Goal: Task Accomplishment & Management: Use online tool/utility

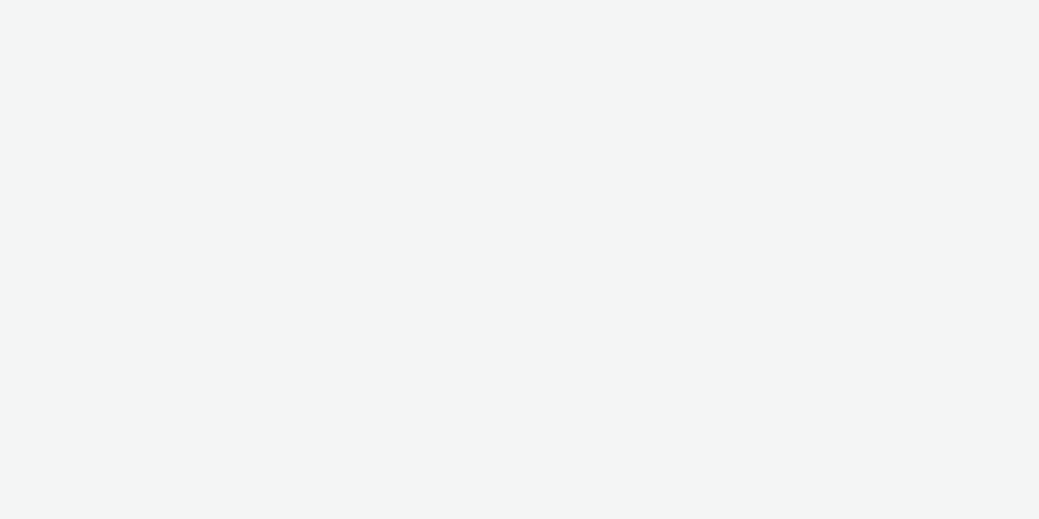
select select "a1548b1e-0fde-418e-992c-2e089afb3761"
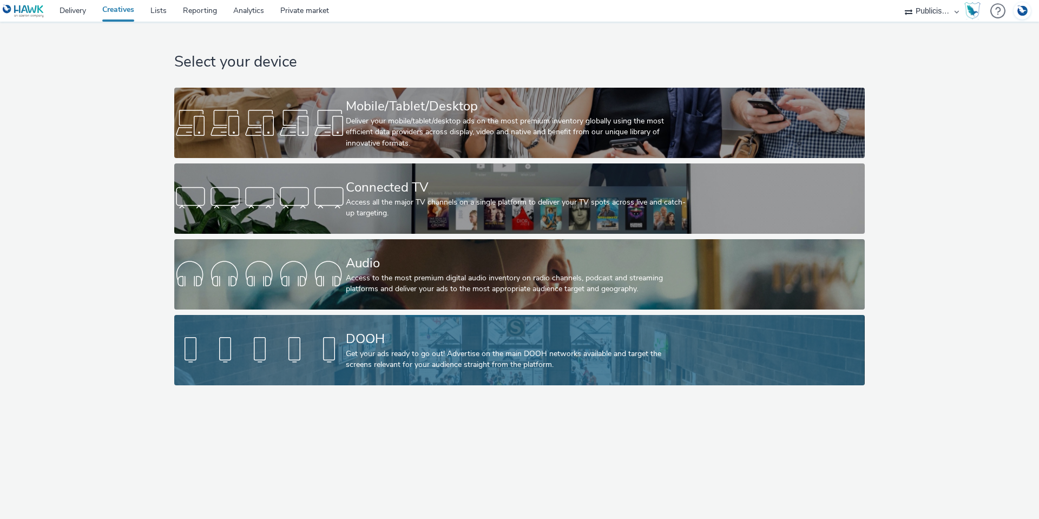
click at [420, 343] on div "DOOH" at bounding box center [517, 339] width 343 height 19
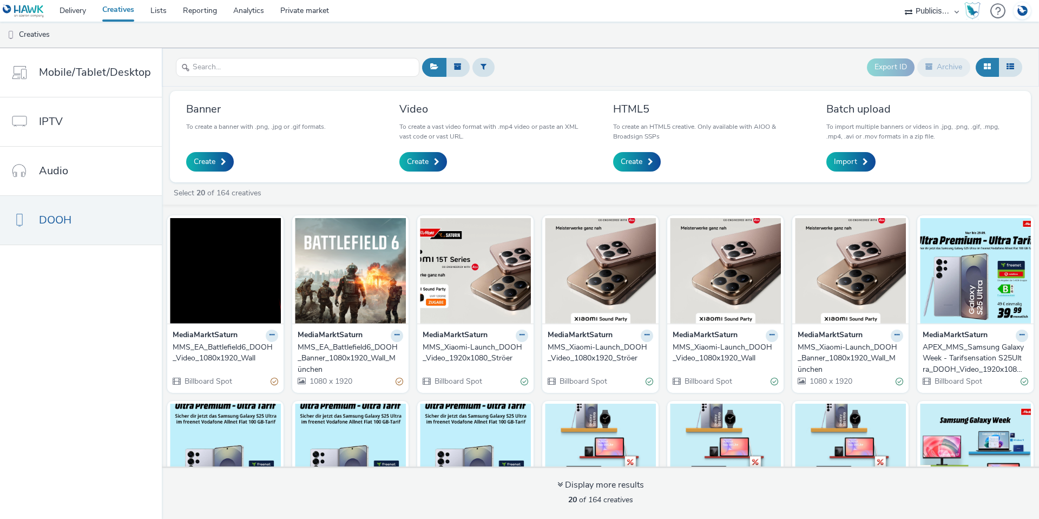
click at [218, 345] on div "MMS_EA_Battlefield6_DOOH_Video_1080x1920_Wall" at bounding box center [223, 353] width 101 height 22
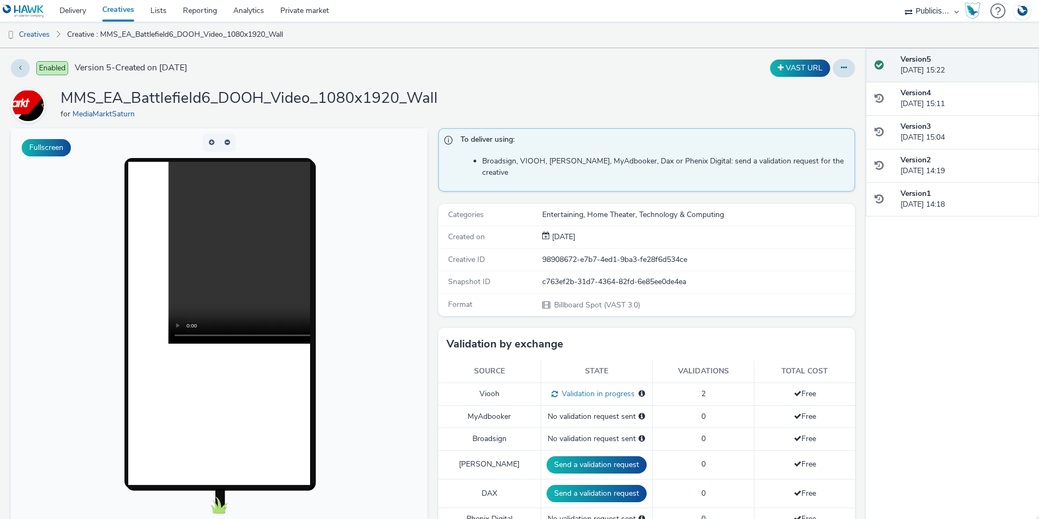
drag, startPoint x: 669, startPoint y: 271, endPoint x: 691, endPoint y: 268, distance: 22.3
click at [669, 277] on div "c763ef2b-31d7-4364-82fd-6e85ee0de4ea" at bounding box center [698, 282] width 312 height 11
drag, startPoint x: 691, startPoint y: 268, endPoint x: 519, endPoint y: 274, distance: 171.6
click at [519, 274] on div "Snapshot ID c763ef2b-31d7-4364-82fd-6e85ee0de4ea" at bounding box center [646, 282] width 417 height 22
copy div "c763ef2b-31d7-4364-82fd-6e85ee0de4ea"
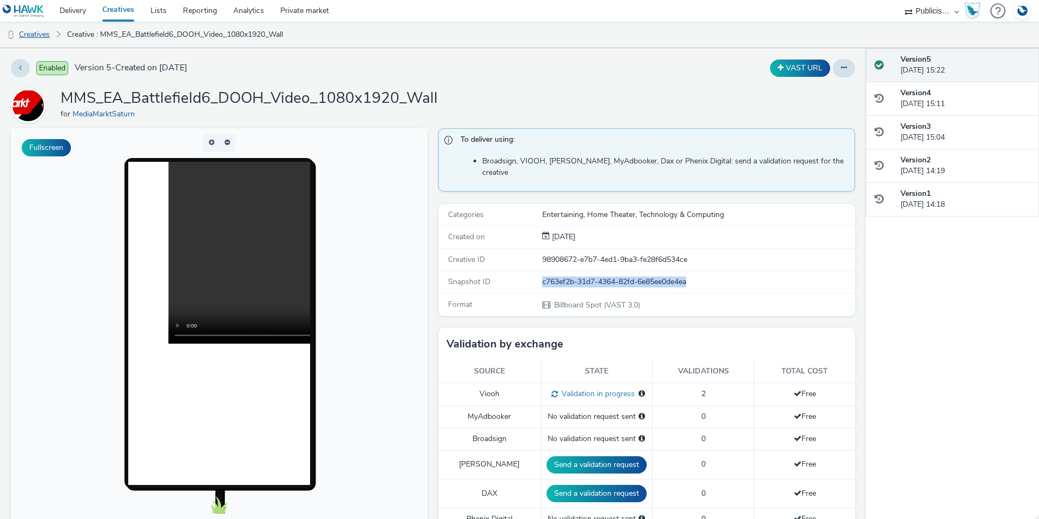
click at [51, 30] on link "Creatives" at bounding box center [27, 35] width 55 height 26
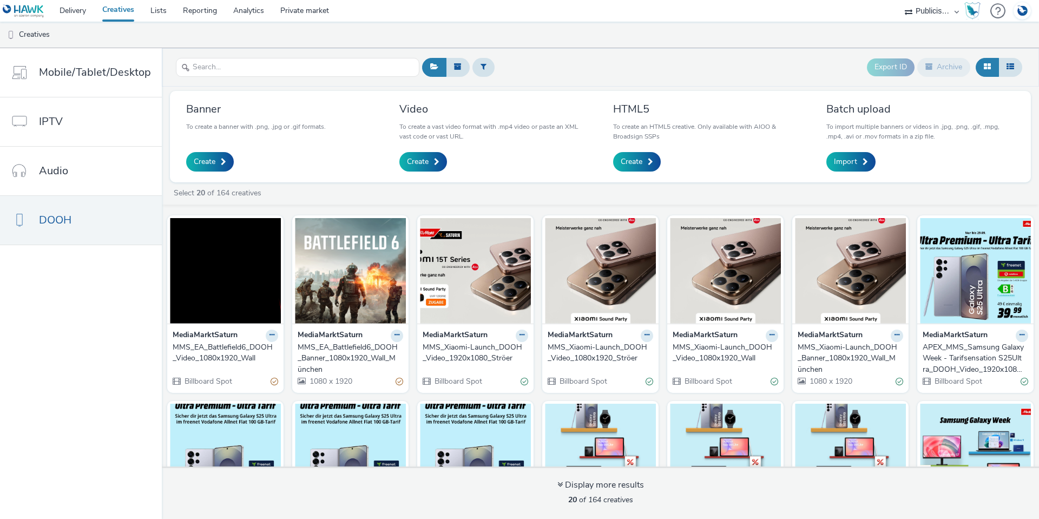
click at [366, 351] on div "MMS_EA_Battlefield6_DOOH_Banner_1080x1920_Wall_München" at bounding box center [348, 358] width 101 height 33
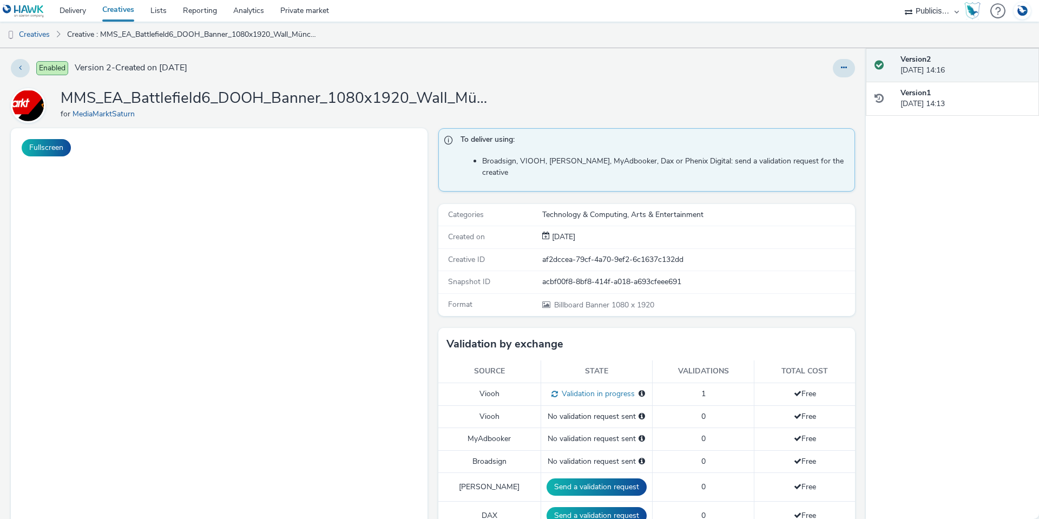
click at [577, 277] on div "acbf00f8-8bf8-414f-a018-a693cfeee691" at bounding box center [698, 282] width 312 height 11
click at [643, 277] on div "acbf00f8-8bf8-414f-a018-a693cfeee691" at bounding box center [698, 282] width 312 height 11
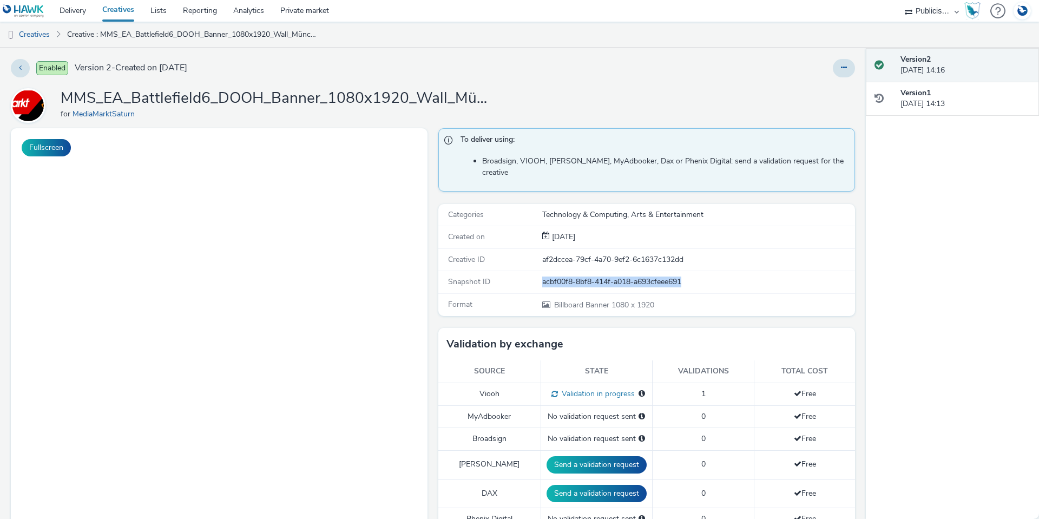
drag, startPoint x: 677, startPoint y: 272, endPoint x: 538, endPoint y: 273, distance: 139.1
click at [542, 277] on div "acbf00f8-8bf8-414f-a018-a693cfeee691" at bounding box center [698, 282] width 312 height 11
click at [575, 95] on div "MMS_EA_Battlefield6_DOOH_Banner_1080x1920_Wall_München for MediaMarktSaturn" at bounding box center [433, 105] width 844 height 35
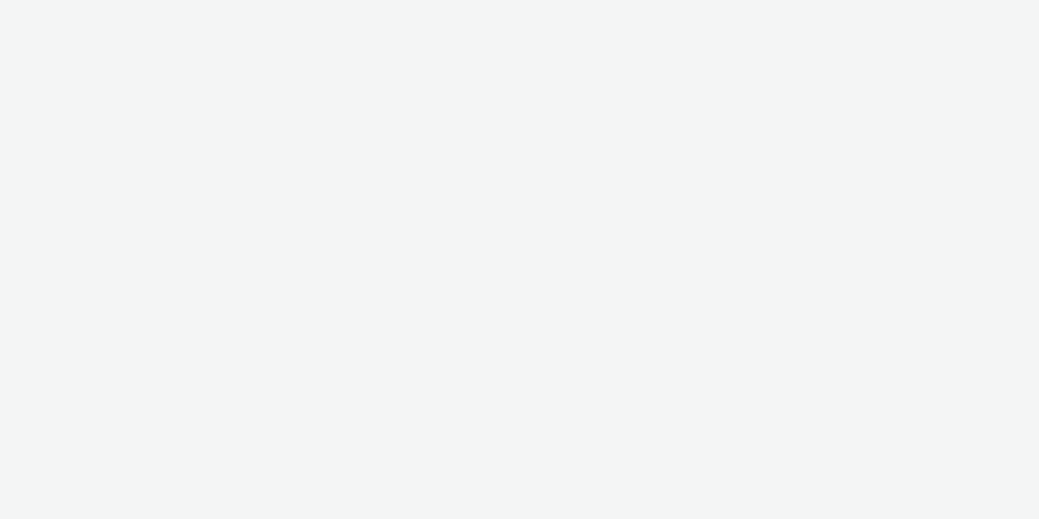
select select "a1548b1e-0fde-418e-992c-2e089afb3761"
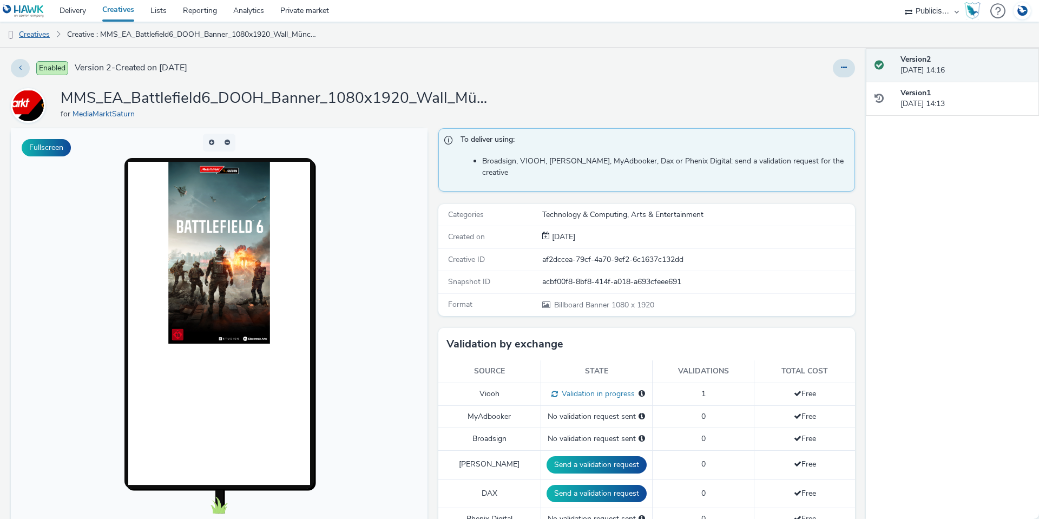
click at [45, 32] on link "Creatives" at bounding box center [27, 35] width 55 height 26
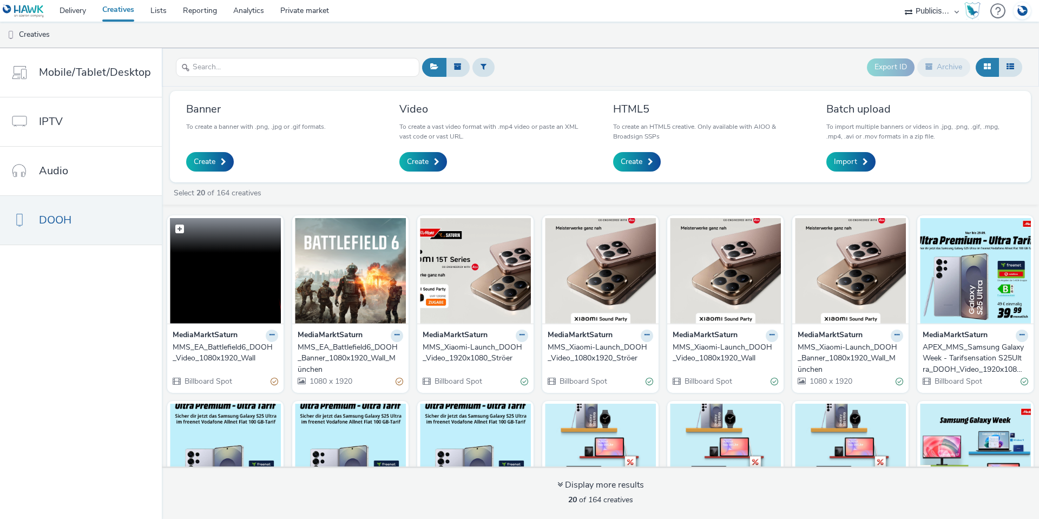
scroll to position [54, 0]
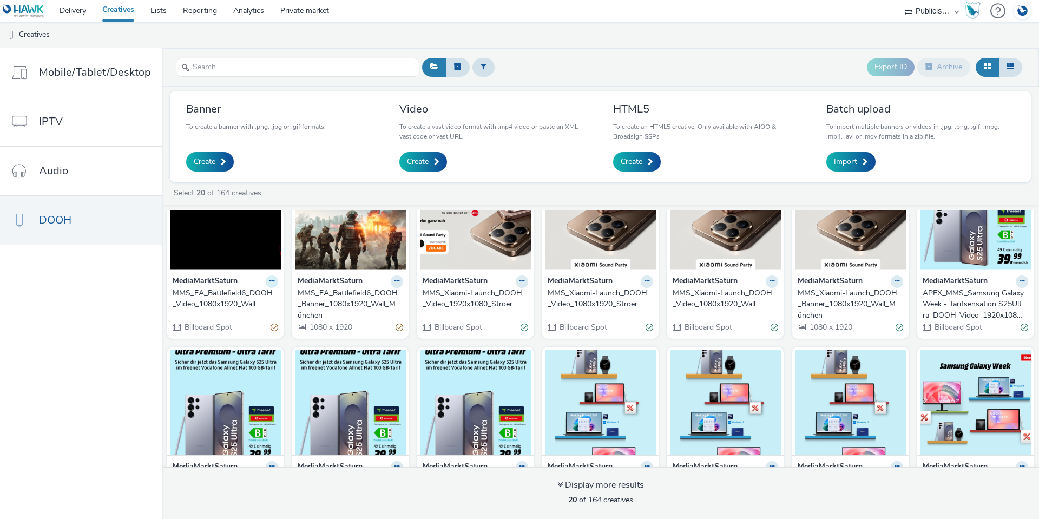
click at [269, 279] on icon at bounding box center [271, 281] width 5 height 6
click at [235, 319] on link "Duplicate" at bounding box center [237, 322] width 81 height 22
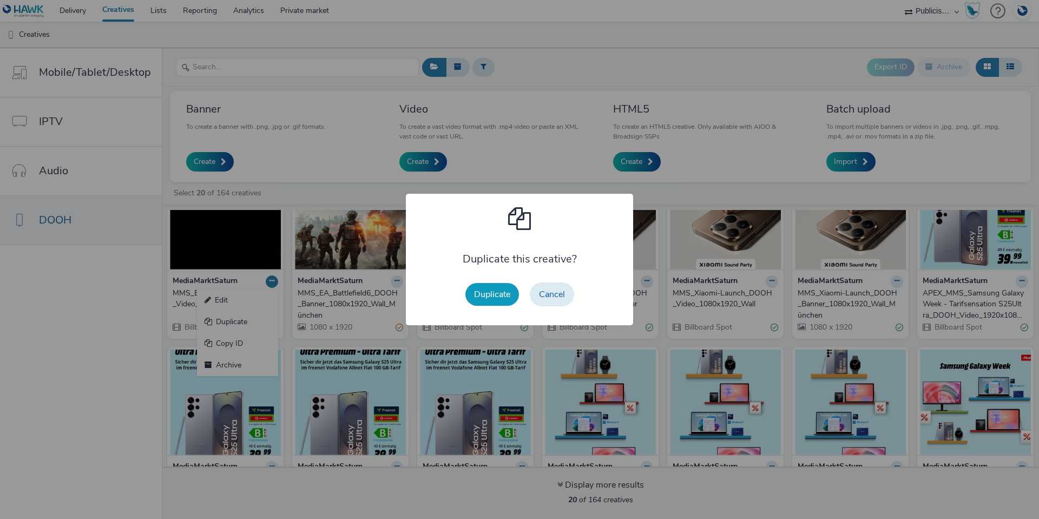
click at [483, 297] on button "Duplicate" at bounding box center [492, 294] width 54 height 23
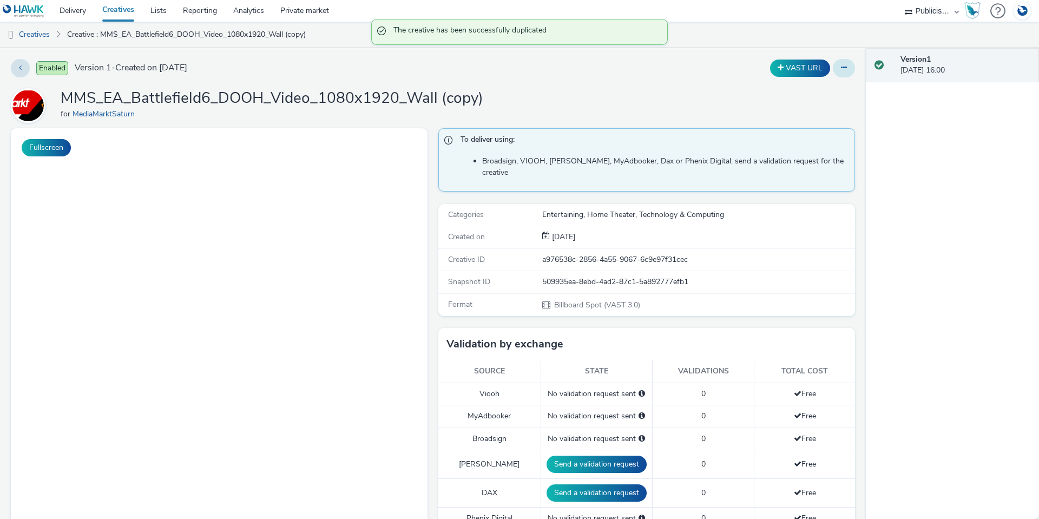
click at [837, 73] on button at bounding box center [844, 68] width 22 height 18
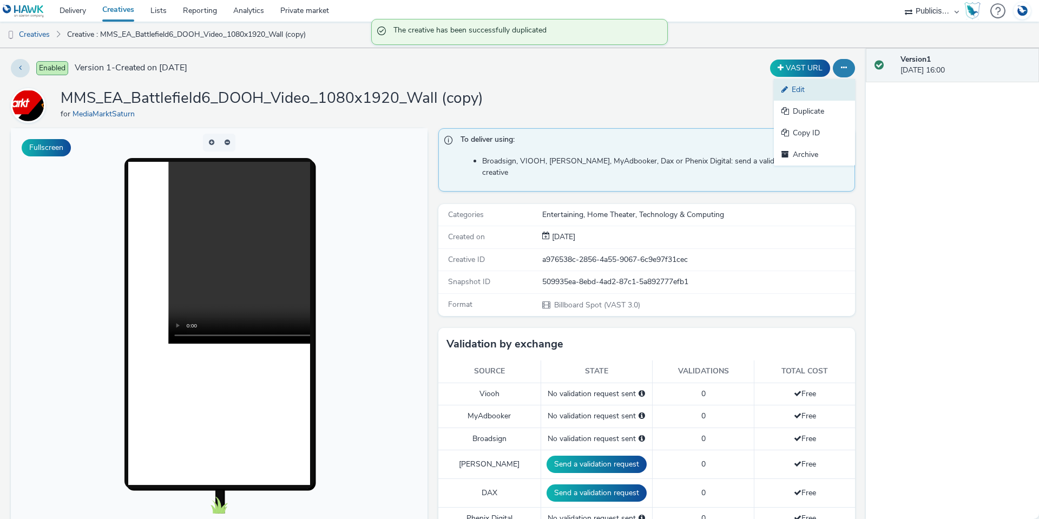
click at [795, 94] on link "Edit" at bounding box center [814, 90] width 81 height 22
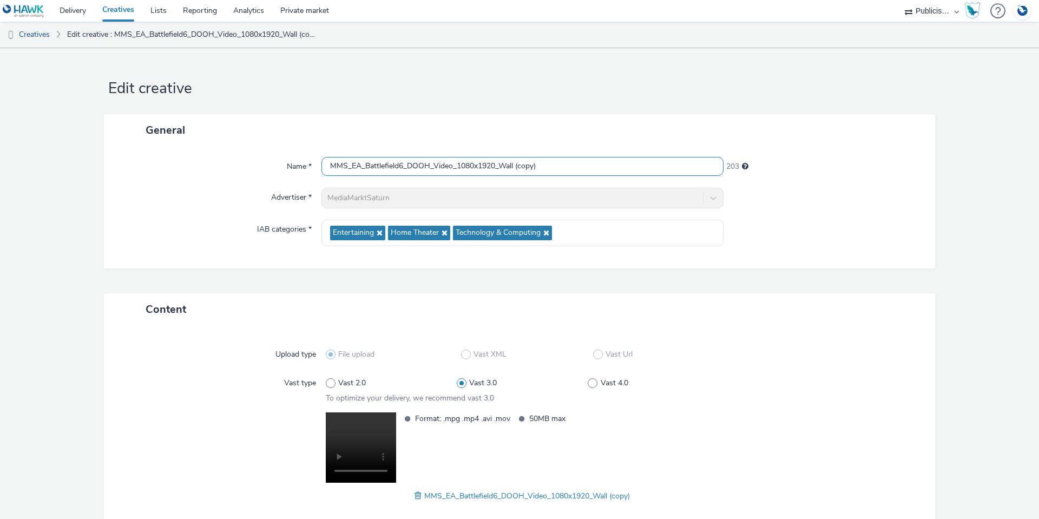
drag, startPoint x: 541, startPoint y: 170, endPoint x: 502, endPoint y: 173, distance: 39.1
click at [502, 173] on input "MMS_EA_Battlefield6_DOOH_Video_1080x1920_Wall (copy)" at bounding box center [522, 166] width 402 height 19
click at [471, 163] on input "MMS_EA_Battlefield6_DOOH_Video_1080x1920_Ströer" at bounding box center [522, 166] width 402 height 19
drag, startPoint x: 471, startPoint y: 166, endPoint x: 488, endPoint y: 166, distance: 16.8
click at [488, 166] on input "MMS_EA_Battlefield6_DOOH_Video_576x1920_Ströer" at bounding box center [522, 166] width 402 height 19
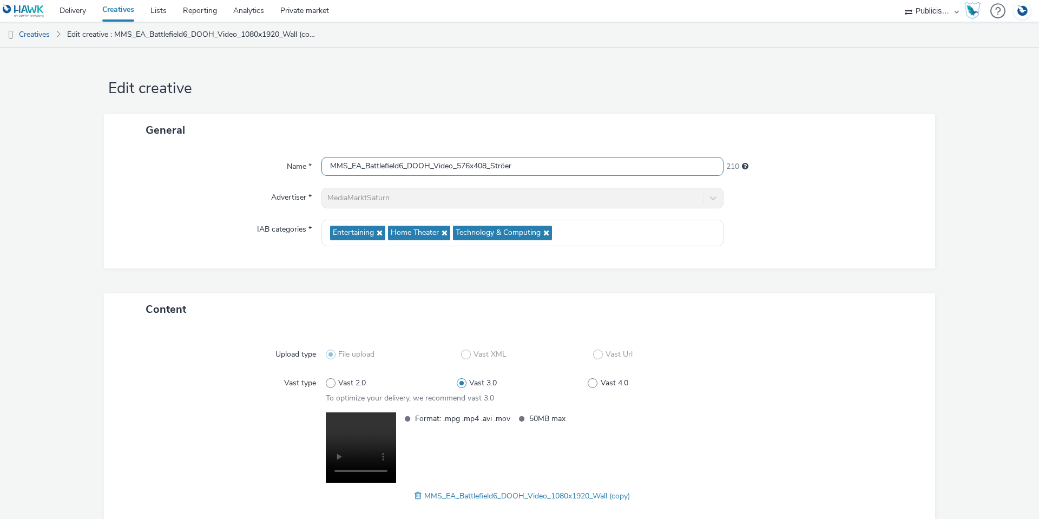
type input "MMS_EA_Battlefield6_DOOH_Video_576x408_Ströer"
click at [486, 111] on form "Edit creative General Name * MMS_EA_Battlefield6_DOOH_Video_576x408_Ströer 210 …" at bounding box center [519, 315] width 1039 height 535
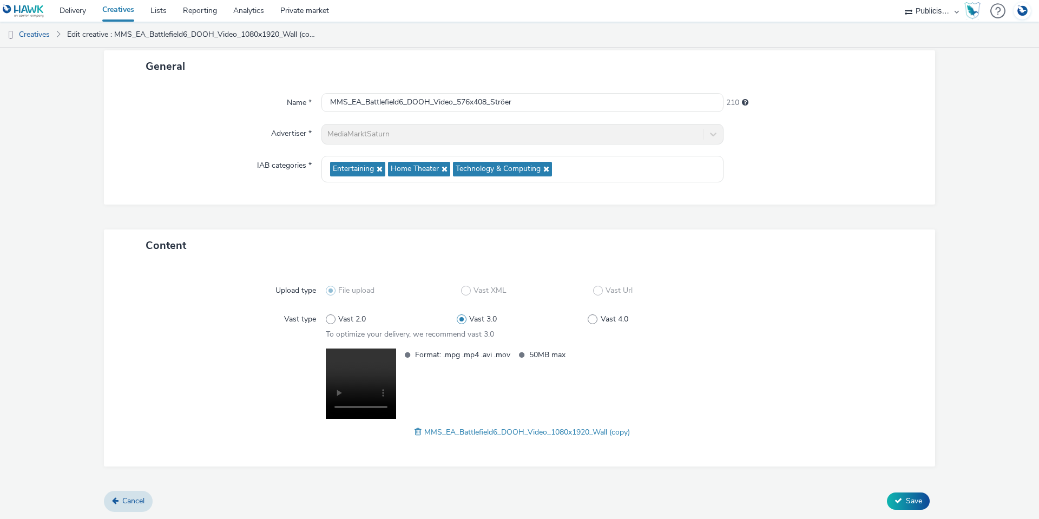
scroll to position [64, 0]
click at [415, 433] on span at bounding box center [420, 431] width 10 height 12
click at [907, 499] on span "Save" at bounding box center [914, 500] width 16 height 10
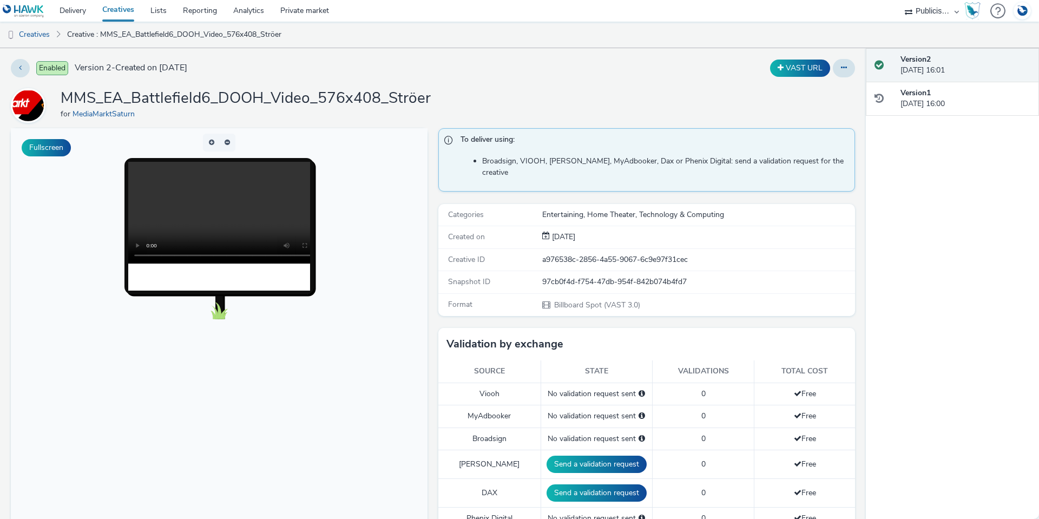
click at [378, 138] on p-buttongroup at bounding box center [219, 143] width 318 height 18
drag, startPoint x: 194, startPoint y: 360, endPoint x: 193, endPoint y: 238, distance: 122.3
click at [194, 360] on body at bounding box center [219, 350] width 417 height 444
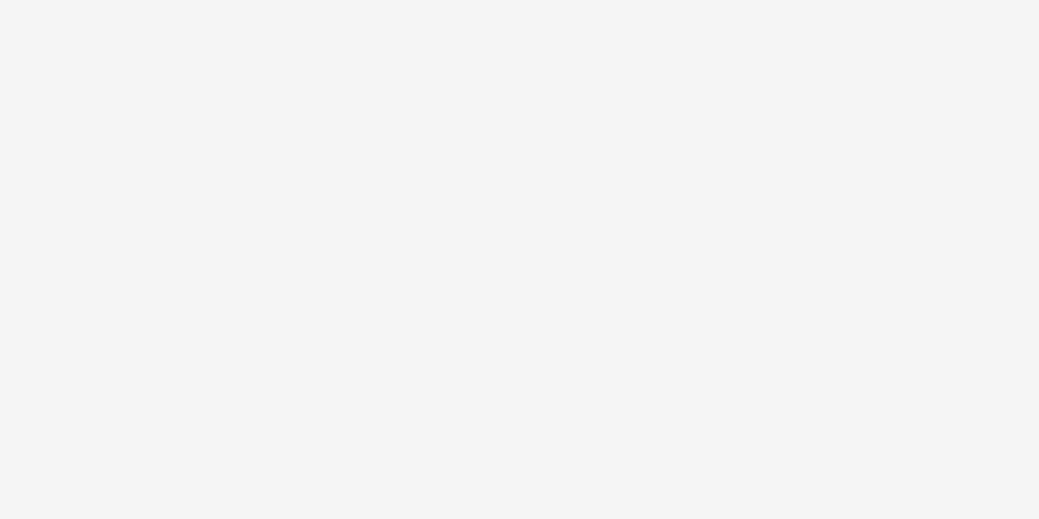
select select "a1548b1e-0fde-418e-992c-2e089afb3761"
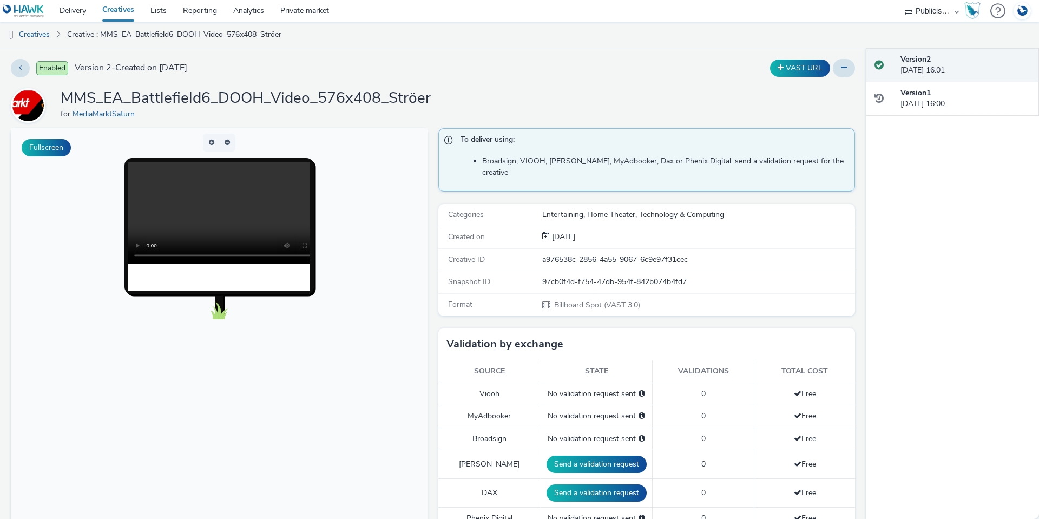
click at [210, 195] on video at bounding box center [229, 213] width 203 height 102
click at [841, 69] on icon at bounding box center [844, 68] width 6 height 8
click at [810, 84] on link "Edit" at bounding box center [814, 90] width 81 height 22
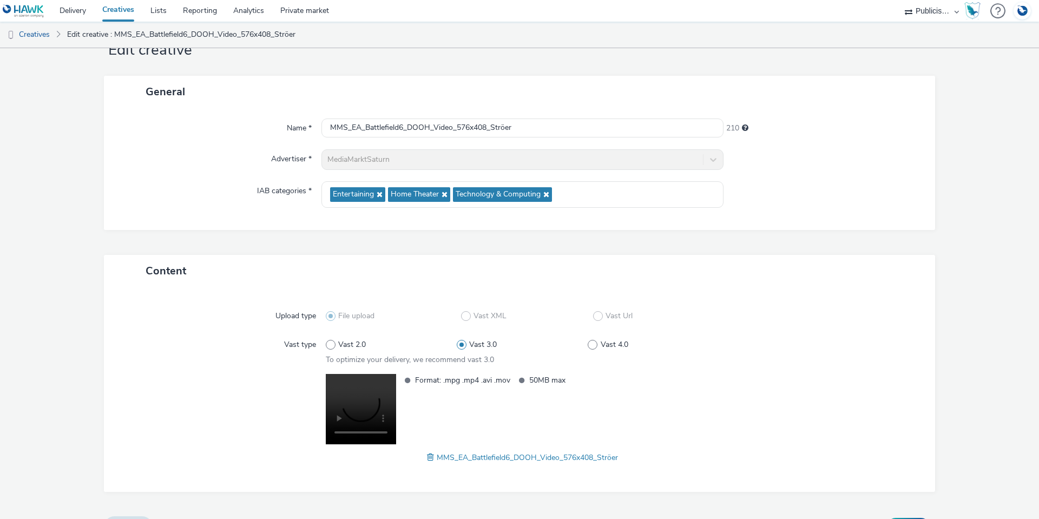
scroll to position [64, 0]
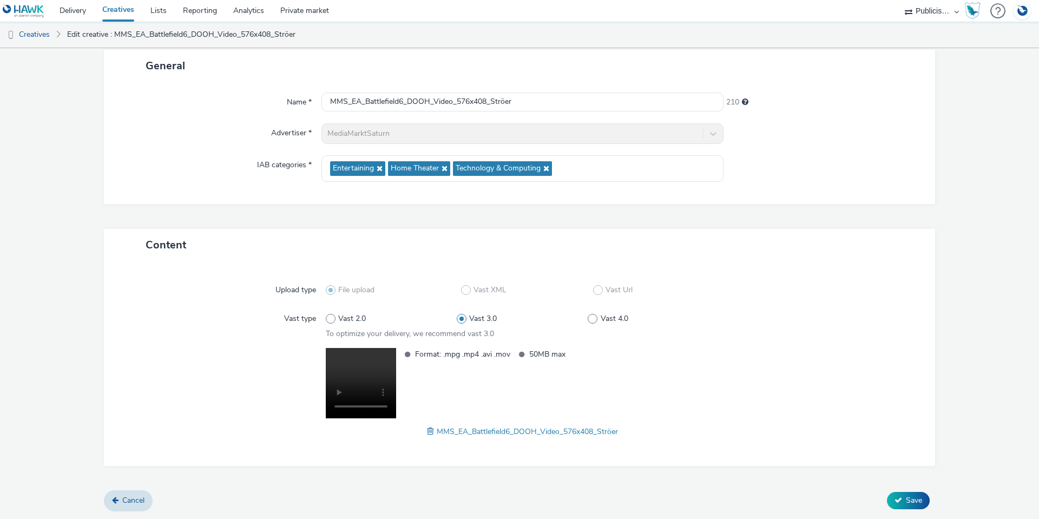
click at [354, 439] on div "Upload type File upload Vast XML Vast Url Vast type Vast 2.0 Vast 3.0 Vast 4.0 …" at bounding box center [520, 363] width 810 height 183
click at [428, 431] on span at bounding box center [432, 431] width 10 height 12
click at [149, 498] on link "Cancel" at bounding box center [128, 500] width 49 height 21
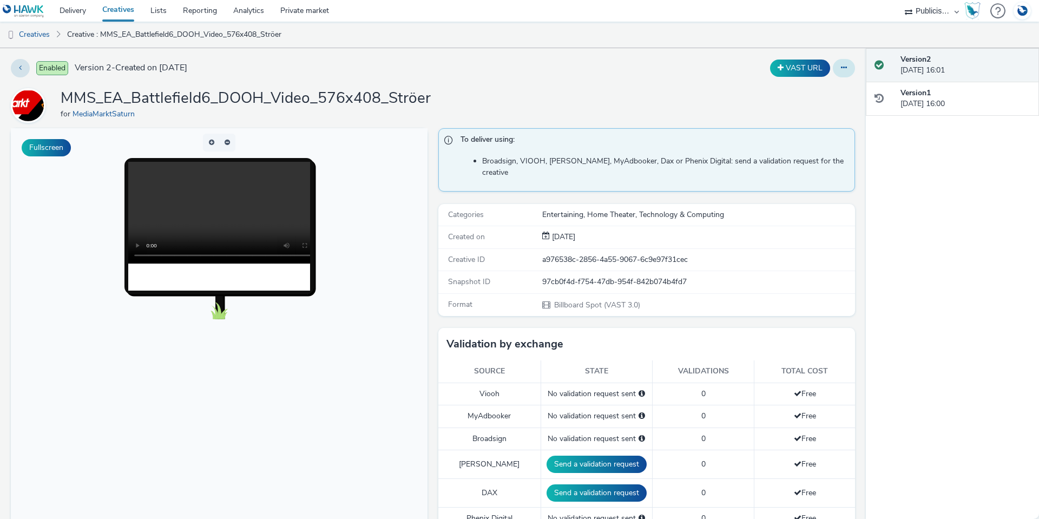
click at [833, 66] on button at bounding box center [844, 68] width 22 height 18
click at [827, 152] on link "Archive" at bounding box center [814, 155] width 81 height 22
click at [841, 67] on button at bounding box center [844, 68] width 22 height 18
click at [808, 150] on link "Archive" at bounding box center [814, 155] width 81 height 22
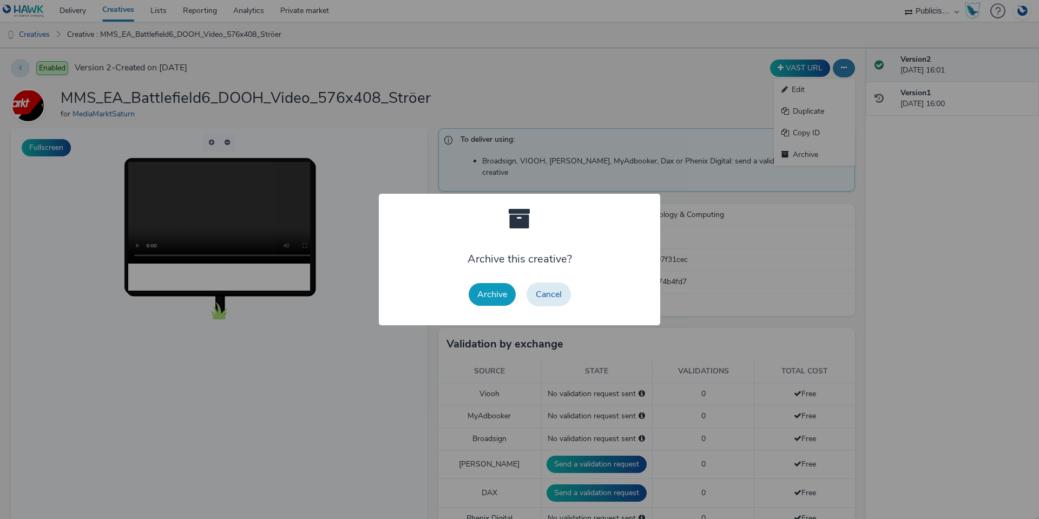
click at [497, 288] on button "Archive" at bounding box center [492, 294] width 47 height 23
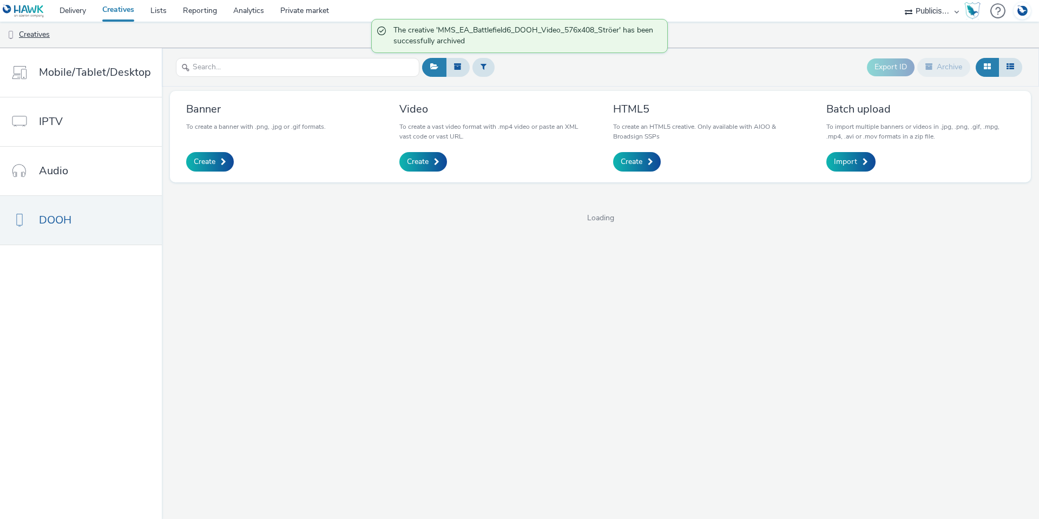
click at [39, 30] on link "Creatives" at bounding box center [27, 35] width 55 height 26
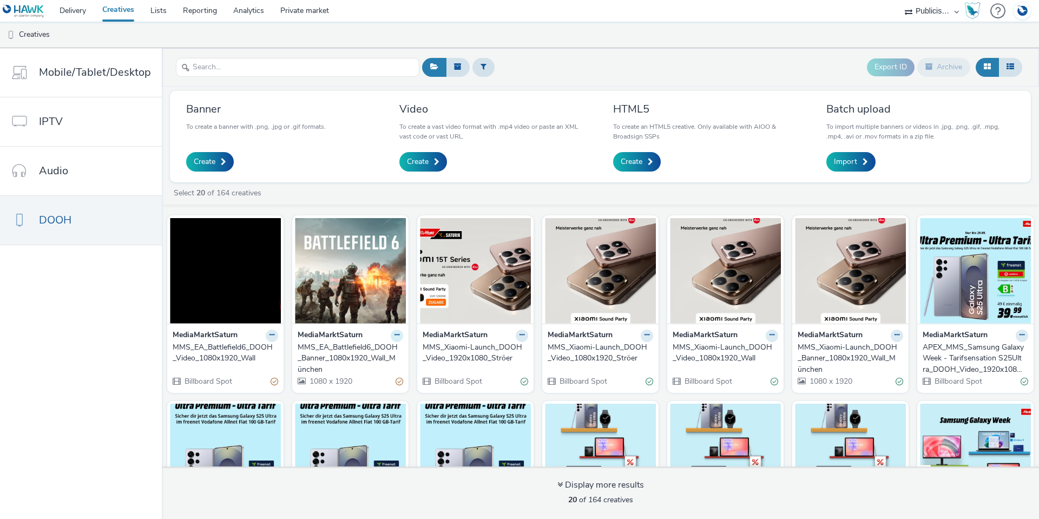
click at [398, 337] on button at bounding box center [397, 336] width 12 height 12
click at [381, 381] on link "Duplicate" at bounding box center [362, 376] width 81 height 22
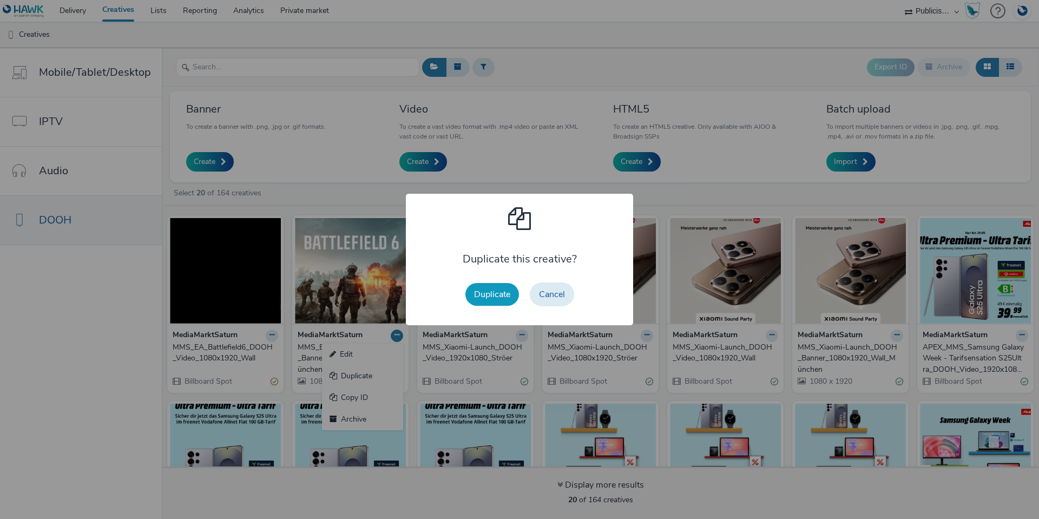
click at [486, 292] on button "Duplicate" at bounding box center [492, 294] width 54 height 23
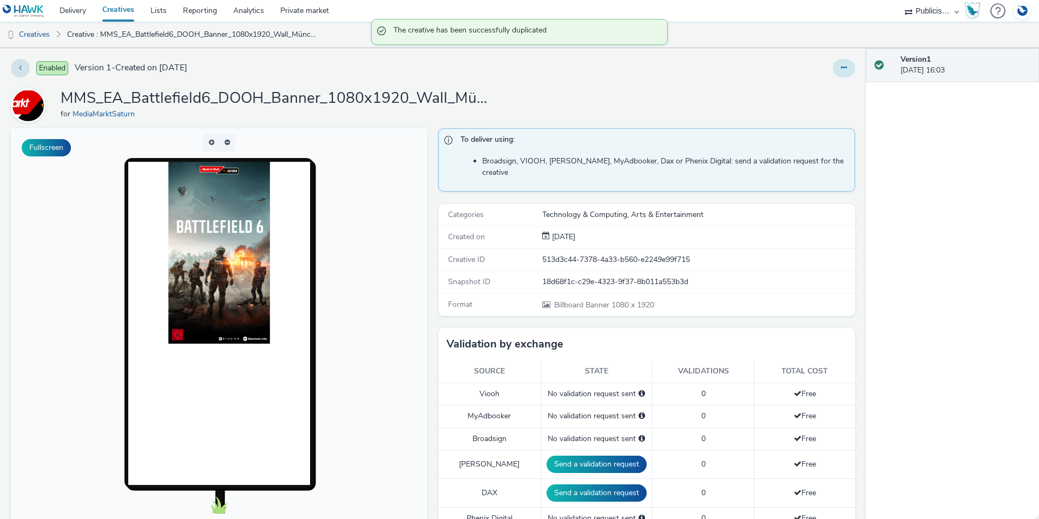
click at [833, 71] on button at bounding box center [844, 68] width 22 height 18
click at [824, 93] on link "Edit" at bounding box center [814, 90] width 81 height 22
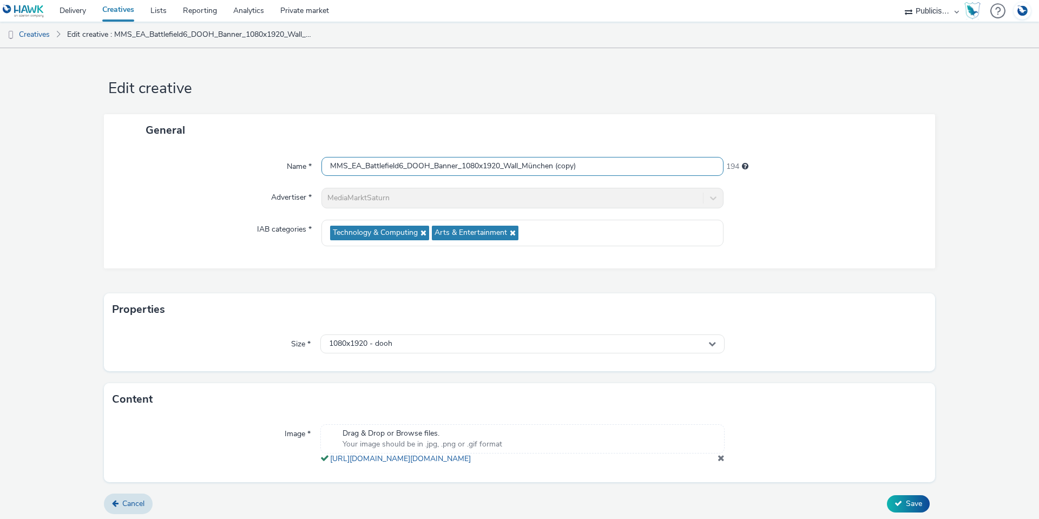
click at [479, 167] on input "MMS_EA_Battlefield6_DOOH_Banner_1080x1920_Wall_München (copy)" at bounding box center [522, 166] width 402 height 19
click at [476, 166] on input "MMS_EA_Battlefield6_DOOH_Banner_1080x1920_Wall_München (copy)" at bounding box center [522, 166] width 402 height 19
drag, startPoint x: 476, startPoint y: 169, endPoint x: 461, endPoint y: 169, distance: 15.7
click at [461, 169] on input "MMS_EA_Battlefield6_DOOH_Banner_1080x1920_Wall_München (copy)" at bounding box center [522, 166] width 402 height 19
drag, startPoint x: 491, startPoint y: 166, endPoint x: 477, endPoint y: 164, distance: 14.2
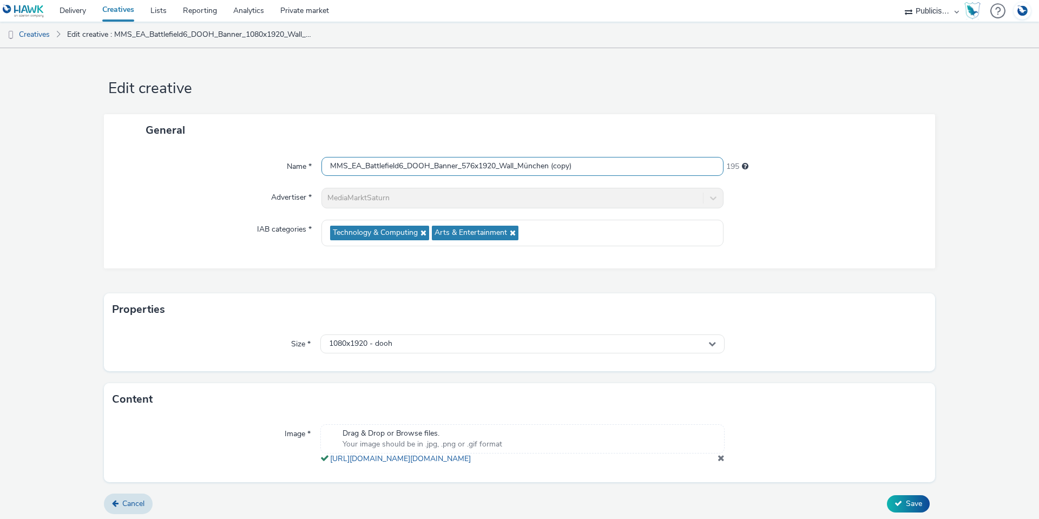
click at [477, 164] on input "MMS_EA_Battlefield6_DOOH_Banner_576x1920_Wall_München (copy)" at bounding box center [522, 166] width 402 height 19
drag, startPoint x: 591, startPoint y: 165, endPoint x: 510, endPoint y: 165, distance: 81.7
click at [510, 165] on input "MMS_EA_Battlefield6_DOOH_Banner_576x408_Wall_München (copy)" at bounding box center [522, 166] width 402 height 19
type input "MMS_EA_Battlefield6_DOOH_Banner_576x408_Ströer"
click at [163, 181] on div "Name * MMS_EA_Battlefield6_DOOH_Banner_576x408_Ströer 209 Advertiser * MediaMar…" at bounding box center [519, 207] width 831 height 122
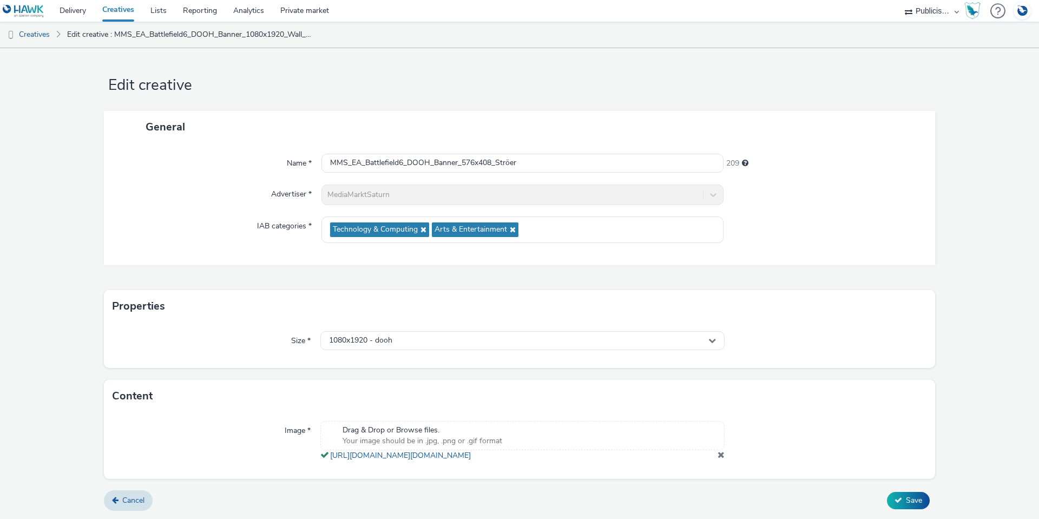
scroll to position [14, 0]
click at [399, 334] on div "1080x1920 - dooh" at bounding box center [522, 340] width 404 height 19
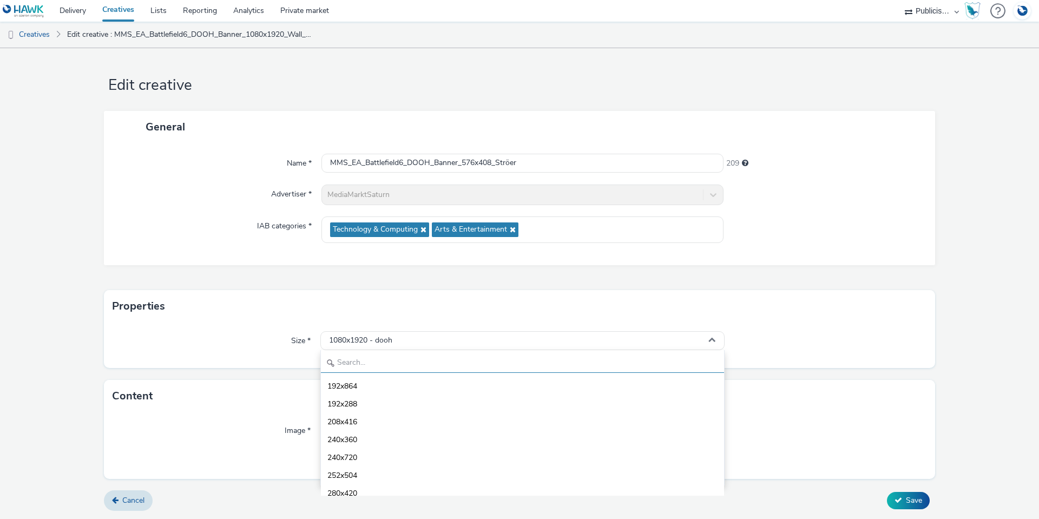
click at [410, 354] on input "text" at bounding box center [522, 363] width 403 height 19
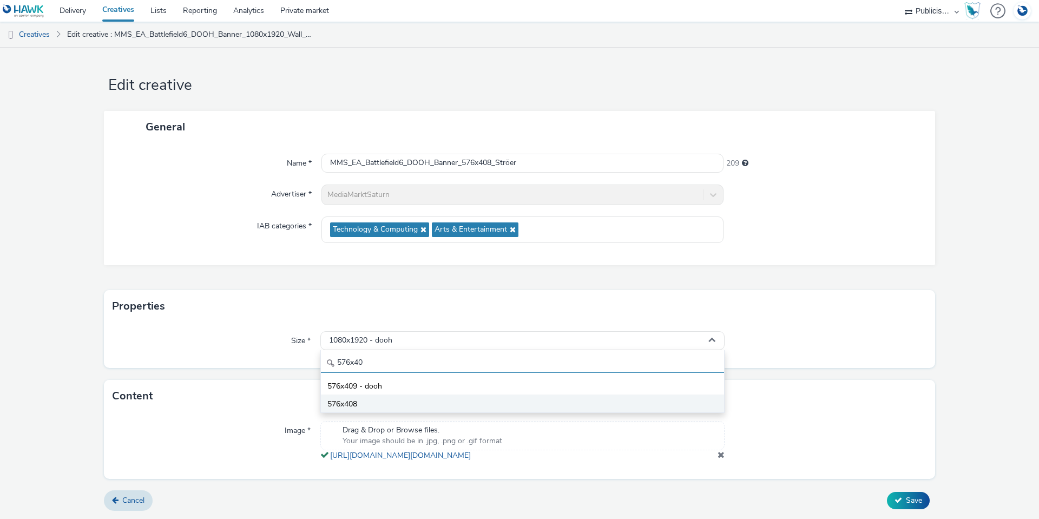
type input "576x40"
click at [366, 394] on li "576x408" at bounding box center [522, 403] width 403 height 18
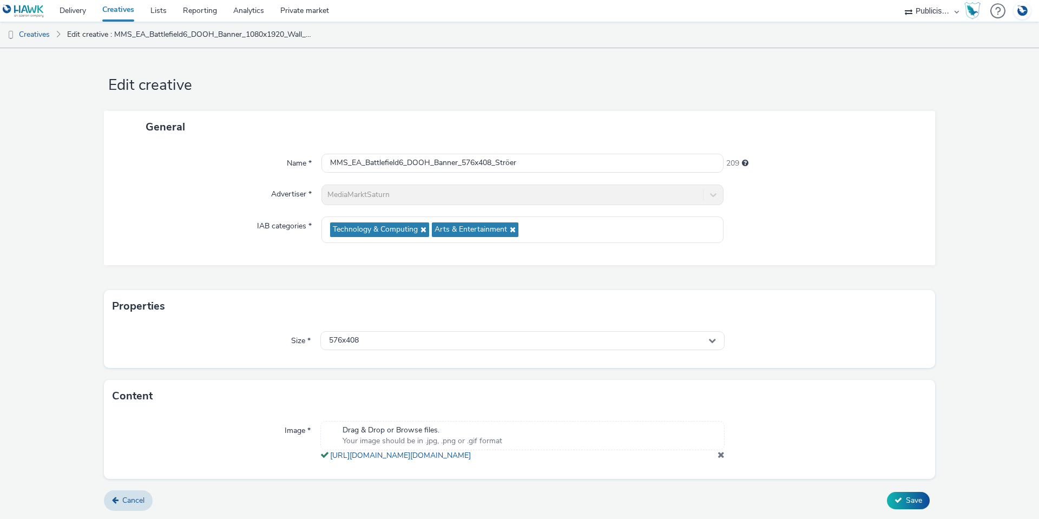
click at [196, 412] on div "Image * Drag & Drop or Browse files. Your image should be in .jpg, .png or .gif…" at bounding box center [519, 445] width 831 height 66
click at [718, 455] on span at bounding box center [721, 454] width 7 height 9
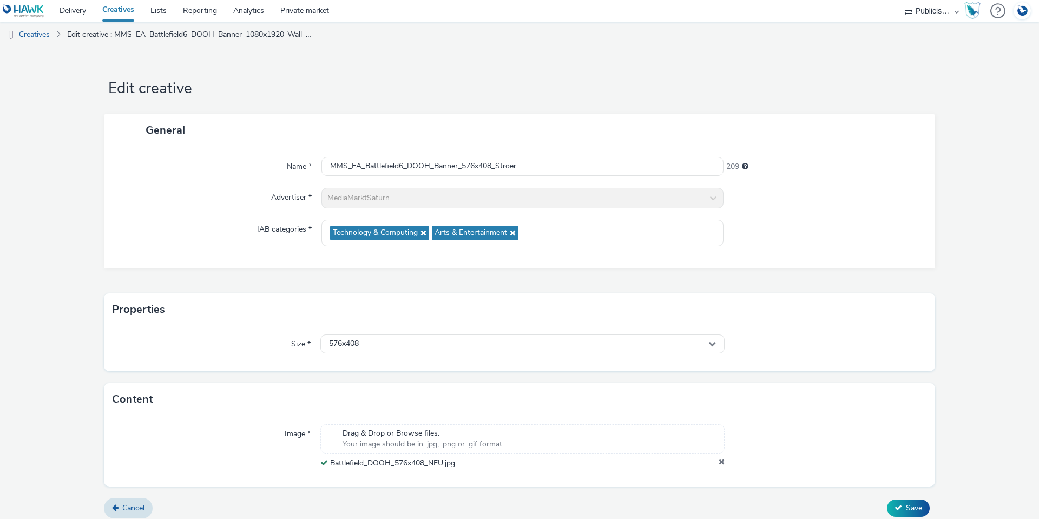
scroll to position [8, 0]
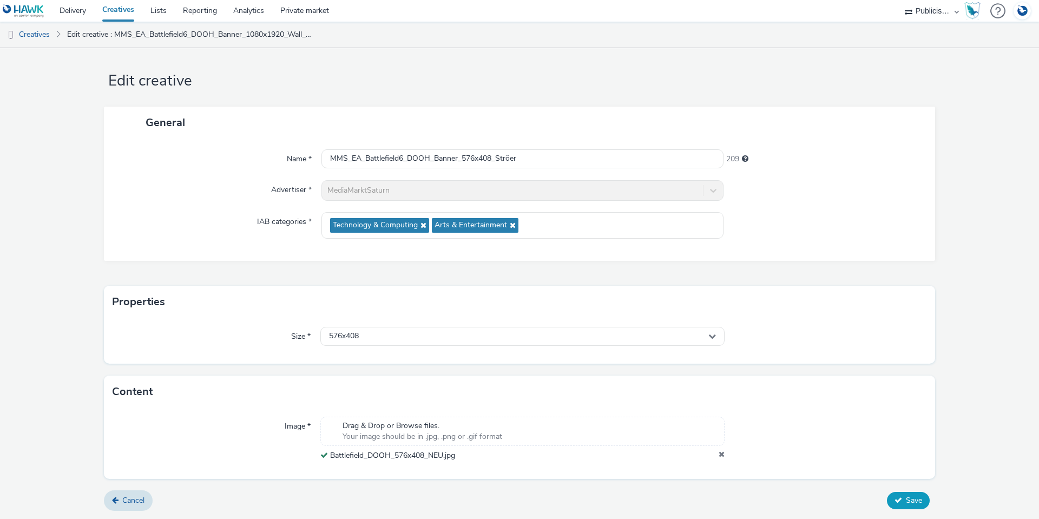
click at [911, 501] on span "Save" at bounding box center [914, 500] width 16 height 10
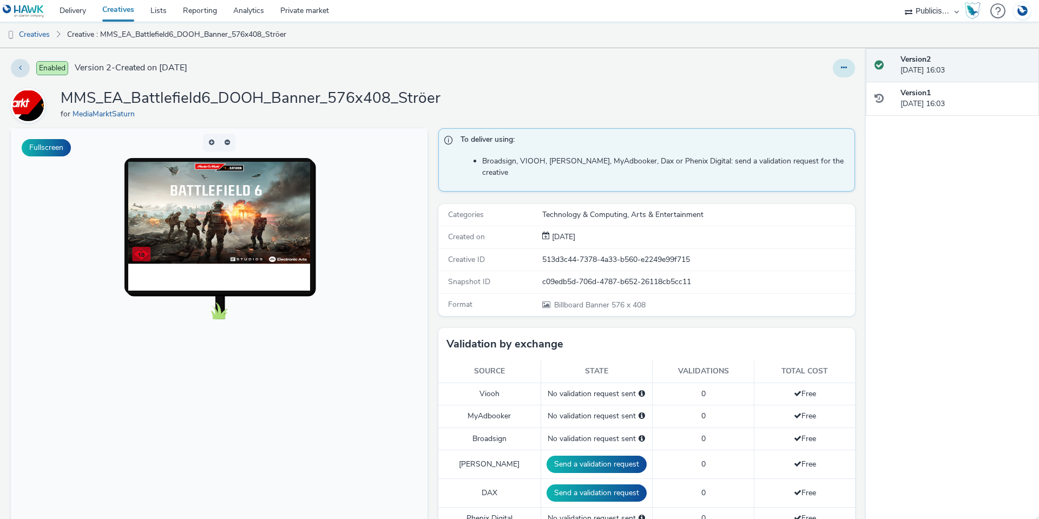
click at [841, 70] on icon at bounding box center [844, 68] width 6 height 8
click at [823, 108] on link "Duplicate" at bounding box center [814, 112] width 81 height 22
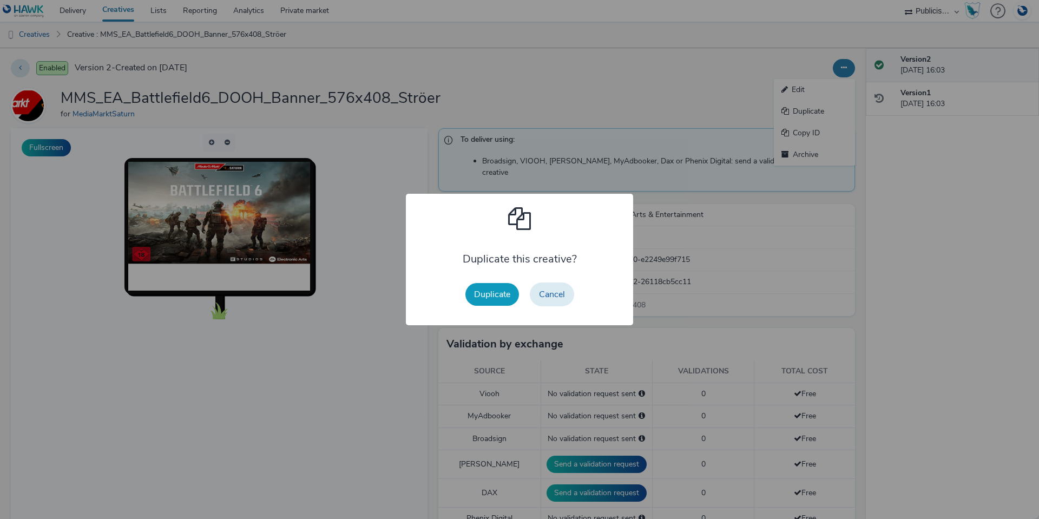
click at [511, 290] on button "Duplicate" at bounding box center [492, 294] width 54 height 23
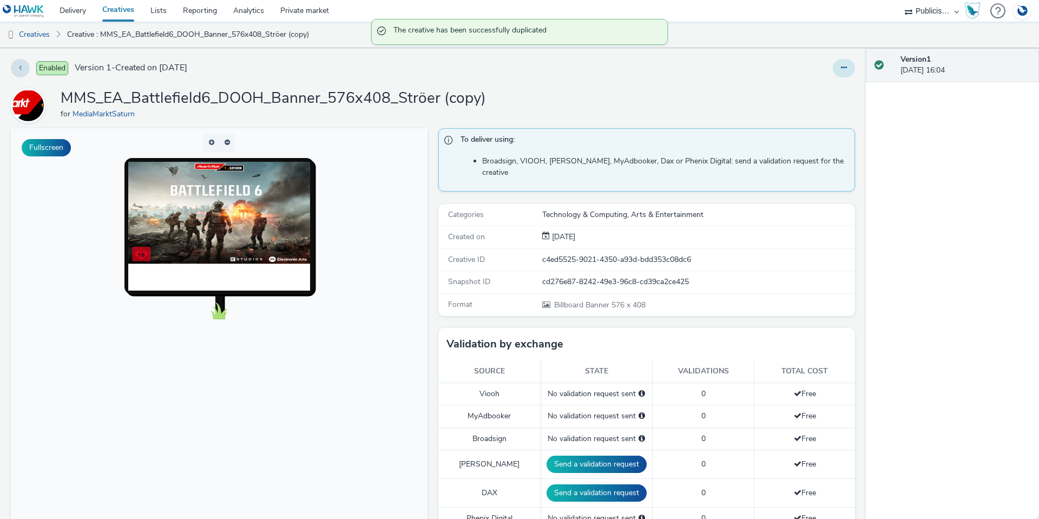
click at [833, 64] on button at bounding box center [844, 68] width 22 height 18
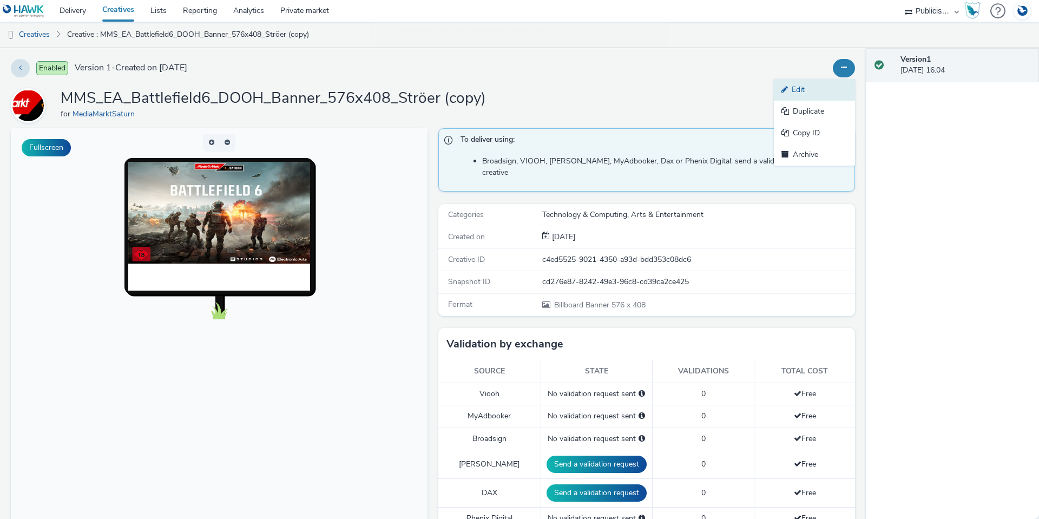
click at [815, 91] on link "Edit" at bounding box center [814, 90] width 81 height 22
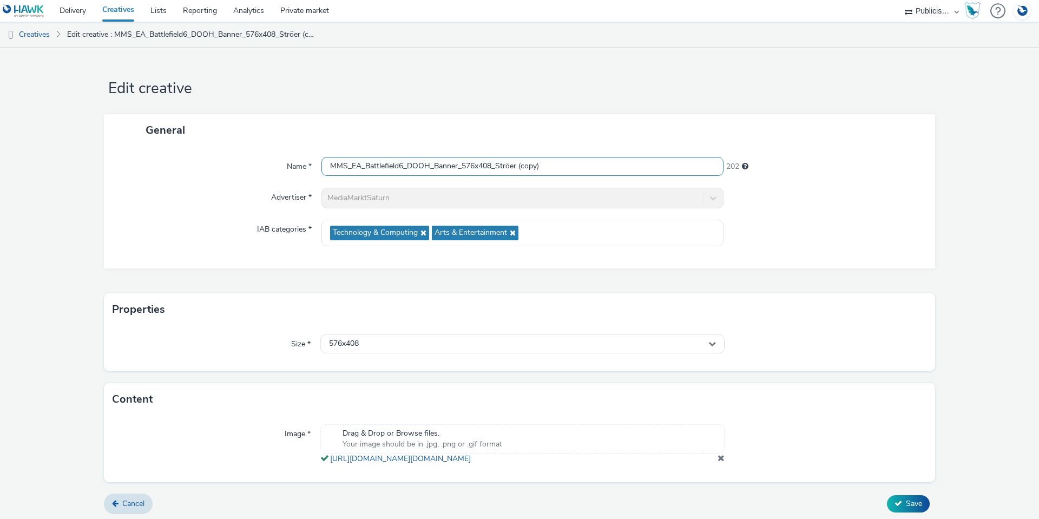
drag, startPoint x: 557, startPoint y: 160, endPoint x: 515, endPoint y: 168, distance: 42.9
click at [515, 168] on input "MMS_EA_Battlefield6_DOOH_Banner_576x408_Ströer (copy)" at bounding box center [522, 166] width 402 height 19
drag, startPoint x: 473, startPoint y: 165, endPoint x: 462, endPoint y: 167, distance: 12.1
click at [462, 167] on input "MMS_EA_Battlefield6_DOOH_Banner_576x408_Ströer" at bounding box center [522, 166] width 402 height 19
drag, startPoint x: 489, startPoint y: 165, endPoint x: 478, endPoint y: 164, distance: 10.9
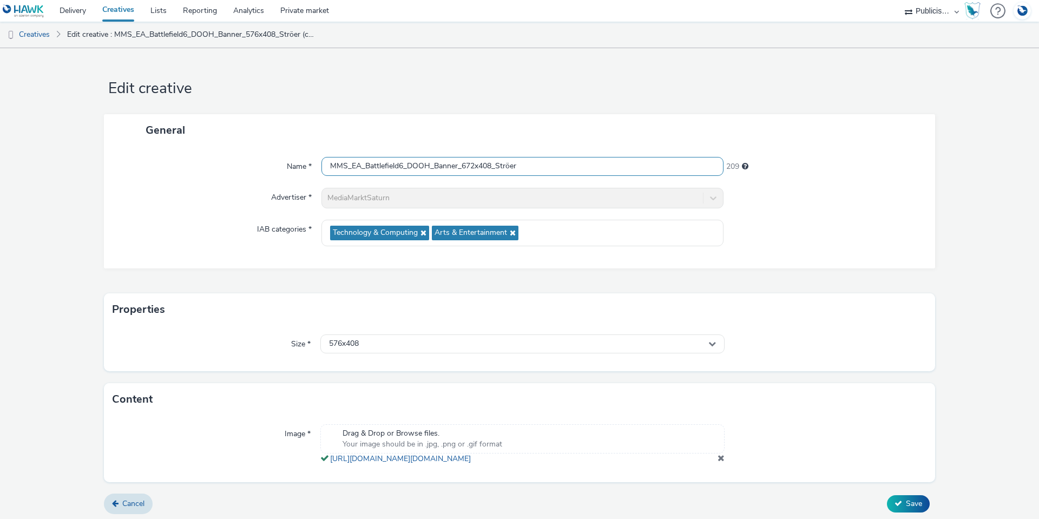
click at [478, 164] on input "MMS_EA_Battlefield6_DOOH_Banner_672x408_Ströer" at bounding box center [522, 166] width 402 height 19
type input "MMS_EA_Battlefield6_DOOH_Banner_672x432_Ströer"
click at [207, 221] on div "IAB categories *" at bounding box center [218, 233] width 207 height 27
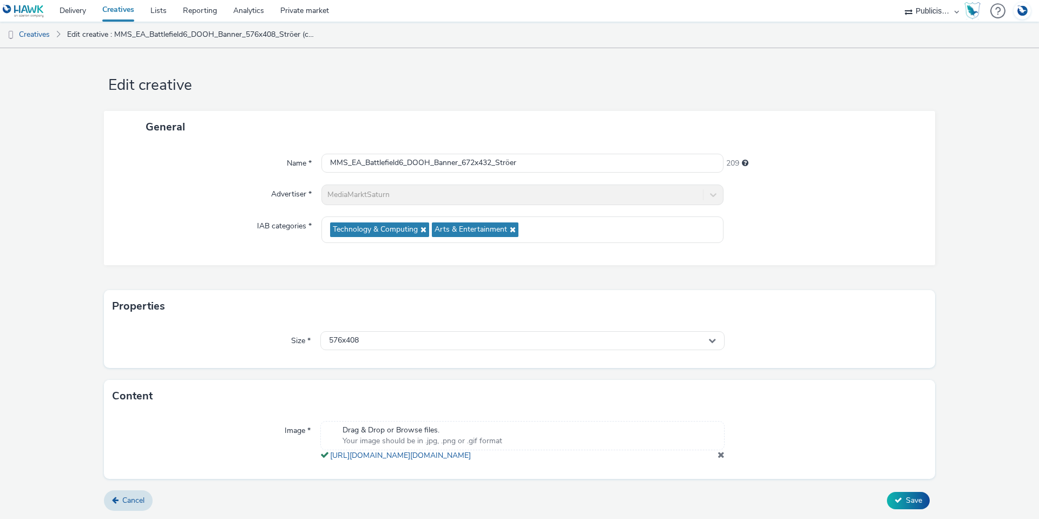
scroll to position [14, 0]
click at [357, 331] on div "576x408" at bounding box center [522, 340] width 404 height 19
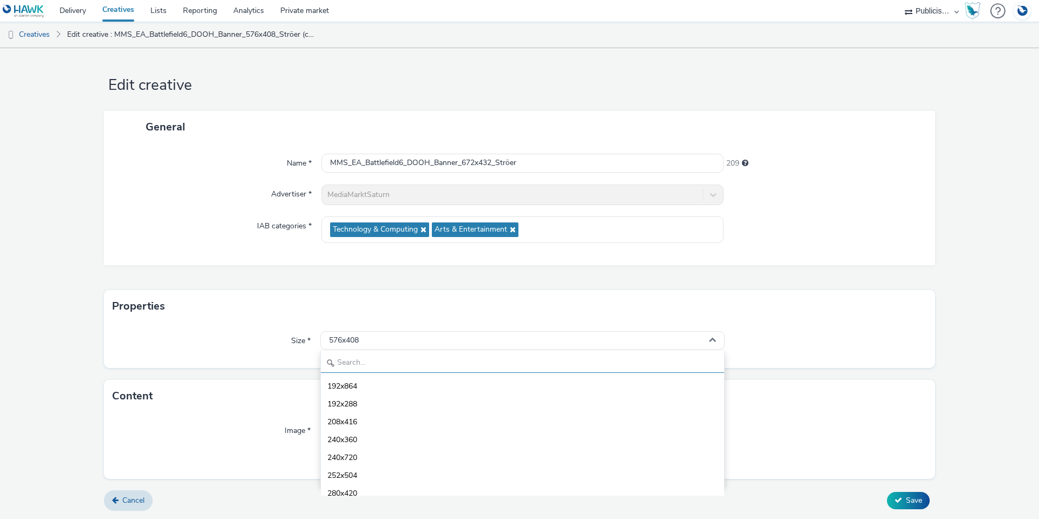
click at [354, 356] on input "text" at bounding box center [522, 363] width 403 height 19
type input "7"
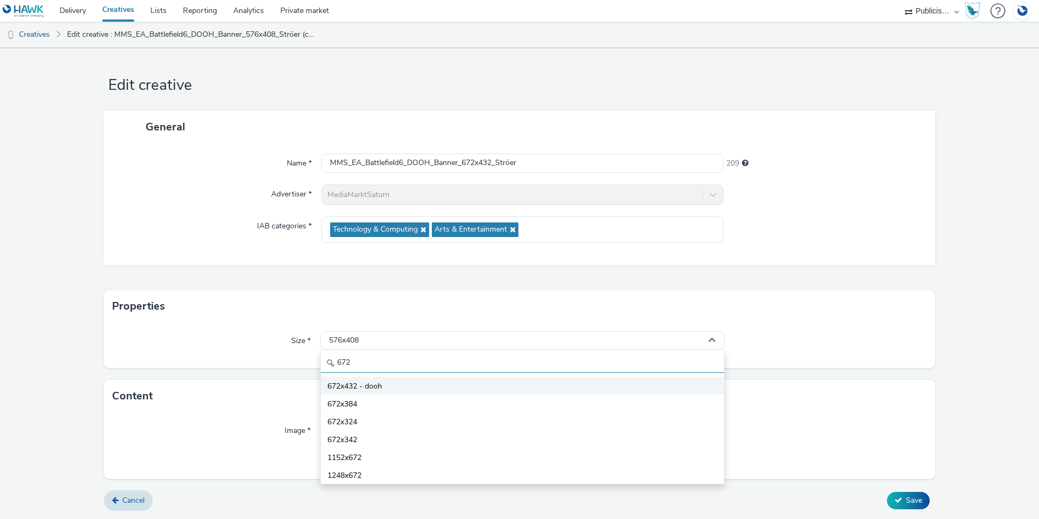
type input "672"
click at [360, 381] on span "672x432 - dooh" at bounding box center [354, 386] width 55 height 11
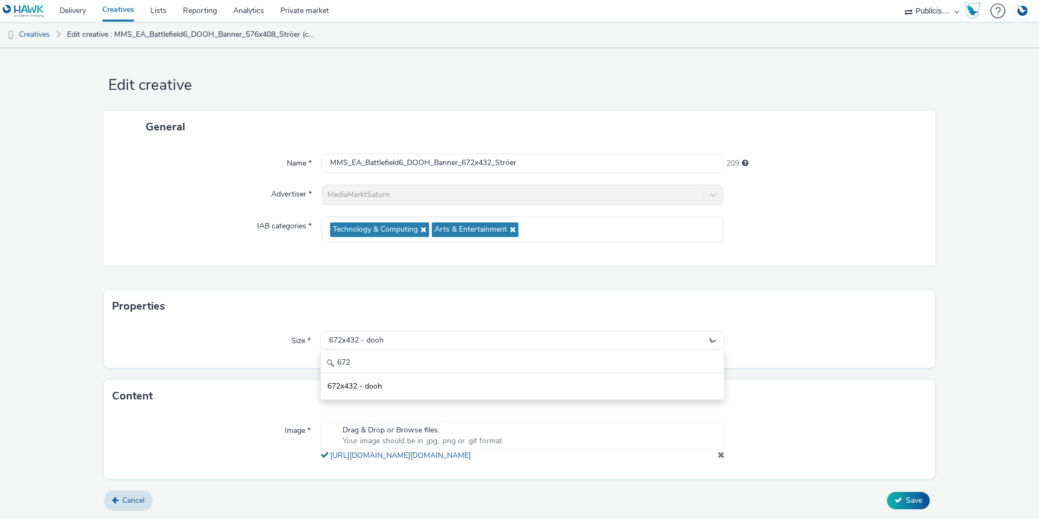
click at [201, 365] on form "Edit creative General Name * MMS_EA_Battlefield6_DOOH_Banner_672x432_Ströer 209…" at bounding box center [519, 282] width 1039 height 474
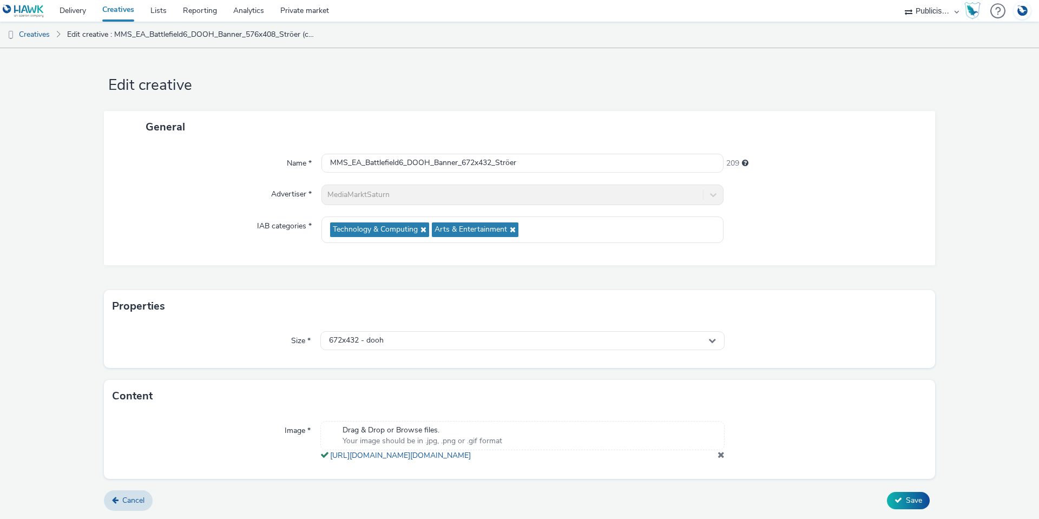
click at [718, 458] on span at bounding box center [721, 454] width 7 height 9
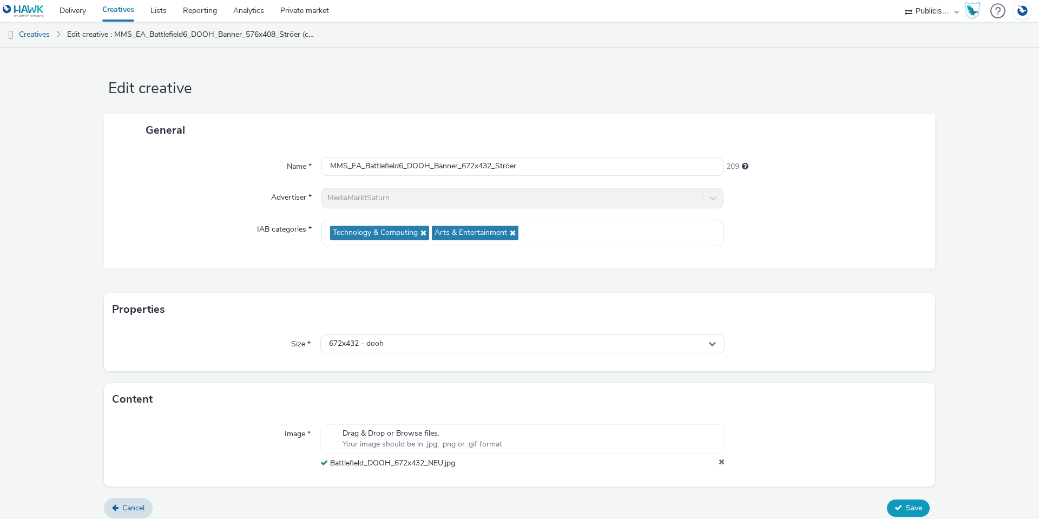
click at [906, 505] on span "Save" at bounding box center [914, 508] width 16 height 10
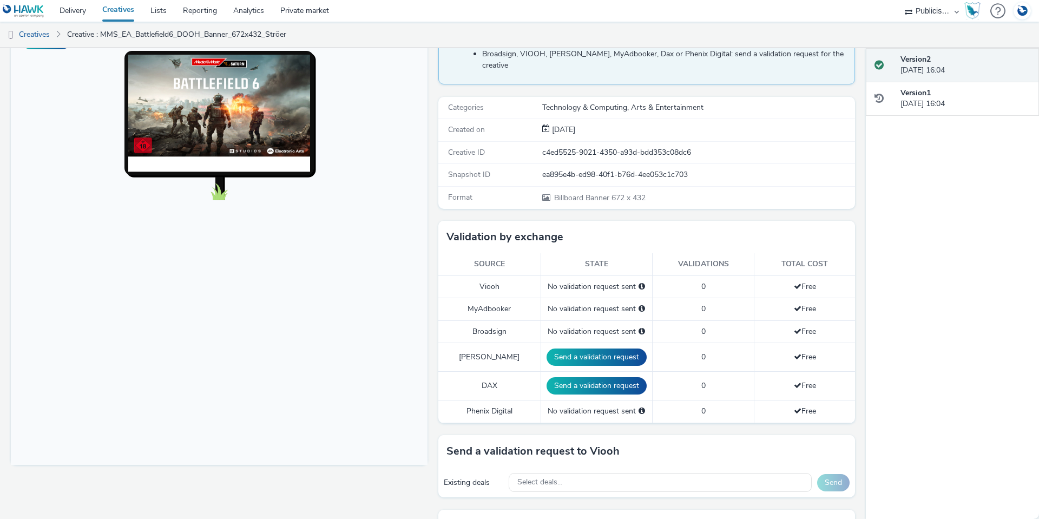
scroll to position [108, 0]
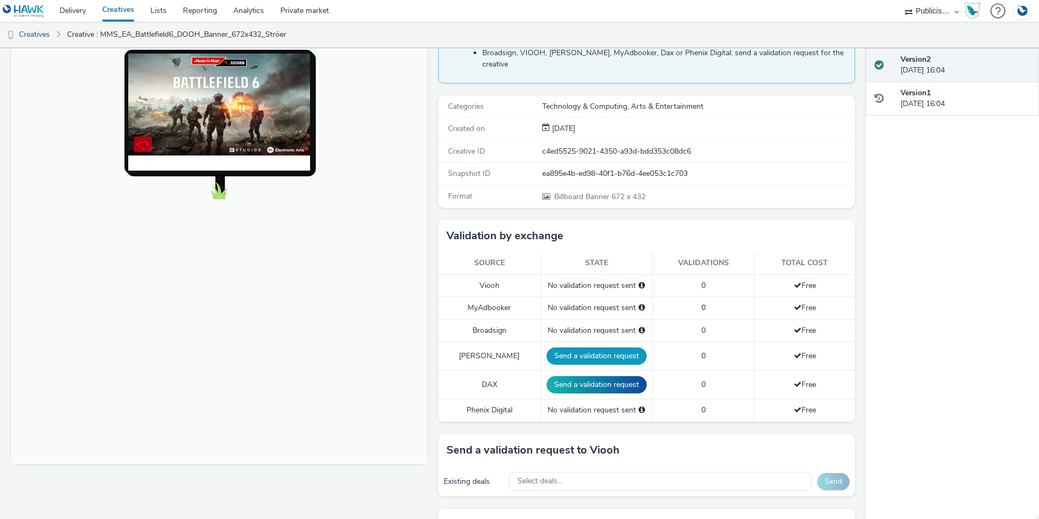
click at [565, 347] on button "Send a validation request" at bounding box center [597, 355] width 100 height 17
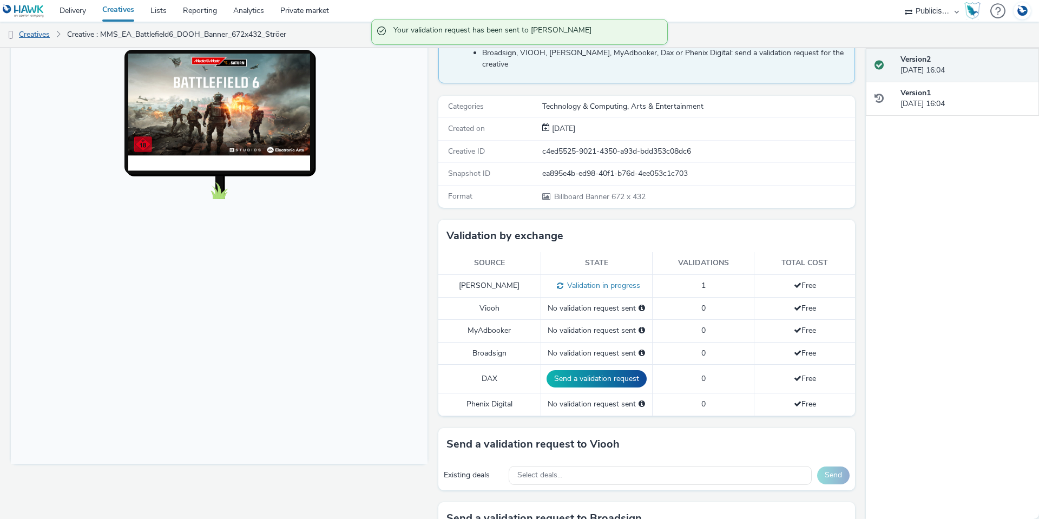
click at [35, 35] on link "Creatives" at bounding box center [27, 35] width 55 height 26
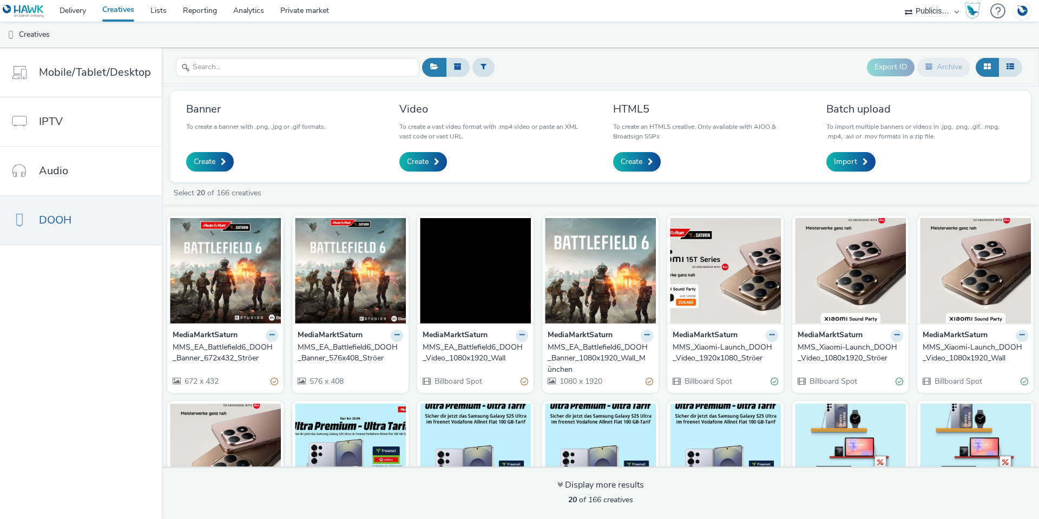
click at [351, 350] on div "MMS_EA_Battlefield6_DOOH_Banner_576x408_Ströer" at bounding box center [348, 353] width 101 height 22
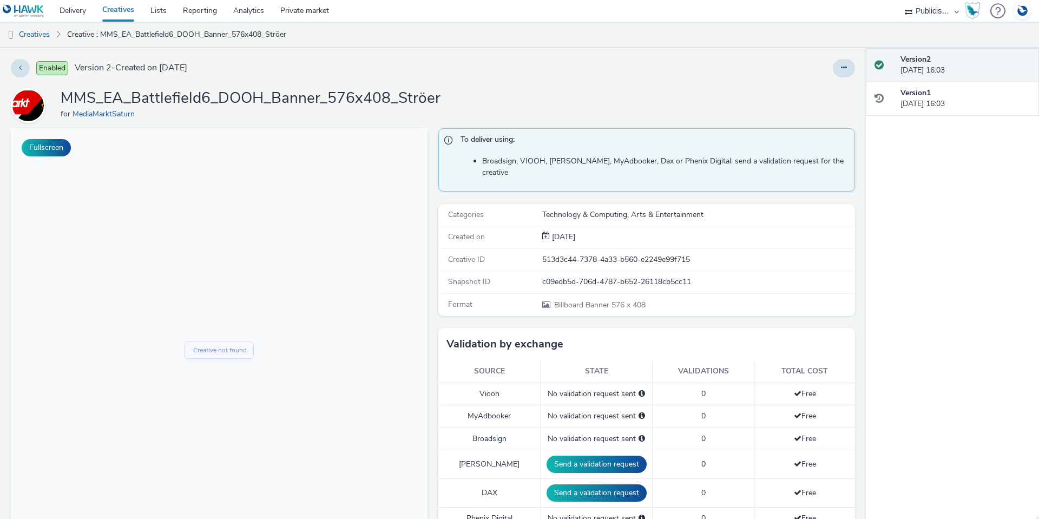
scroll to position [108, 0]
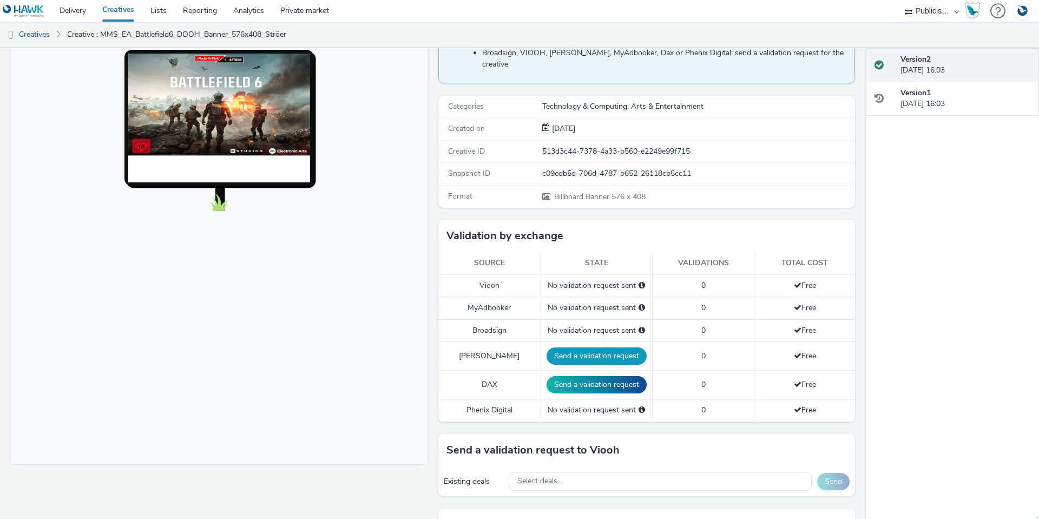
click at [582, 347] on button "Send a validation request" at bounding box center [597, 355] width 100 height 17
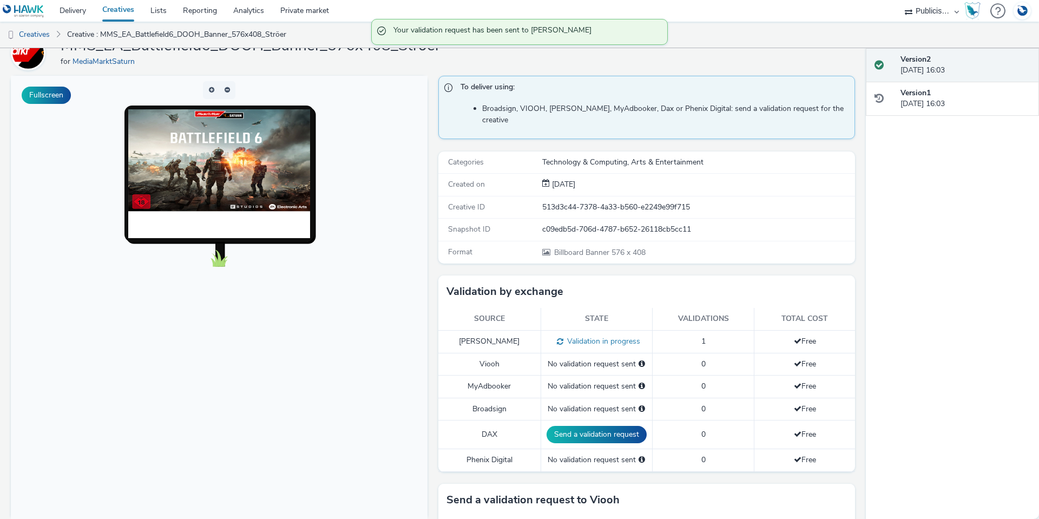
scroll to position [0, 0]
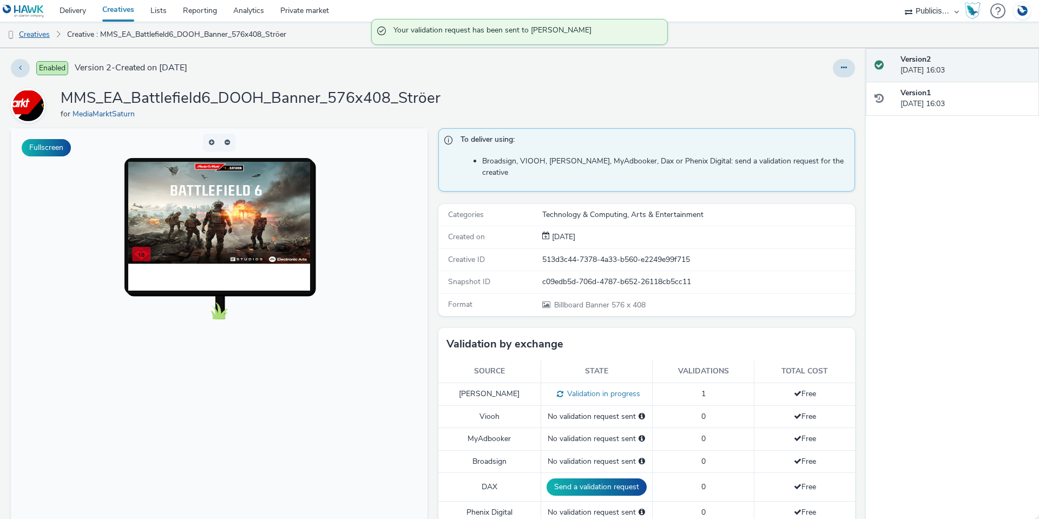
click at [35, 36] on link "Creatives" at bounding box center [27, 35] width 55 height 26
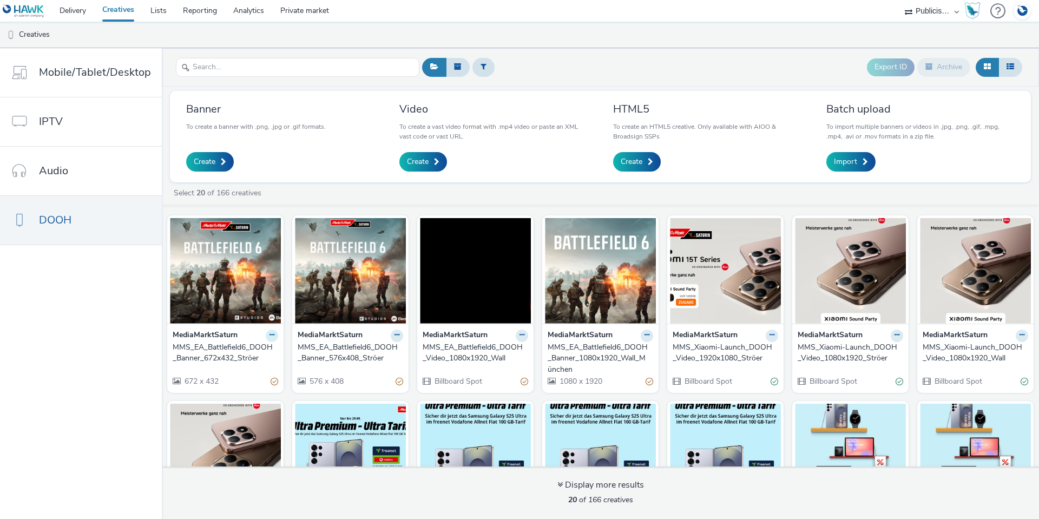
click at [271, 336] on icon at bounding box center [271, 335] width 5 height 6
click at [239, 379] on link "Duplicate" at bounding box center [237, 376] width 81 height 22
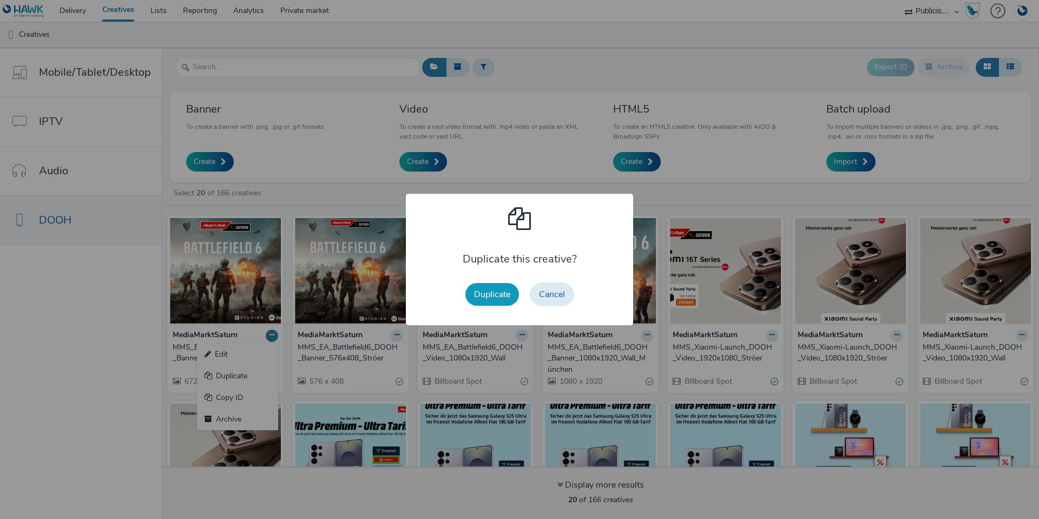
click at [496, 304] on button "Duplicate" at bounding box center [492, 294] width 54 height 23
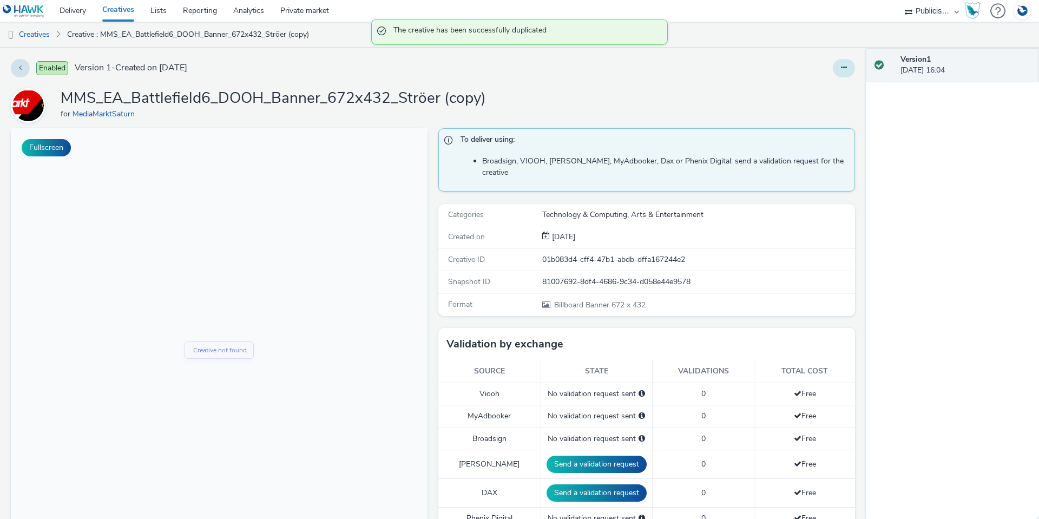
click at [841, 65] on icon at bounding box center [844, 68] width 6 height 8
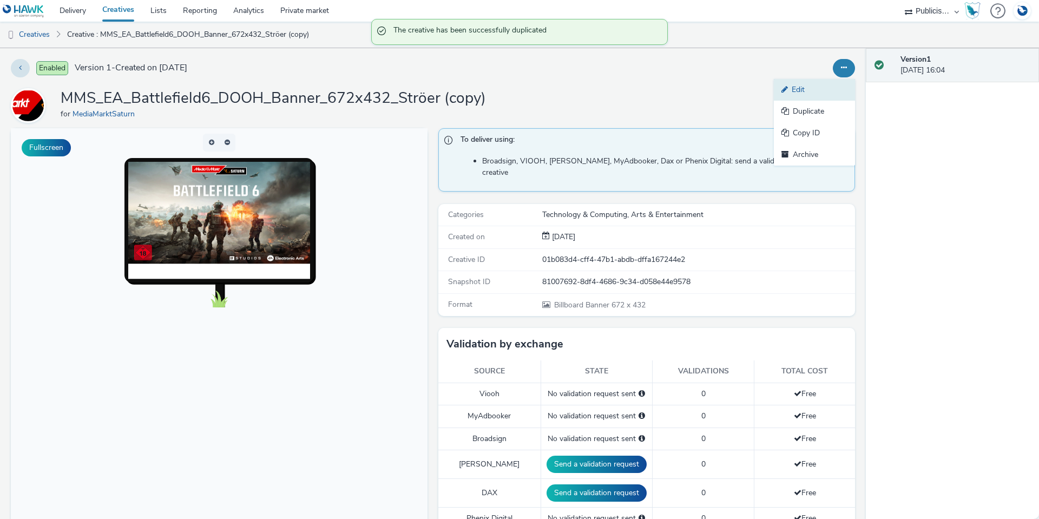
click at [827, 89] on link "Edit" at bounding box center [814, 90] width 81 height 22
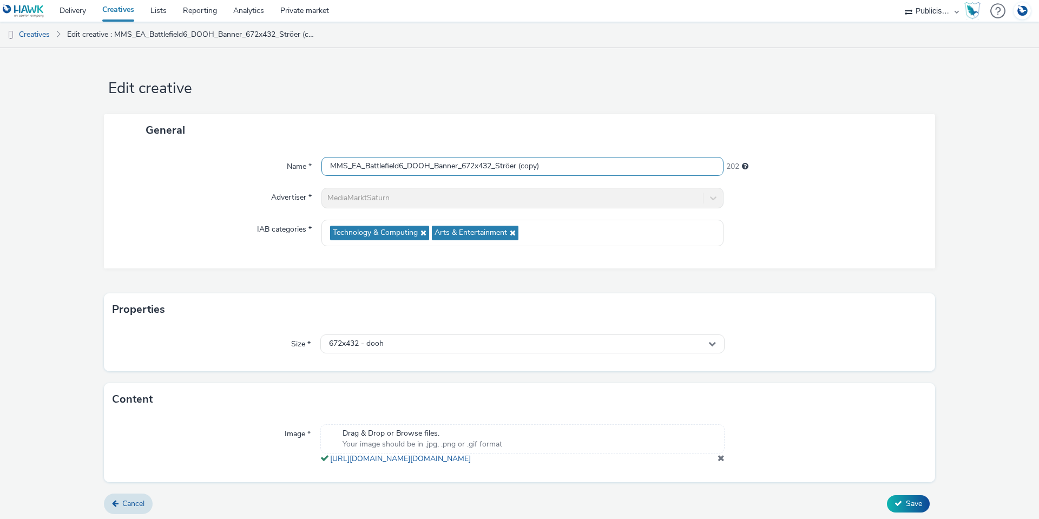
drag, startPoint x: 556, startPoint y: 163, endPoint x: 517, endPoint y: 167, distance: 39.7
click at [517, 167] on input "MMS_EA_Battlefield6_DOOH_Banner_672x432_Ströer (copy)" at bounding box center [522, 166] width 402 height 19
drag, startPoint x: 472, startPoint y: 166, endPoint x: 461, endPoint y: 165, distance: 12.0
click at [461, 165] on input "MMS_EA_Battlefield6_DOOH_Banner_672x432_Ströer" at bounding box center [522, 166] width 402 height 19
drag, startPoint x: 495, startPoint y: 164, endPoint x: 483, endPoint y: 165, distance: 11.9
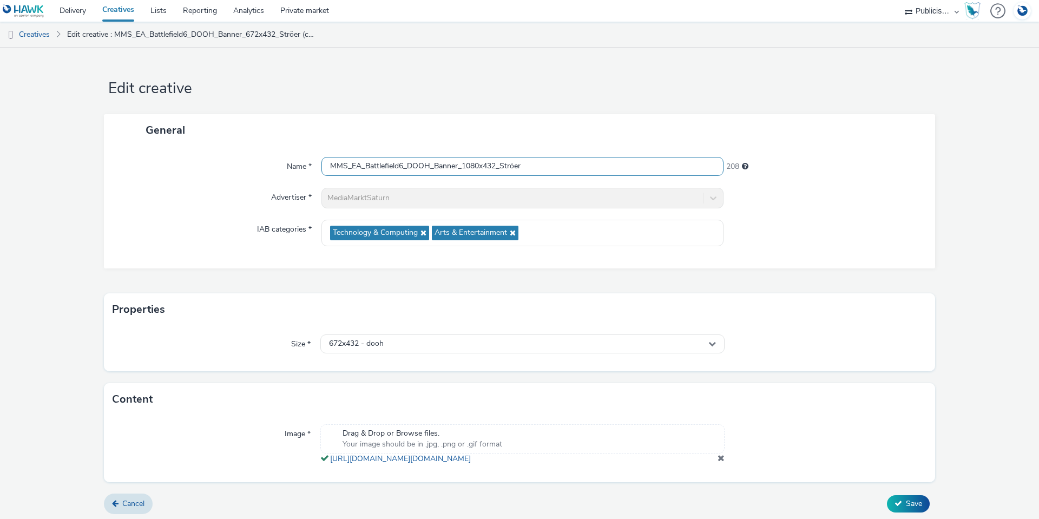
click at [483, 165] on input "MMS_EA_Battlefield6_DOOH_Banner_1080x432_Ströer" at bounding box center [522, 166] width 402 height 19
type input "MMS_EA_Battlefield6_DOOH_Banner_1080x1920_Ströer"
click at [219, 198] on div "Advertiser *" at bounding box center [218, 198] width 207 height 21
click at [718, 462] on span at bounding box center [721, 457] width 7 height 9
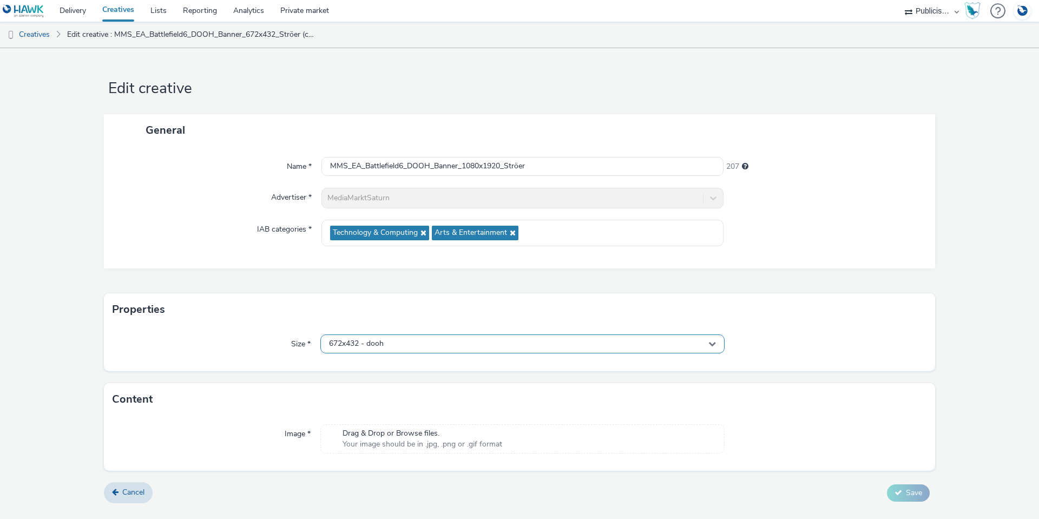
click at [424, 344] on div "672x432 - dooh" at bounding box center [522, 343] width 404 height 19
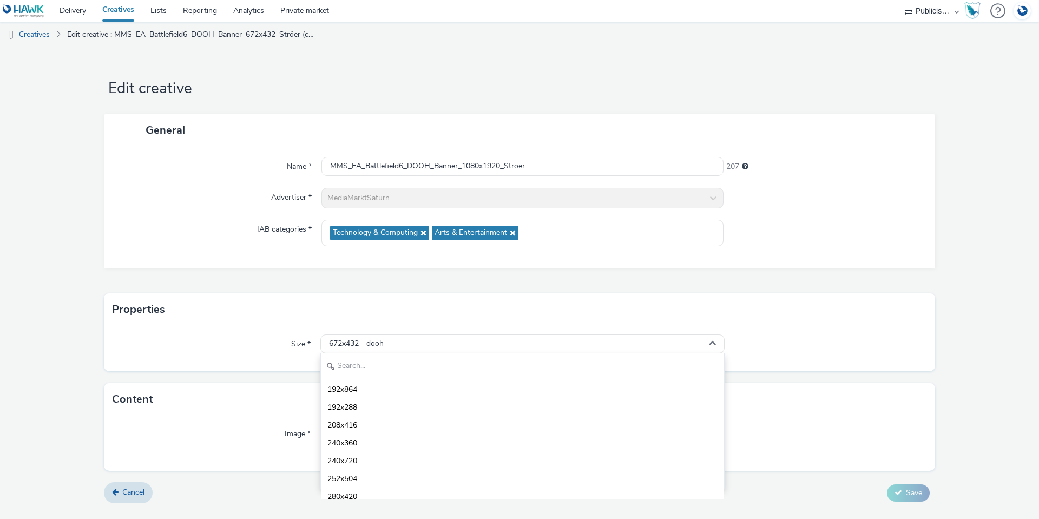
click at [352, 366] on input "text" at bounding box center [522, 366] width 403 height 19
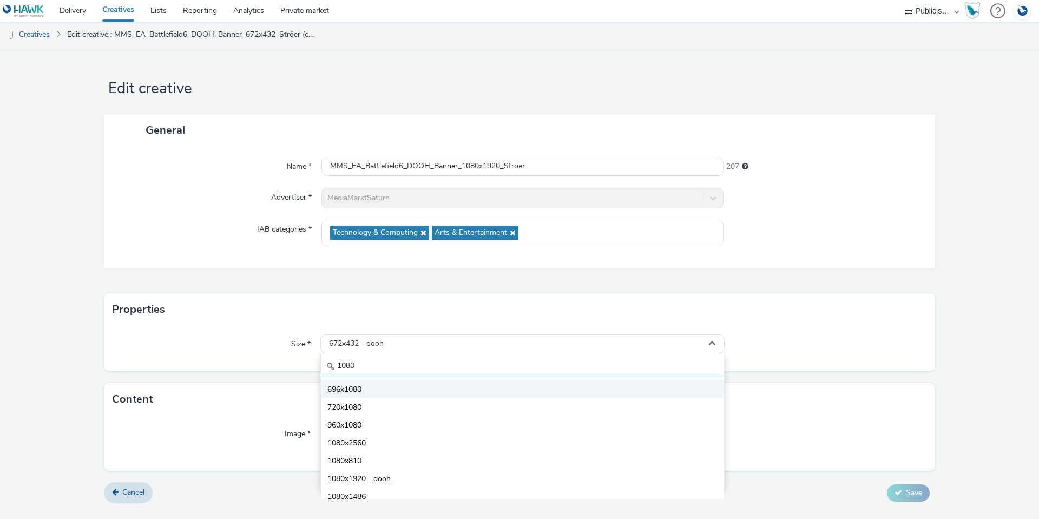
scroll to position [54, 0]
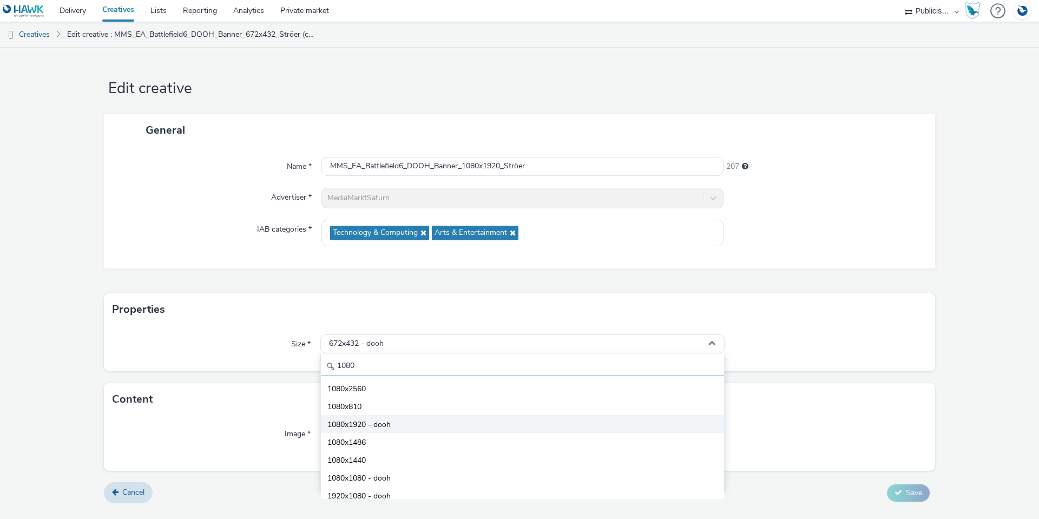
type input "1080"
click at [362, 426] on span "1080x1920 - dooh" at bounding box center [358, 424] width 63 height 11
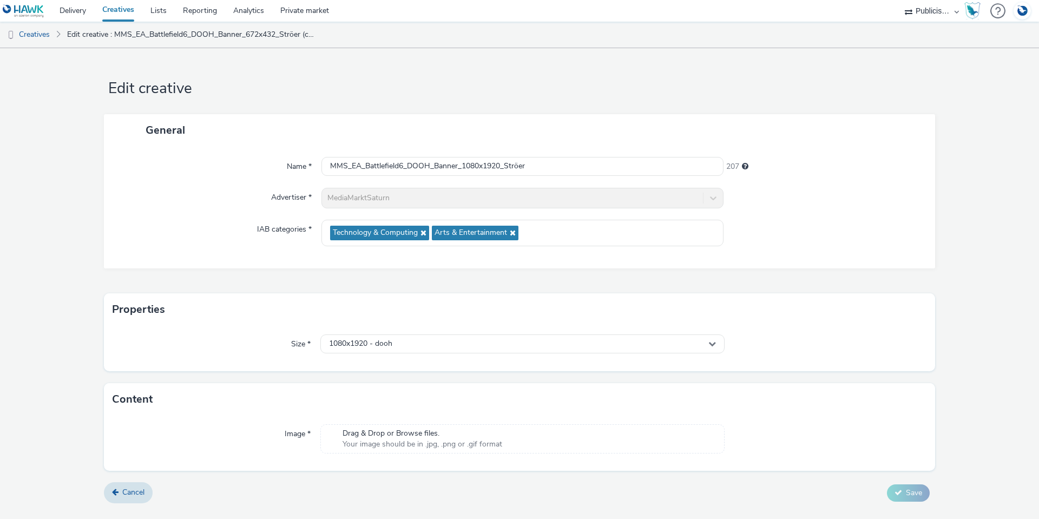
click at [177, 347] on div "Size *" at bounding box center [217, 343] width 208 height 19
click at [906, 506] on span "Save" at bounding box center [914, 508] width 16 height 10
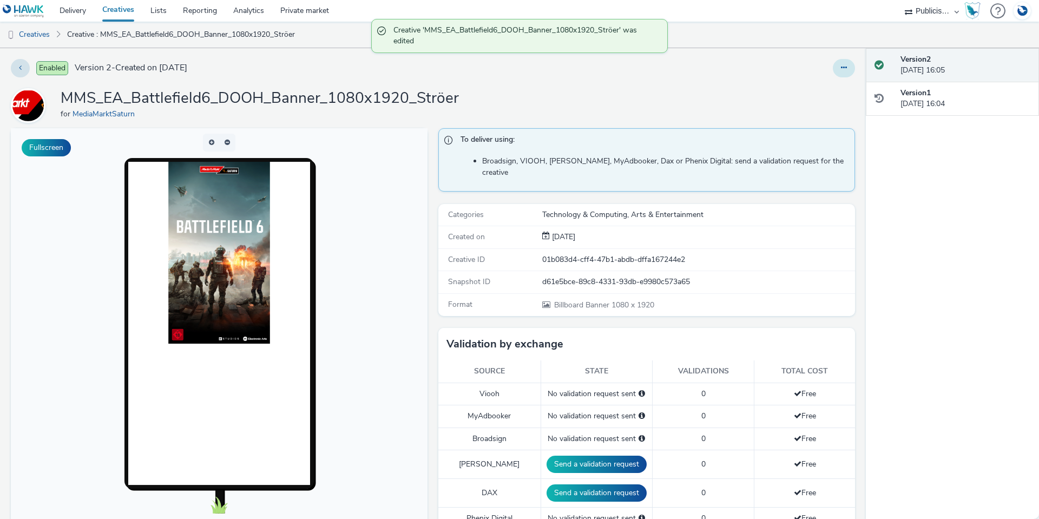
click at [833, 73] on button at bounding box center [844, 68] width 22 height 18
click at [823, 110] on link "Duplicate" at bounding box center [814, 112] width 81 height 22
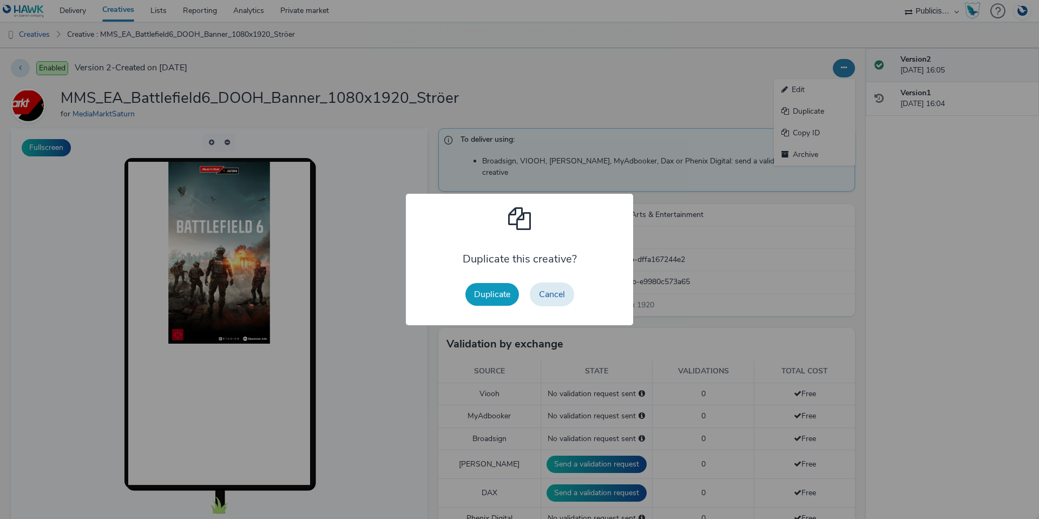
click at [502, 296] on button "Duplicate" at bounding box center [492, 294] width 54 height 23
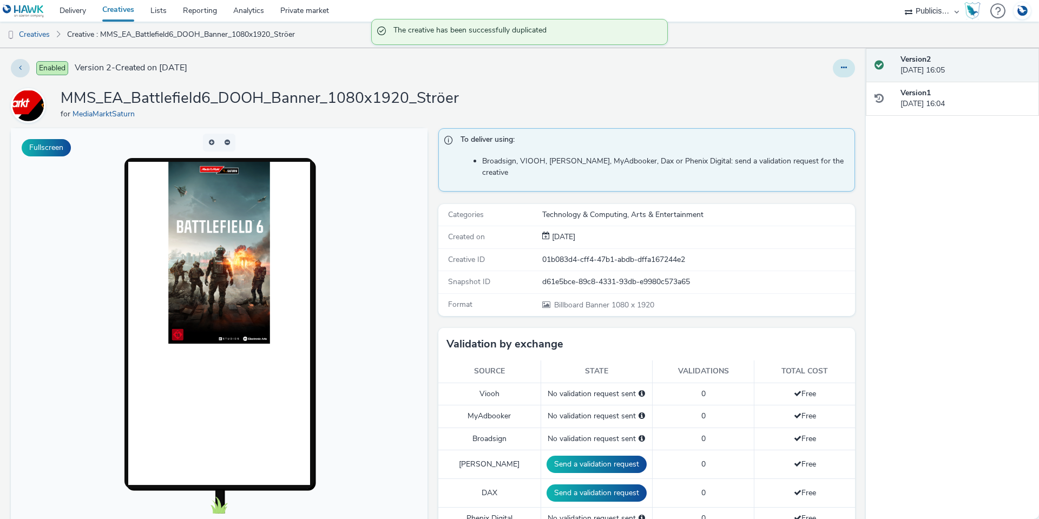
click at [839, 67] on button at bounding box center [844, 68] width 22 height 18
click at [797, 93] on link "Edit" at bounding box center [814, 90] width 81 height 22
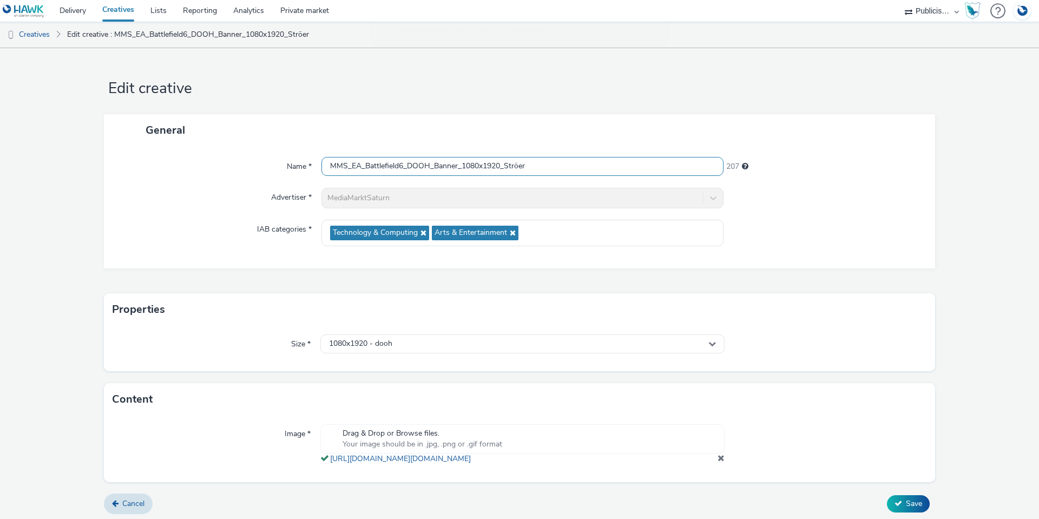
drag, startPoint x: 559, startPoint y: 166, endPoint x: 523, endPoint y: 172, distance: 36.1
click at [523, 172] on input "MMS_EA_Battlefield6_DOOH_Banner_1080x1920_Ströer" at bounding box center [522, 166] width 402 height 19
click at [135, 248] on div "Name * MMS_EA_Battlefield6_DOOH_Banner_1080x1920_Ströer 207 Advertiser * MediaM…" at bounding box center [519, 207] width 831 height 122
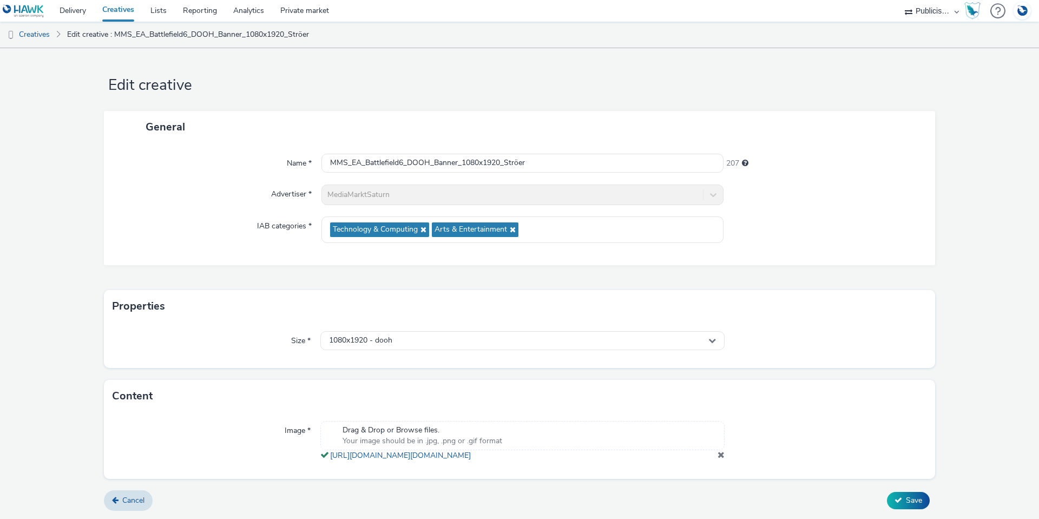
scroll to position [14, 0]
click at [140, 504] on span "Cancel" at bounding box center [133, 500] width 22 height 10
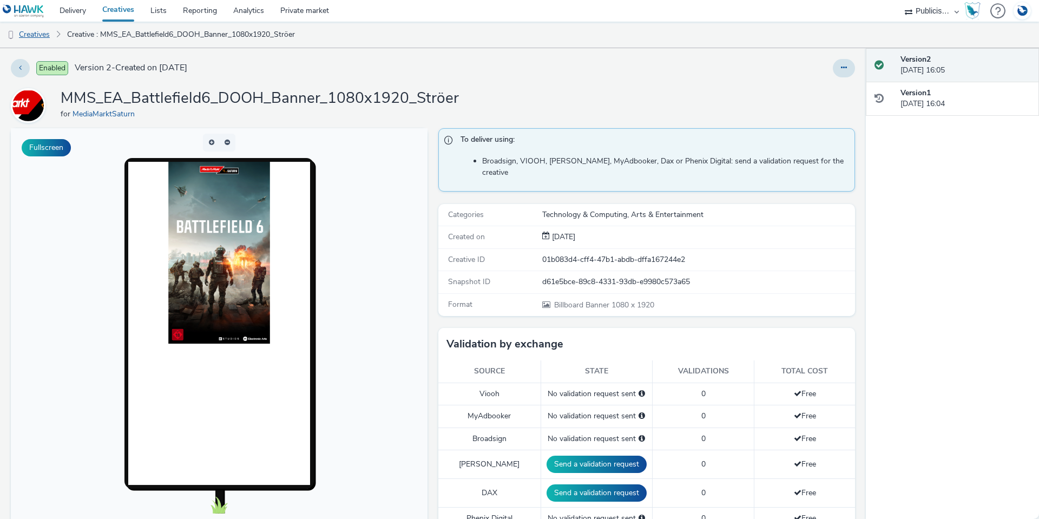
click at [43, 38] on link "Creatives" at bounding box center [27, 35] width 55 height 26
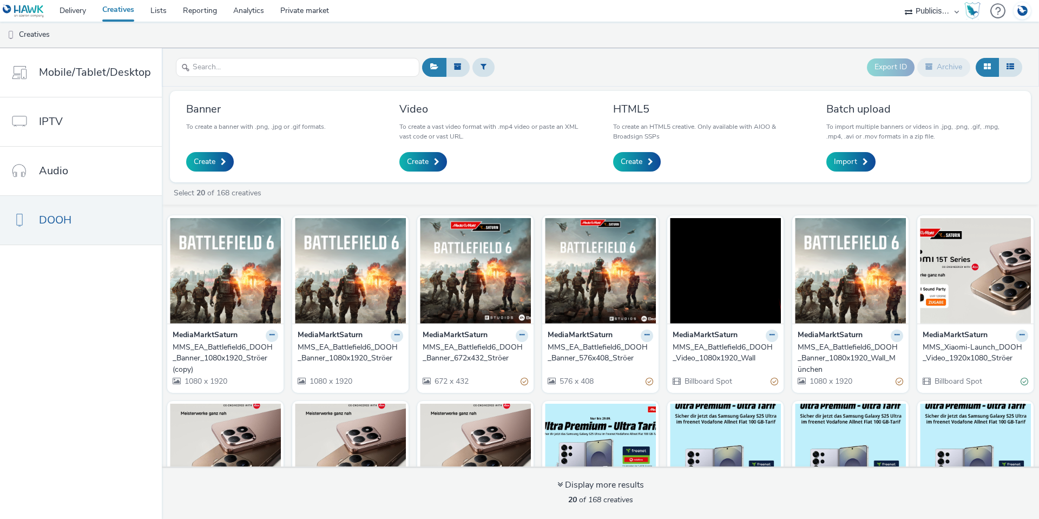
click at [369, 350] on div "MMS_EA_Battlefield6_DOOH_Banner_1080x1920_Ströer" at bounding box center [348, 353] width 101 height 22
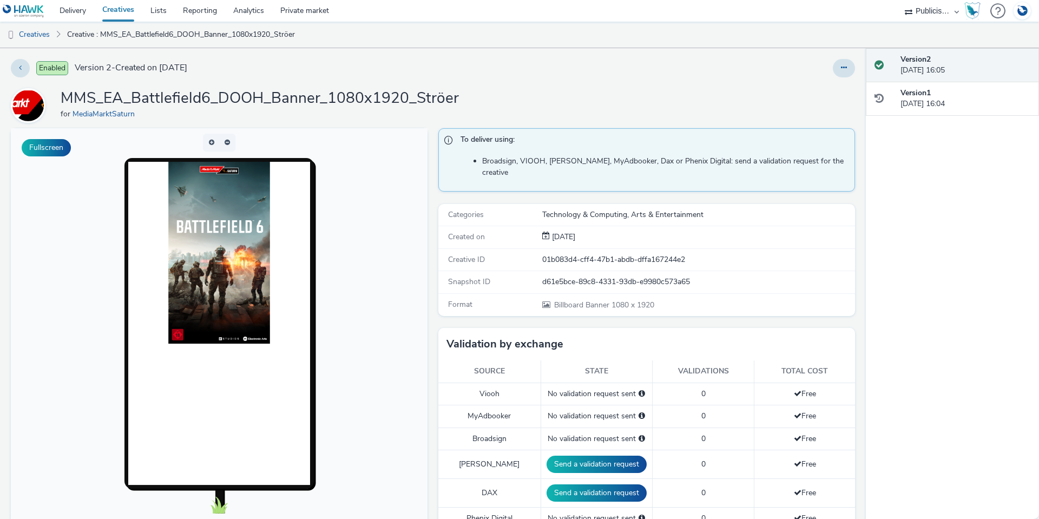
scroll to position [54, 0]
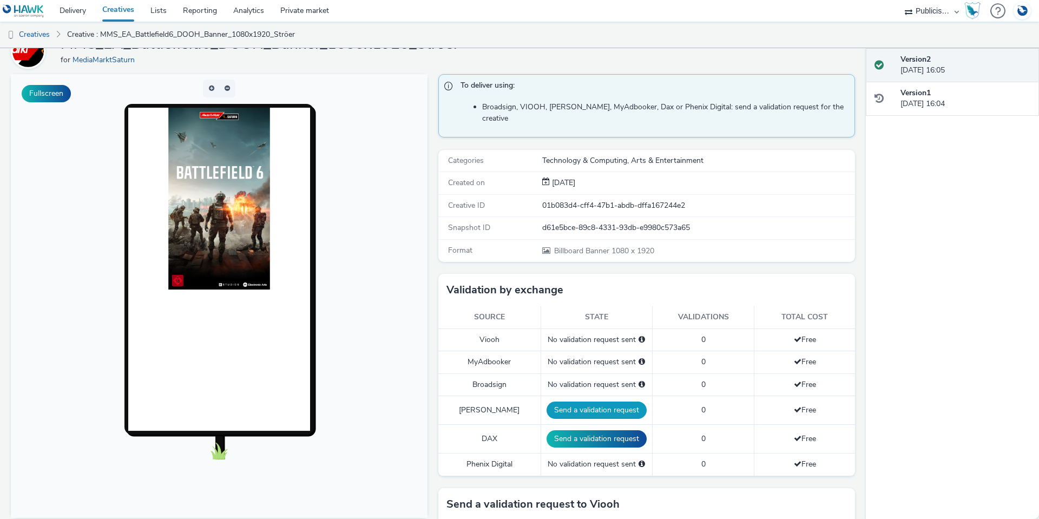
click at [570, 402] on button "Send a validation request" at bounding box center [597, 410] width 100 height 17
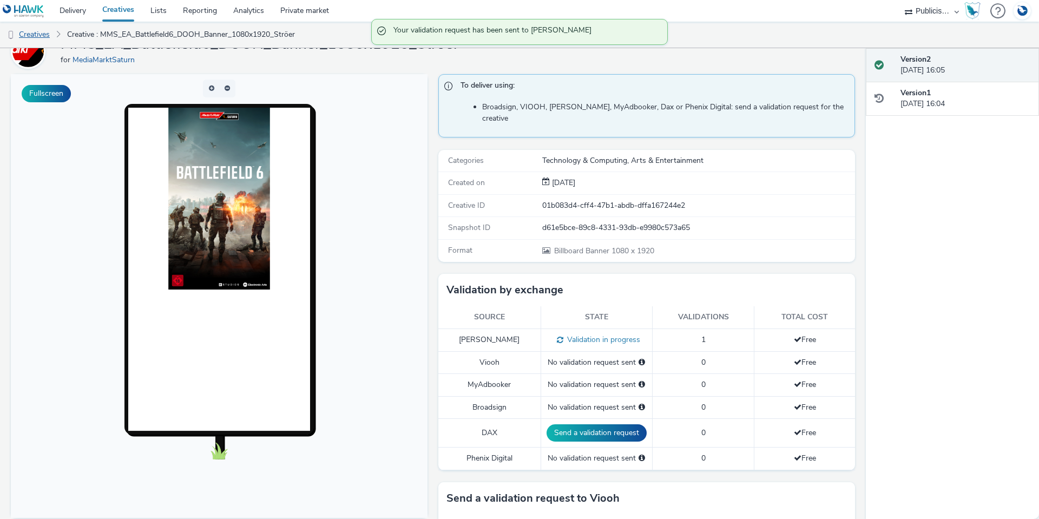
click at [36, 33] on link "Creatives" at bounding box center [27, 35] width 55 height 26
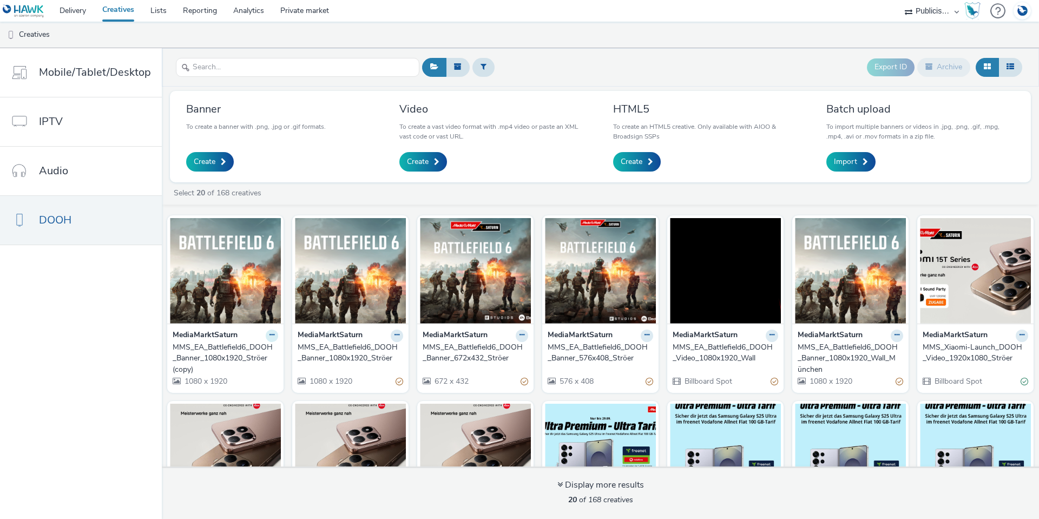
click at [272, 336] on button at bounding box center [272, 336] width 12 height 12
click at [238, 357] on link "Edit" at bounding box center [237, 355] width 81 height 22
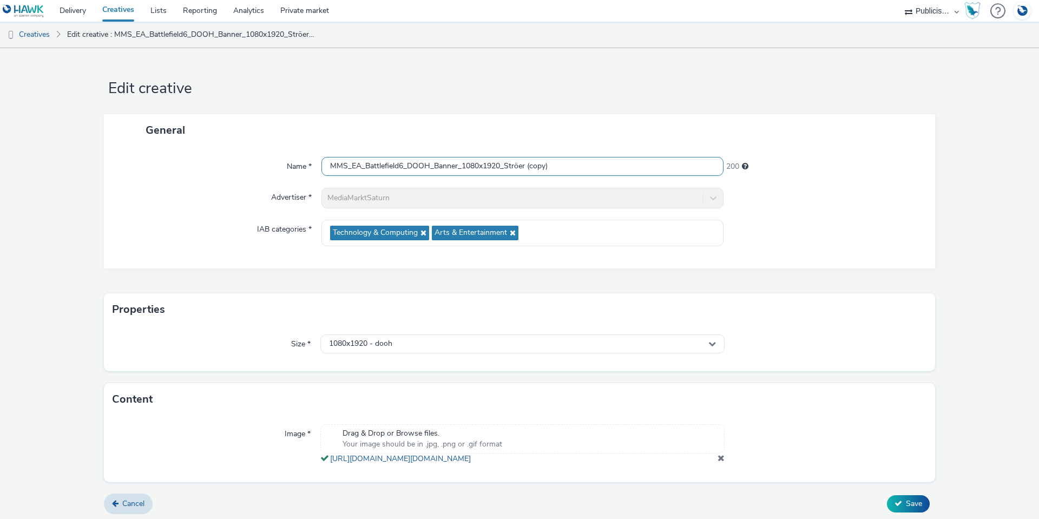
drag, startPoint x: 562, startPoint y: 164, endPoint x: 524, endPoint y: 166, distance: 37.4
click at [524, 166] on input "MMS_EA_Battlefield6_DOOH_Banner_1080x1920_Ströer (copy)" at bounding box center [522, 166] width 402 height 19
drag, startPoint x: 498, startPoint y: 168, endPoint x: 481, endPoint y: 165, distance: 17.6
click at [481, 165] on input "MMS_EA_Battlefield6_DOOH_Banner_1080x1920_Ströer" at bounding box center [522, 166] width 402 height 19
click at [471, 167] on input "MMS_EA_Battlefield6_DOOH_Banner_1080x1920_Ströer" at bounding box center [522, 166] width 402 height 19
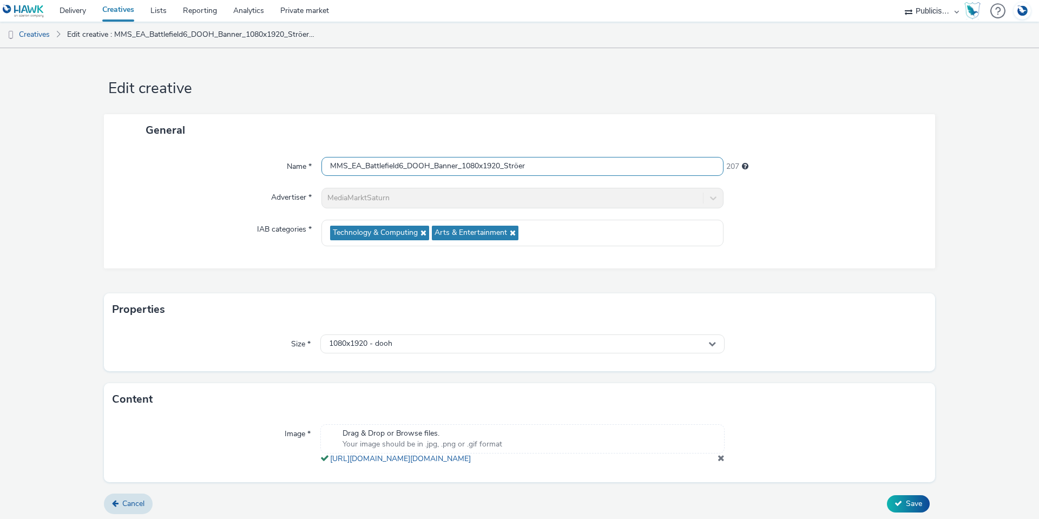
drag, startPoint x: 477, startPoint y: 167, endPoint x: 460, endPoint y: 166, distance: 16.9
click at [460, 166] on input "MMS_EA_Battlefield6_DOOH_Banner_1080x1920_Ströer" at bounding box center [522, 166] width 402 height 19
paste input "92"
drag, startPoint x: 500, startPoint y: 166, endPoint x: 488, endPoint y: 165, distance: 12.5
click at [488, 165] on input "MMS_EA_Battlefield6_DOOH_Banner_1920x1920_Ströer" at bounding box center [522, 166] width 402 height 19
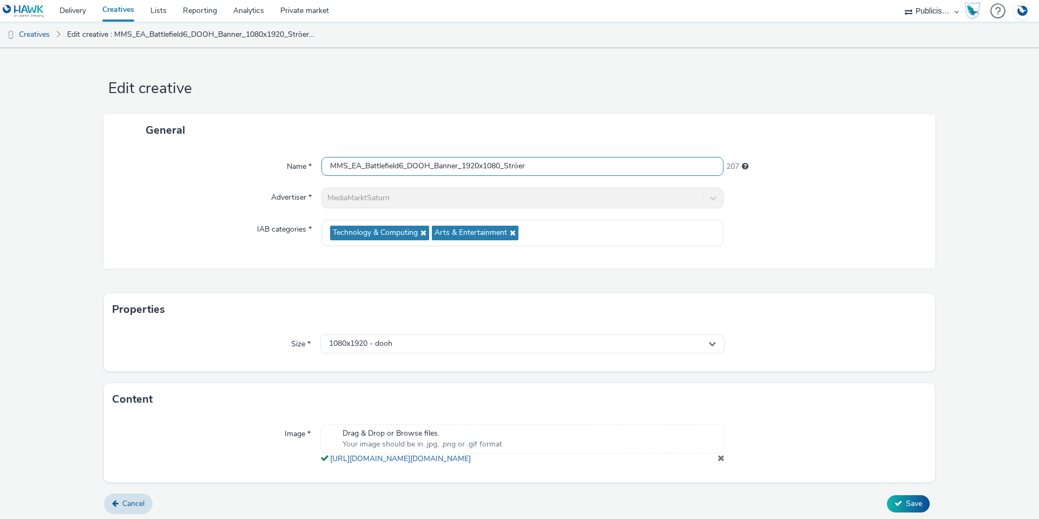
type input "MMS_EA_Battlefield6_DOOH_Banner_1920x1080_Ströer"
click at [221, 154] on div "Name * MMS_EA_Battlefield6_DOOH_Banner_1920x1080_Ströer 207 Advertiser * MediaM…" at bounding box center [519, 207] width 831 height 122
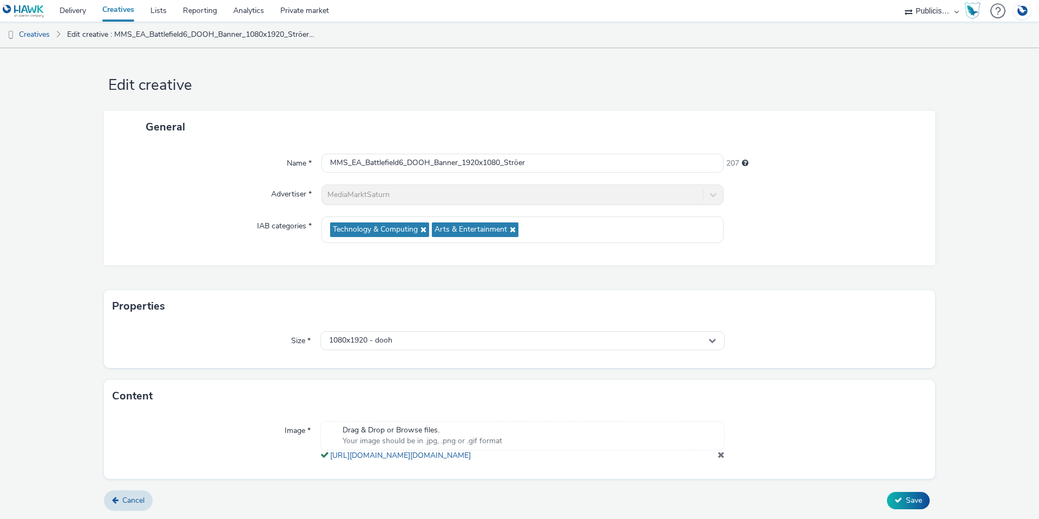
scroll to position [14, 0]
click at [718, 455] on span at bounding box center [721, 454] width 7 height 9
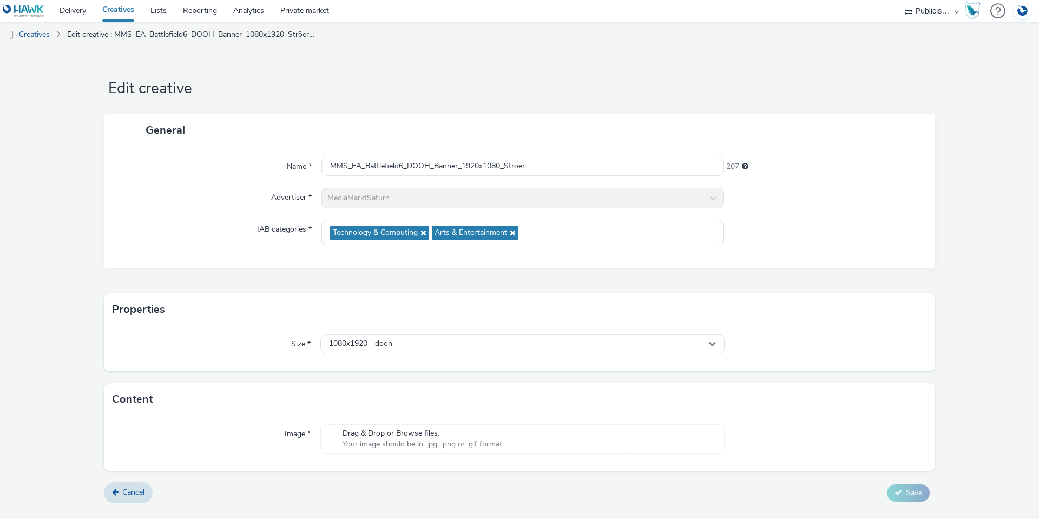
scroll to position [0, 0]
click at [356, 342] on span "1080x1920 - dooh" at bounding box center [360, 343] width 63 height 9
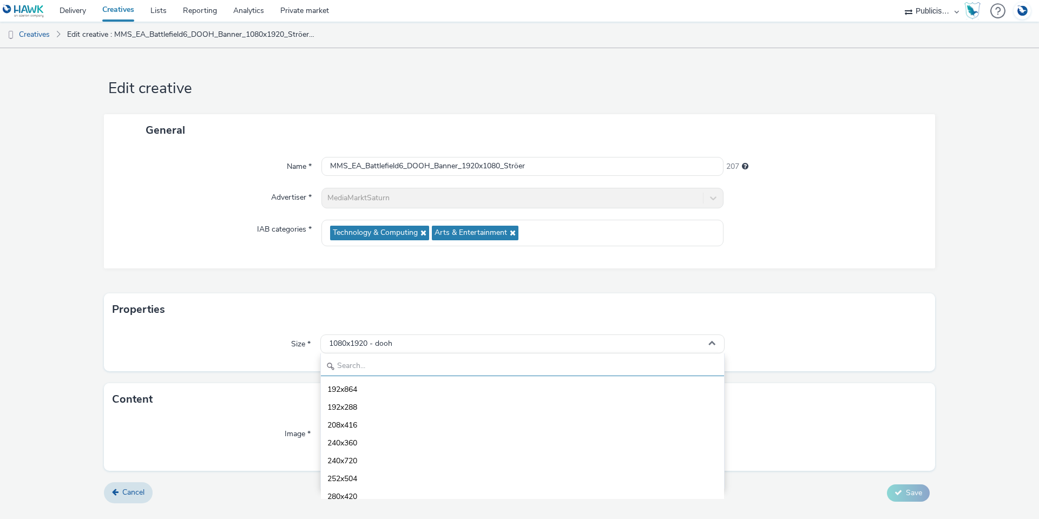
click at [372, 367] on input "text" at bounding box center [522, 366] width 403 height 19
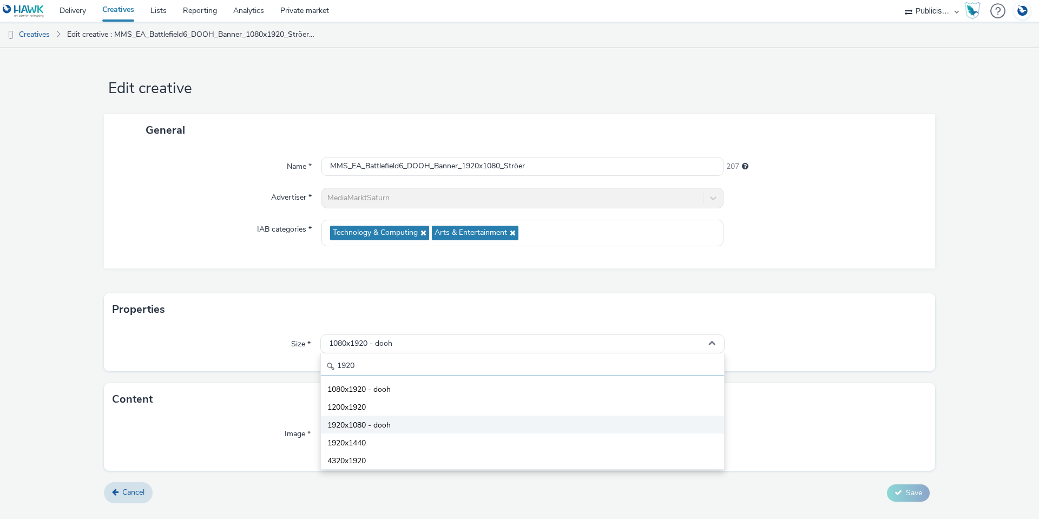
type input "1920"
click at [392, 424] on li "1920x1080 - dooh" at bounding box center [522, 425] width 403 height 18
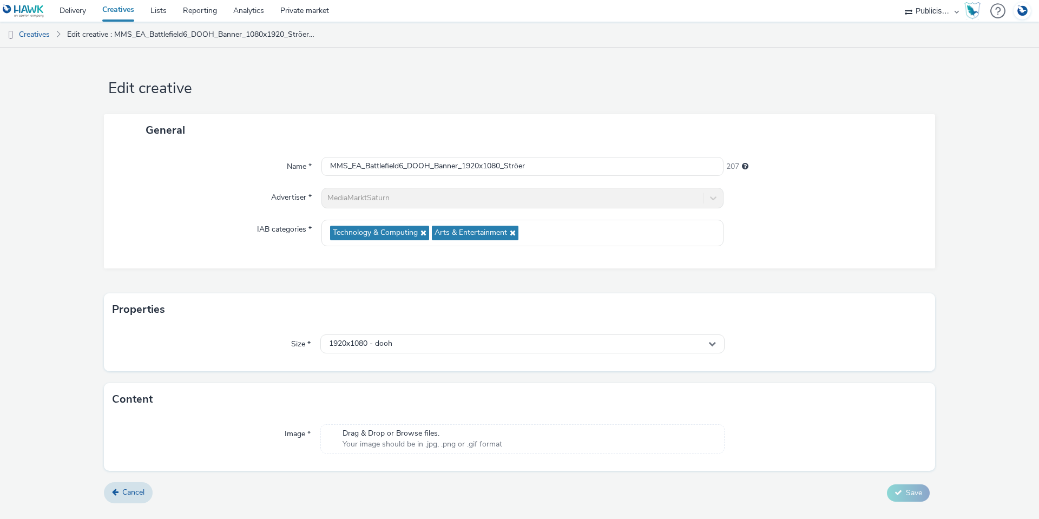
click at [239, 358] on div "Size * 1920x1080 - dooh" at bounding box center [519, 348] width 831 height 45
click at [906, 504] on span "Save" at bounding box center [914, 508] width 16 height 10
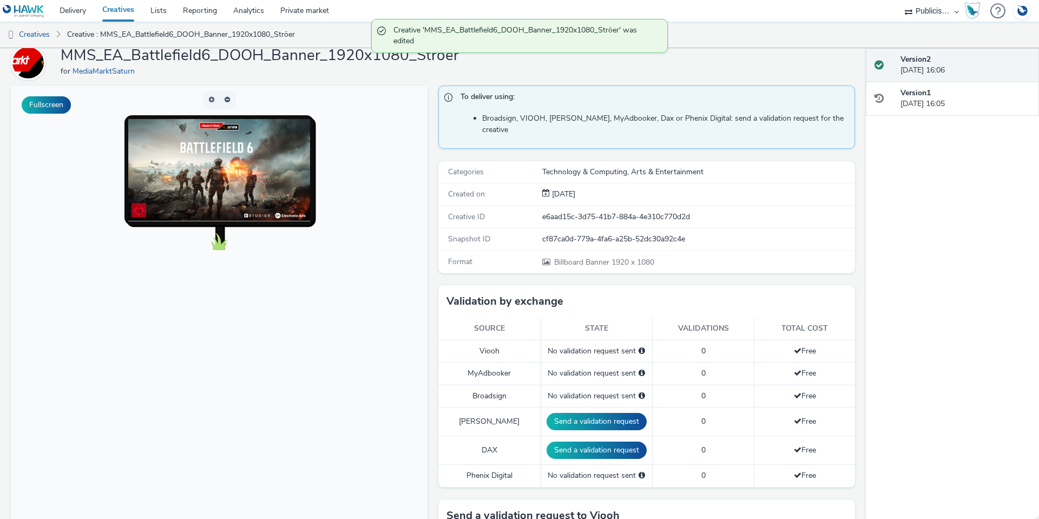
scroll to position [108, 0]
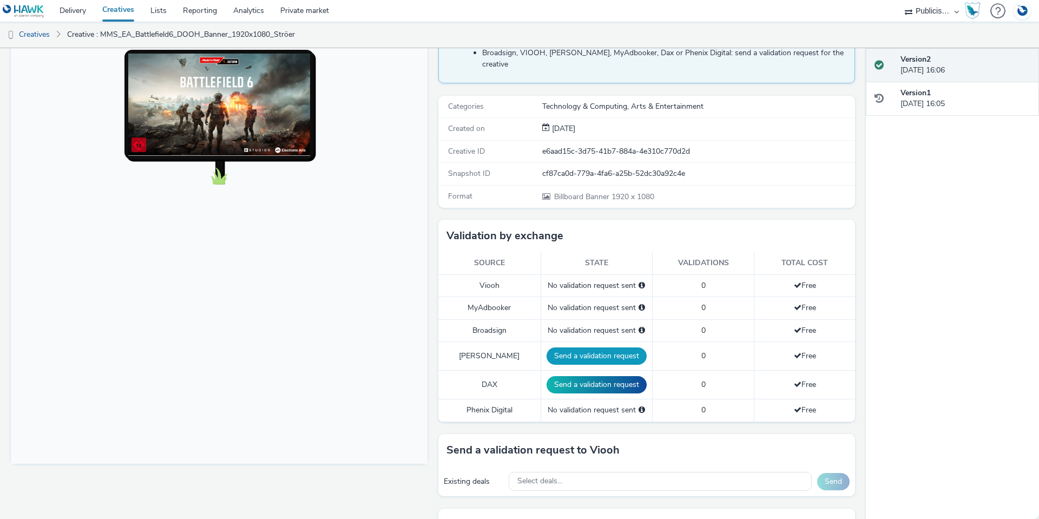
click at [574, 347] on button "Send a validation request" at bounding box center [597, 355] width 100 height 17
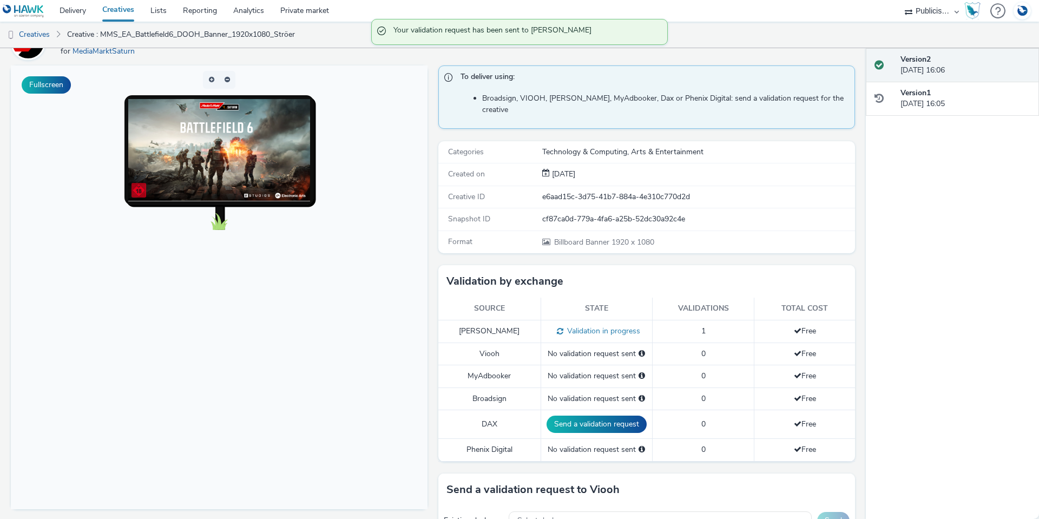
scroll to position [0, 0]
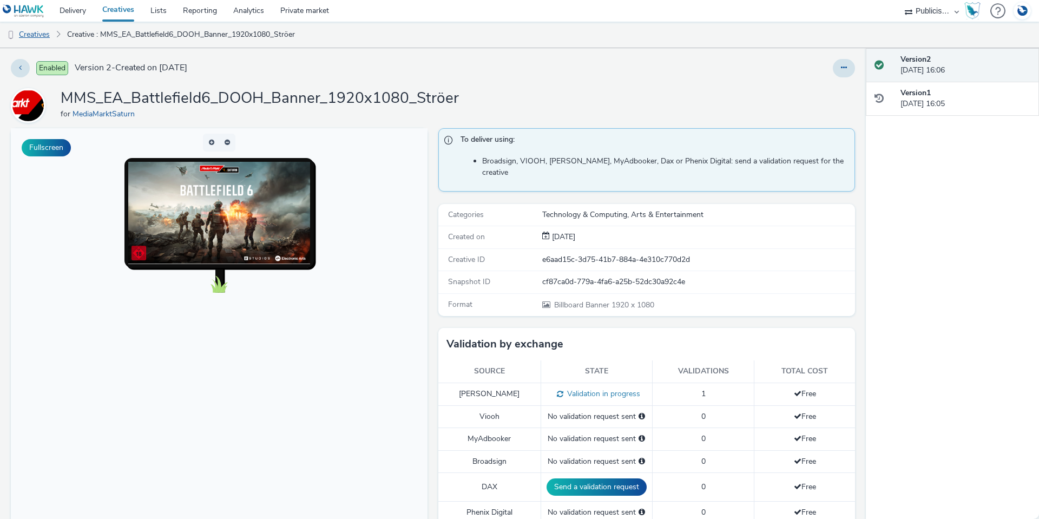
click at [39, 37] on link "Creatives" at bounding box center [27, 35] width 55 height 26
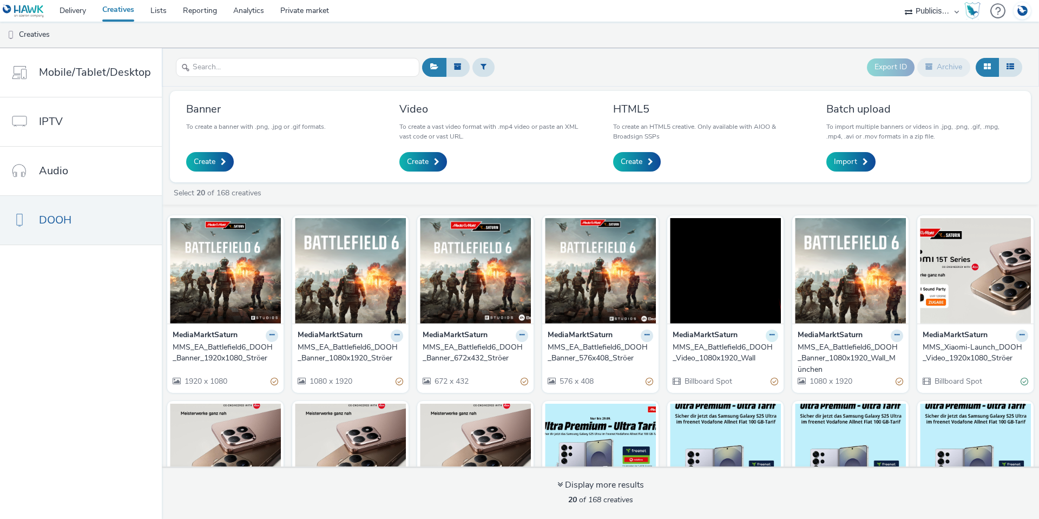
click at [769, 336] on icon at bounding box center [771, 335] width 5 height 6
click at [673, 351] on div "MMS_EA_Battlefield6_DOOH_Video_1080x1920_Wall" at bounding box center [723, 353] width 101 height 22
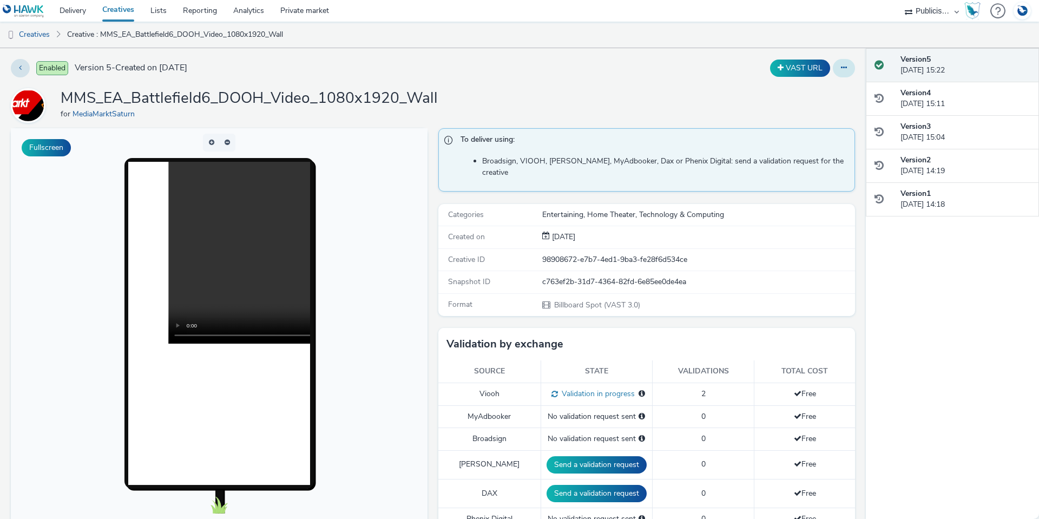
click at [841, 71] on icon at bounding box center [844, 68] width 6 height 8
click at [832, 81] on link "Edit" at bounding box center [814, 90] width 81 height 22
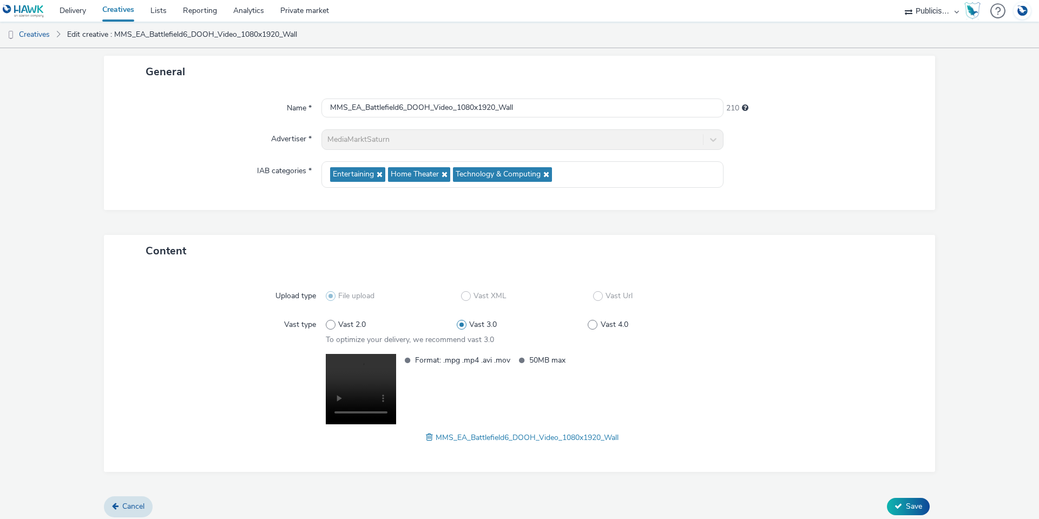
scroll to position [64, 0]
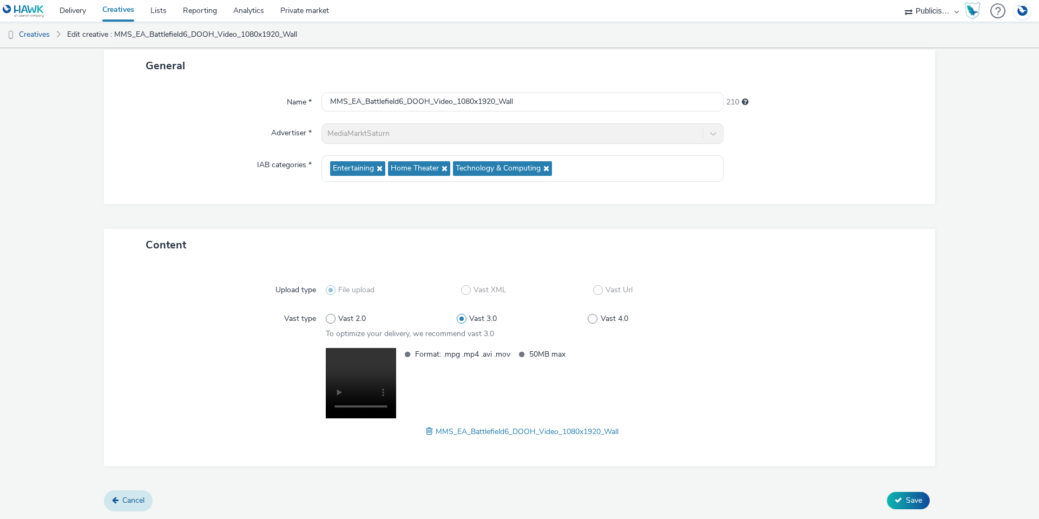
click at [141, 505] on link "Cancel" at bounding box center [128, 500] width 49 height 21
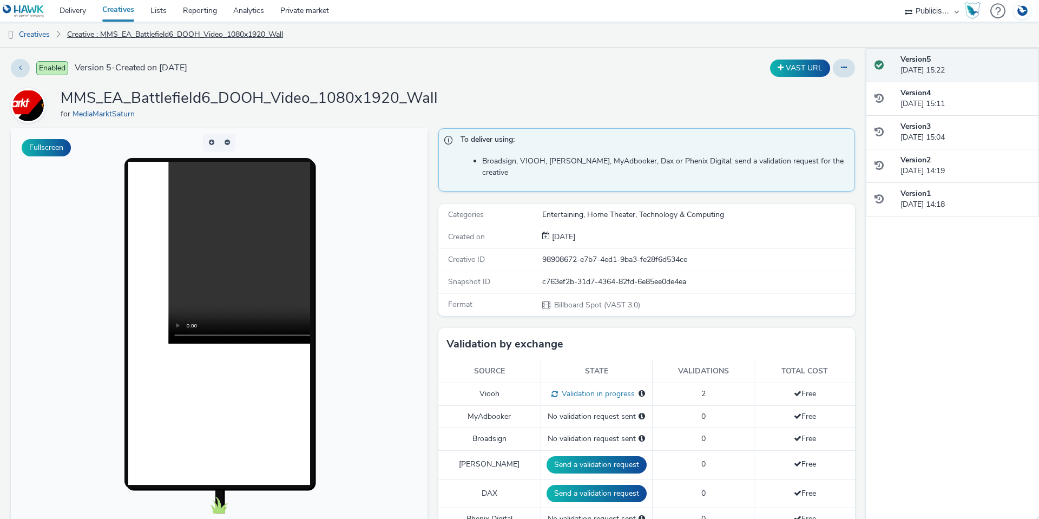
click at [115, 30] on link "Creative : MMS_EA_Battlefield6_DOOH_Video_1080x1920_Wall" at bounding box center [175, 35] width 227 height 26
click at [53, 33] on link "Creatives" at bounding box center [27, 35] width 55 height 26
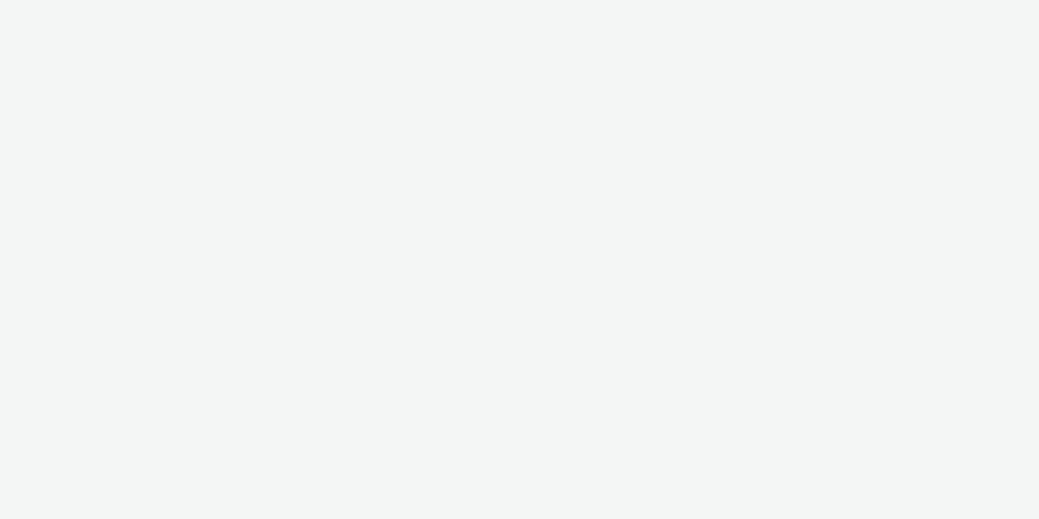
select select "a1548b1e-0fde-418e-992c-2e089afb3761"
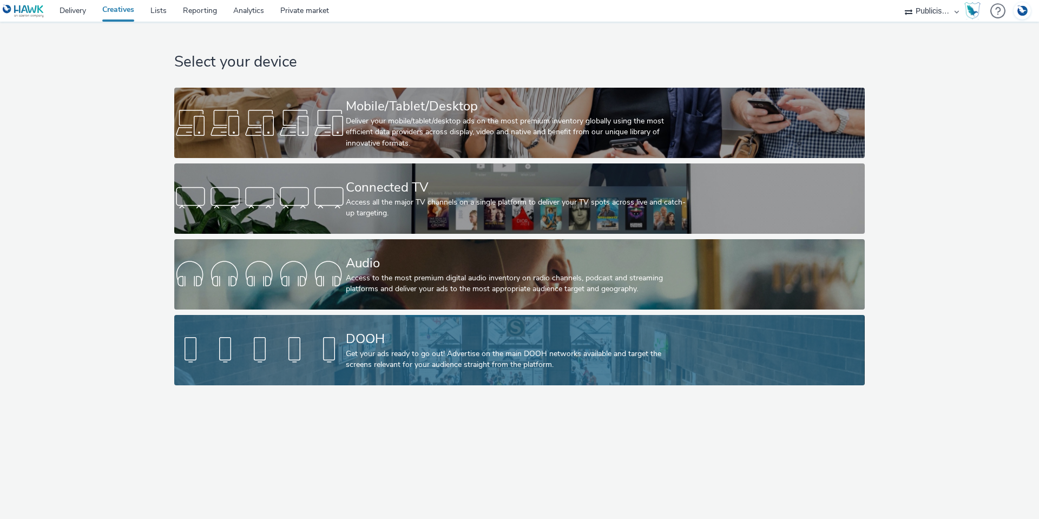
click at [379, 348] on div "Get your ads ready to go out! Advertise on the main DOOH networks available and…" at bounding box center [517, 359] width 343 height 22
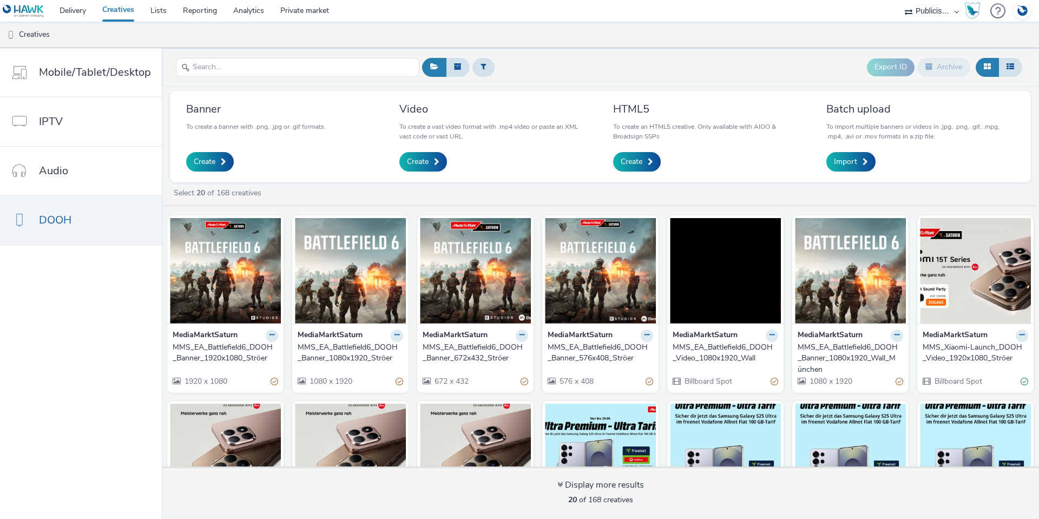
drag, startPoint x: 238, startPoint y: 337, endPoint x: 241, endPoint y: 348, distance: 11.3
click at [894, 336] on button at bounding box center [897, 336] width 12 height 12
click at [871, 376] on link "Duplicate" at bounding box center [862, 376] width 81 height 22
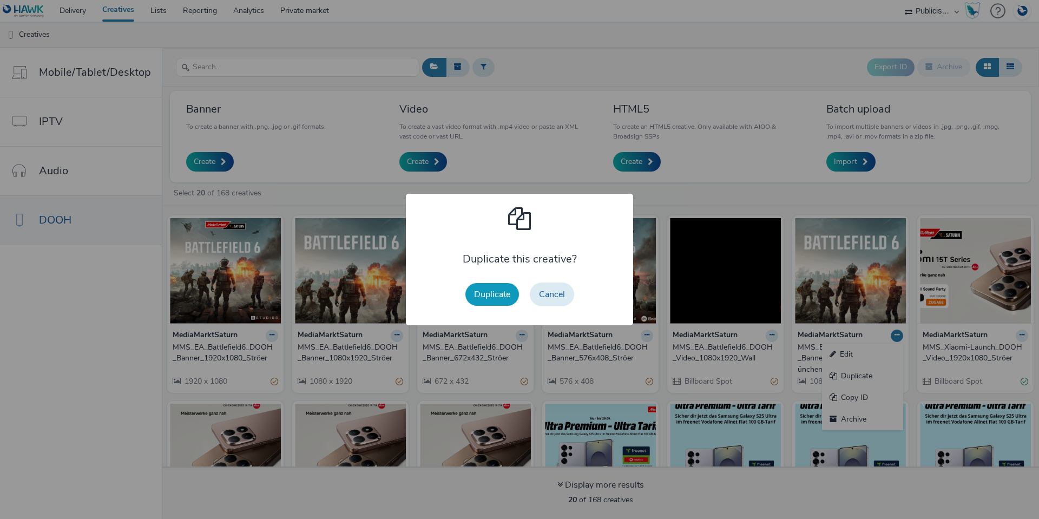
click at [489, 285] on button "Duplicate" at bounding box center [492, 294] width 54 height 23
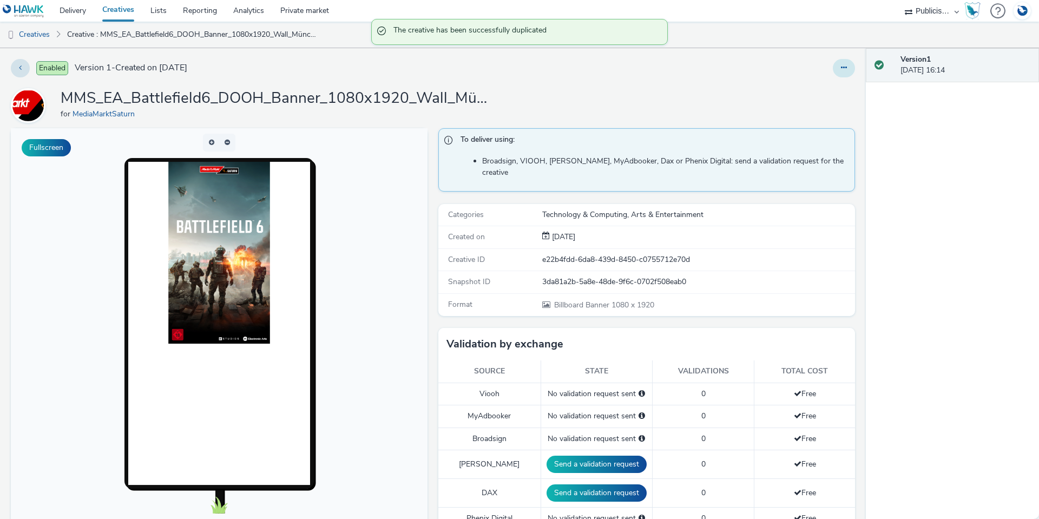
click at [840, 73] on button at bounding box center [844, 68] width 22 height 18
click at [830, 89] on link "Edit" at bounding box center [814, 90] width 81 height 22
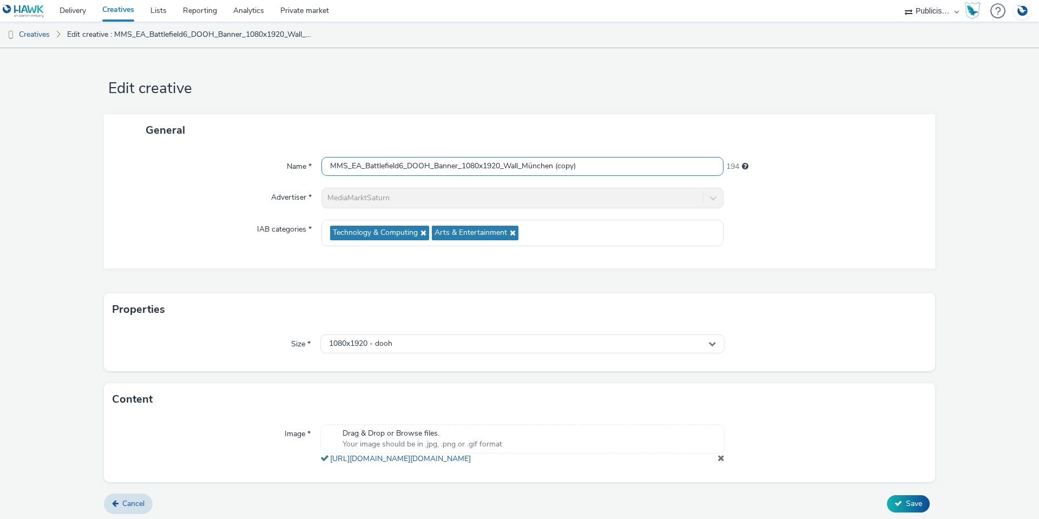
drag, startPoint x: 594, startPoint y: 165, endPoint x: 524, endPoint y: 169, distance: 70.0
click at [524, 169] on input "MMS_EA_Battlefield6_DOOH_Banner_1080x1920_Wall_München (copy)" at bounding box center [522, 166] width 402 height 19
click at [241, 246] on div "Name * MMS_EA_Battlefield6_DOOH_Banner_1080x1920_Wall_München (copy) 194 Advert…" at bounding box center [519, 207] width 831 height 122
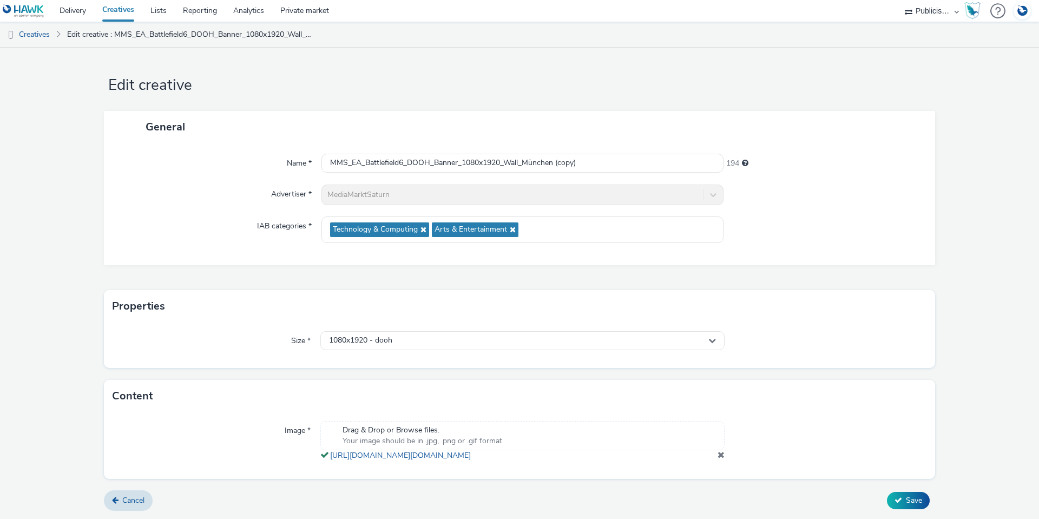
scroll to position [14, 0]
click at [117, 501] on icon at bounding box center [115, 500] width 6 height 8
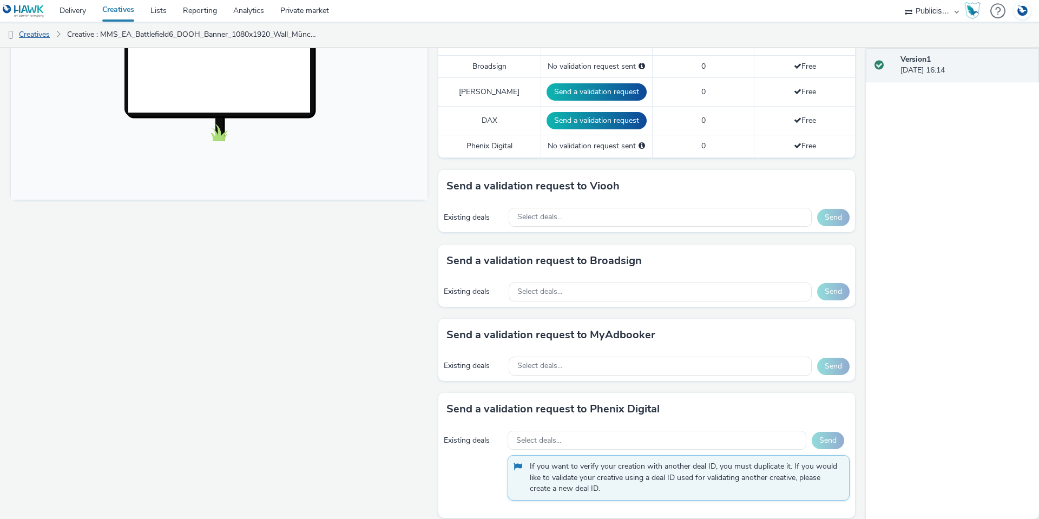
click at [35, 32] on link "Creatives" at bounding box center [27, 35] width 55 height 26
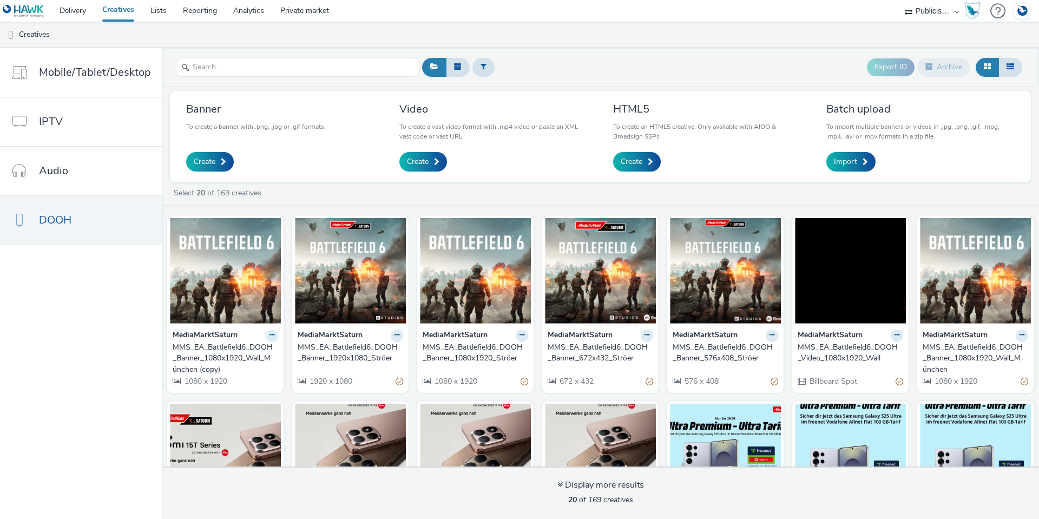
click at [269, 338] on icon at bounding box center [271, 335] width 5 height 6
click at [233, 418] on link "Archive" at bounding box center [237, 420] width 81 height 22
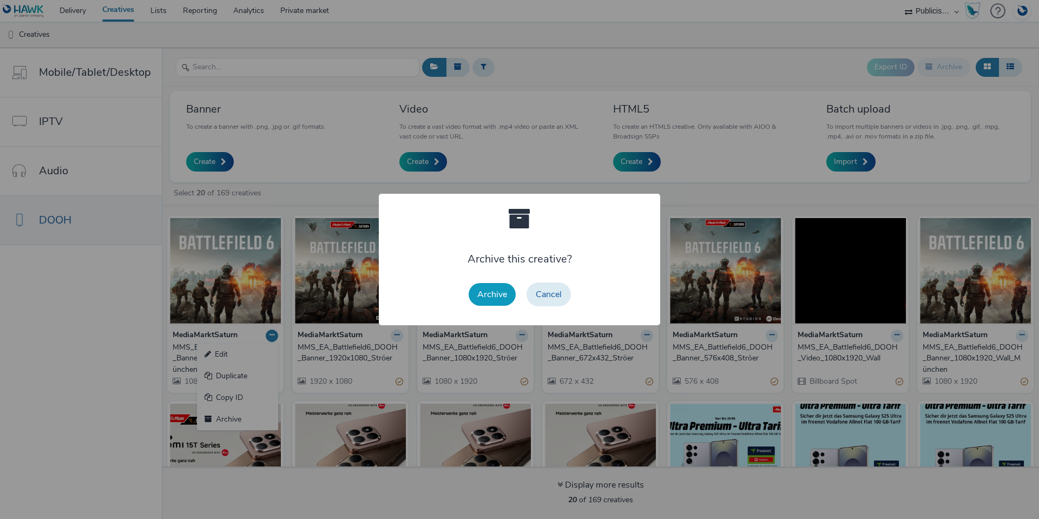
click at [482, 299] on button "Archive" at bounding box center [492, 294] width 47 height 23
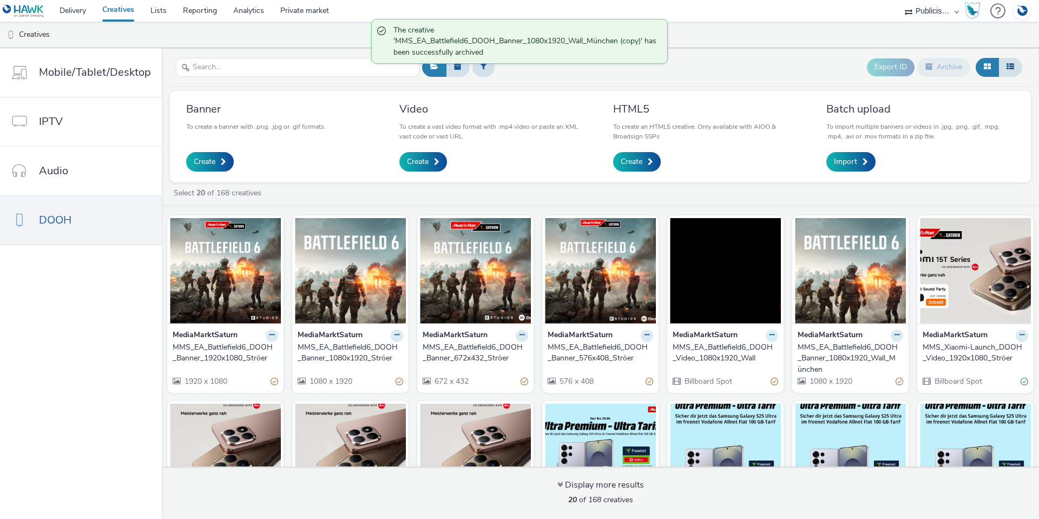
click at [769, 338] on icon at bounding box center [771, 335] width 5 height 6
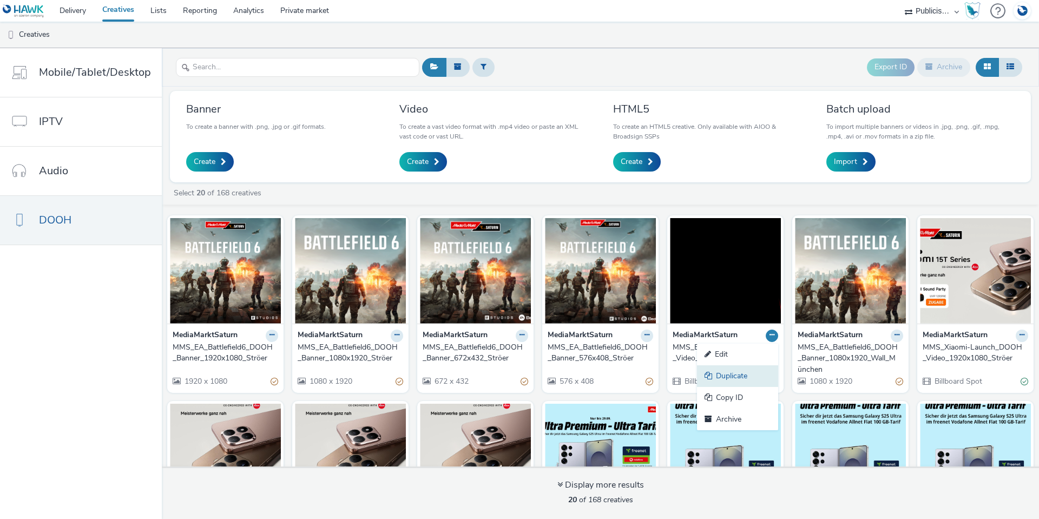
click at [753, 374] on link "Duplicate" at bounding box center [737, 376] width 81 height 22
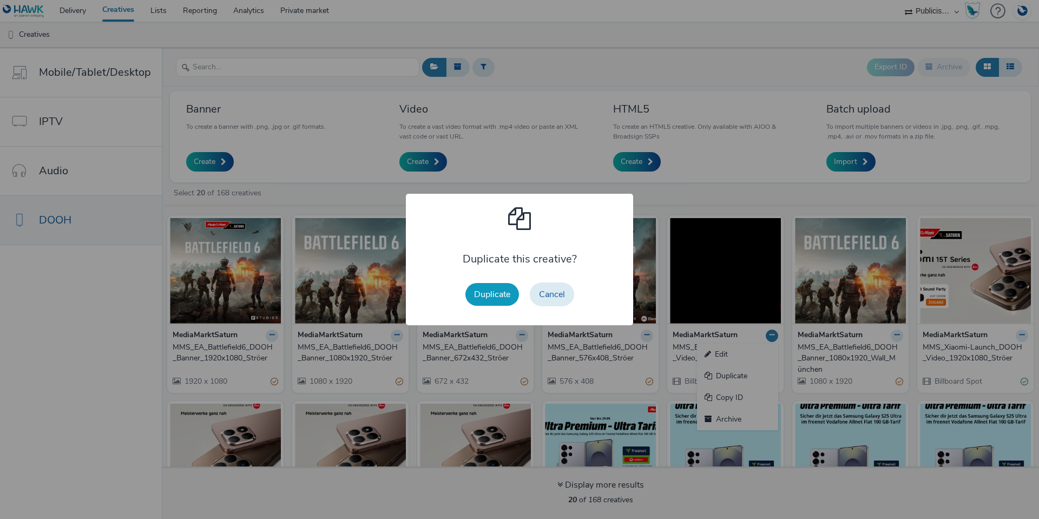
click at [489, 298] on button "Duplicate" at bounding box center [492, 294] width 54 height 23
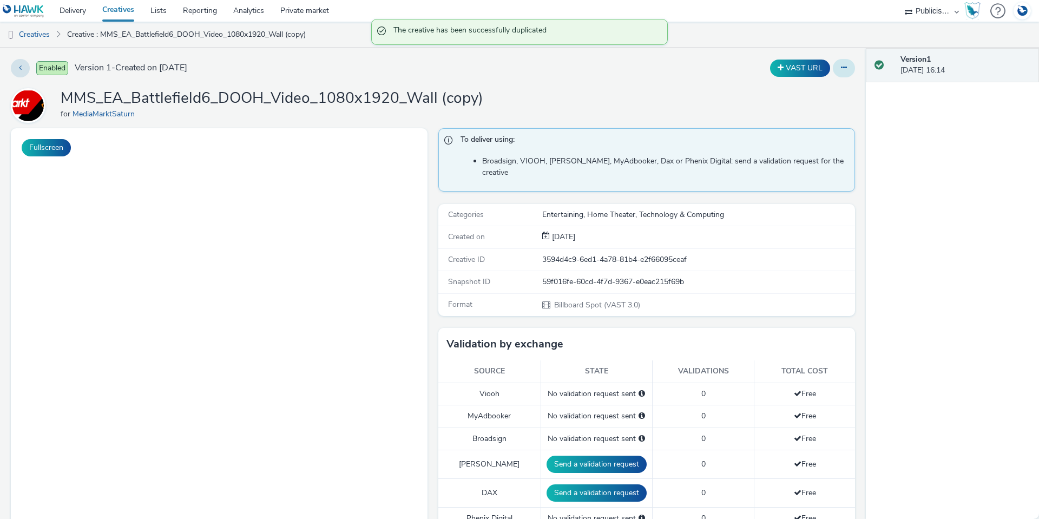
click at [841, 68] on icon at bounding box center [844, 68] width 6 height 8
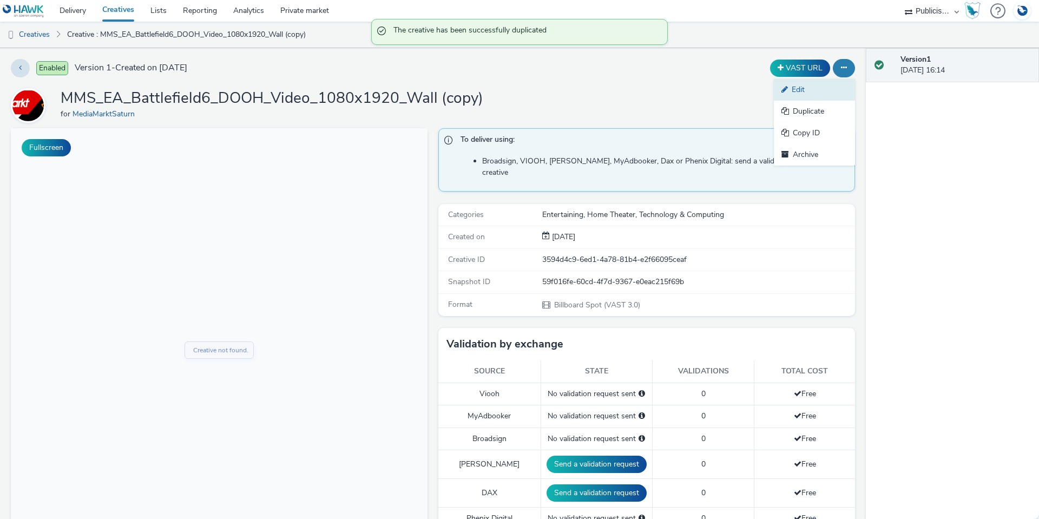
click at [828, 87] on link "Edit" at bounding box center [814, 90] width 81 height 22
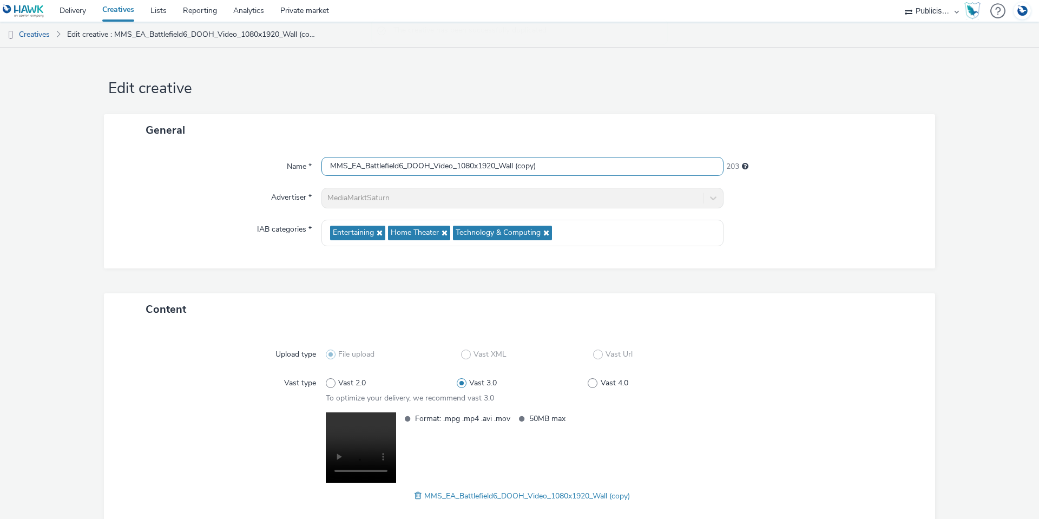
drag, startPoint x: 559, startPoint y: 167, endPoint x: 498, endPoint y: 174, distance: 61.5
click at [498, 174] on input "MMS_EA_Battlefield6_DOOH_Video_1080x1920_Wall (copy)" at bounding box center [522, 166] width 402 height 19
type input "MMS_EA_Battlefield6_DOOH_Video_1080x1920_Ströer"
click at [126, 212] on div "Name * MMS_EA_Battlefield6_DOOH_Video_1080x1920_Ströer 208 Advertiser * MediaMa…" at bounding box center [519, 207] width 831 height 122
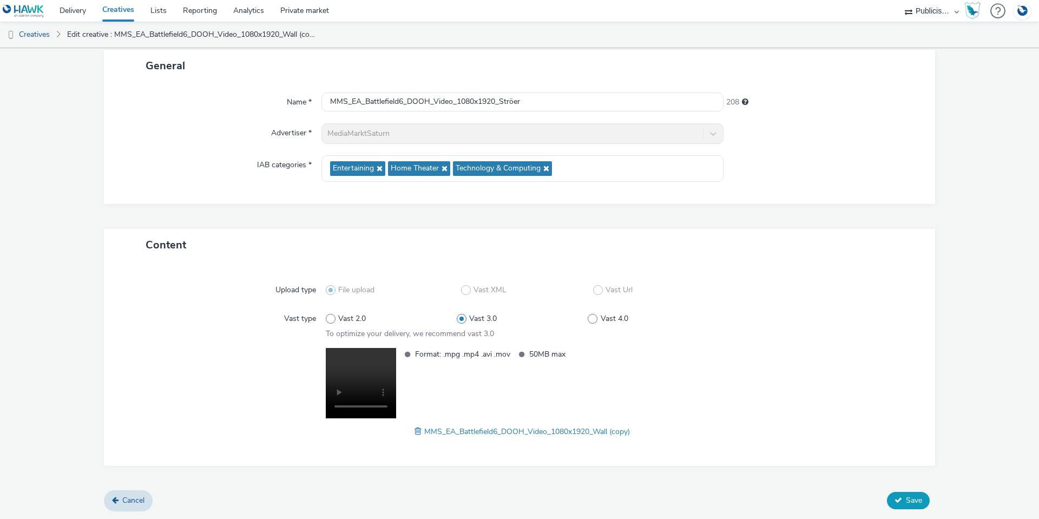
click at [911, 499] on span "Save" at bounding box center [914, 500] width 16 height 10
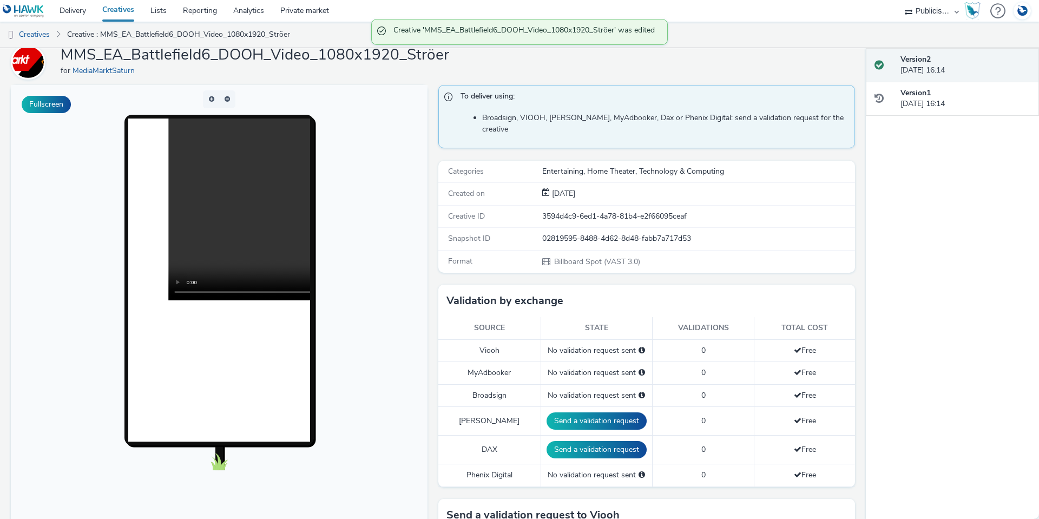
scroll to position [162, 0]
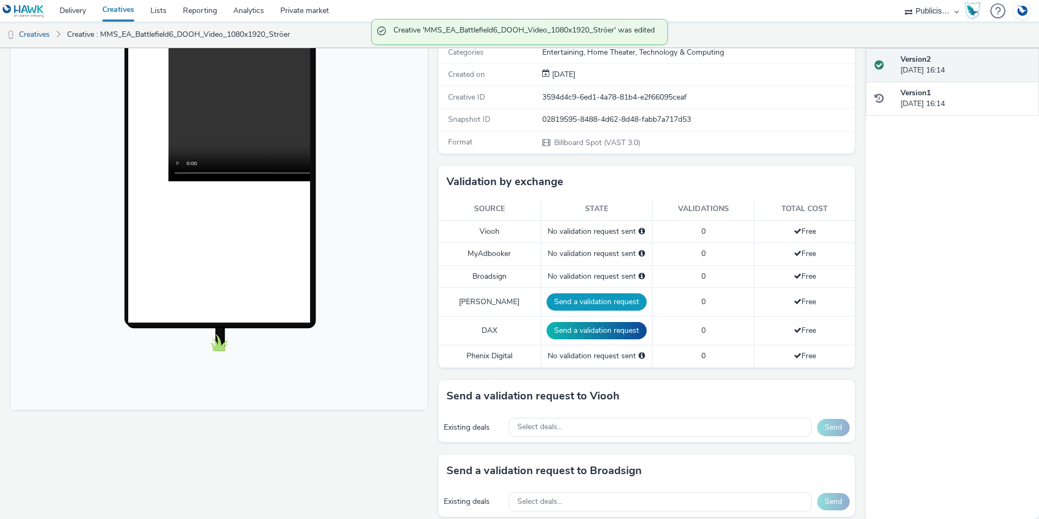
click at [562, 295] on button "Send a validation request" at bounding box center [597, 301] width 100 height 17
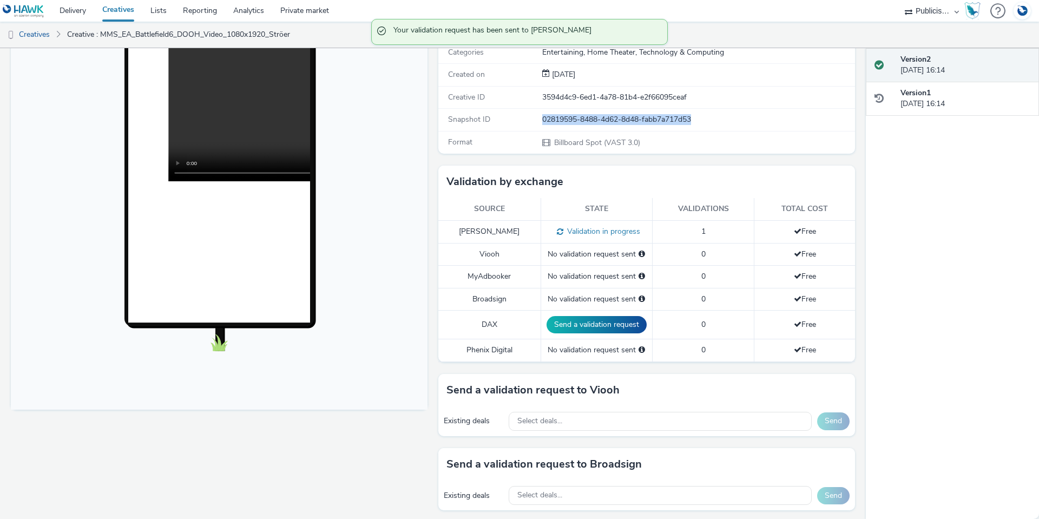
drag, startPoint x: 703, startPoint y: 112, endPoint x: 515, endPoint y: 115, distance: 187.8
click at [515, 115] on div "Snapshot ID 02819595-8488-4d62-8d48-fabb7a717d53" at bounding box center [646, 120] width 417 height 22
copy div "02819595-8488-4d62-8d48-fabb7a717d53"
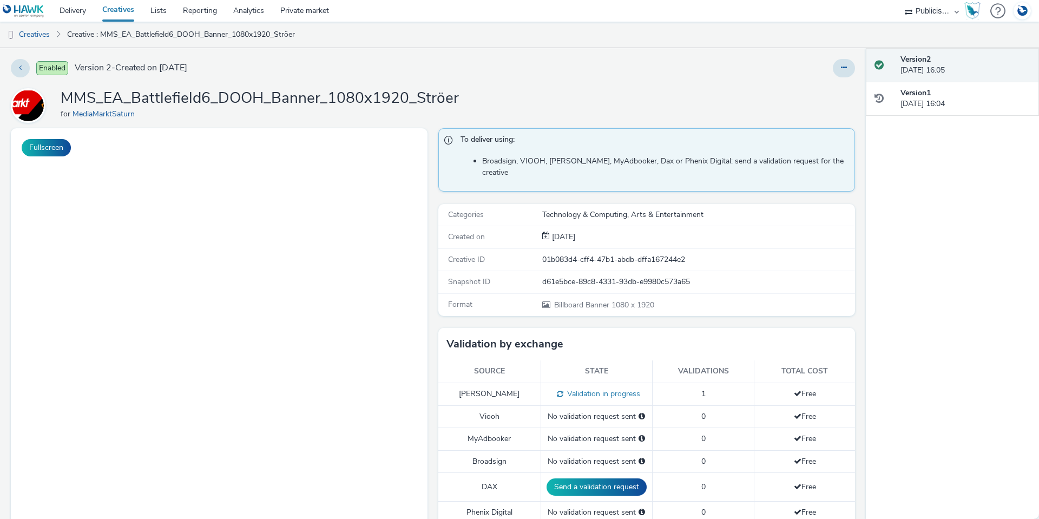
select select "a1548b1e-0fde-418e-992c-2e089afb3761"
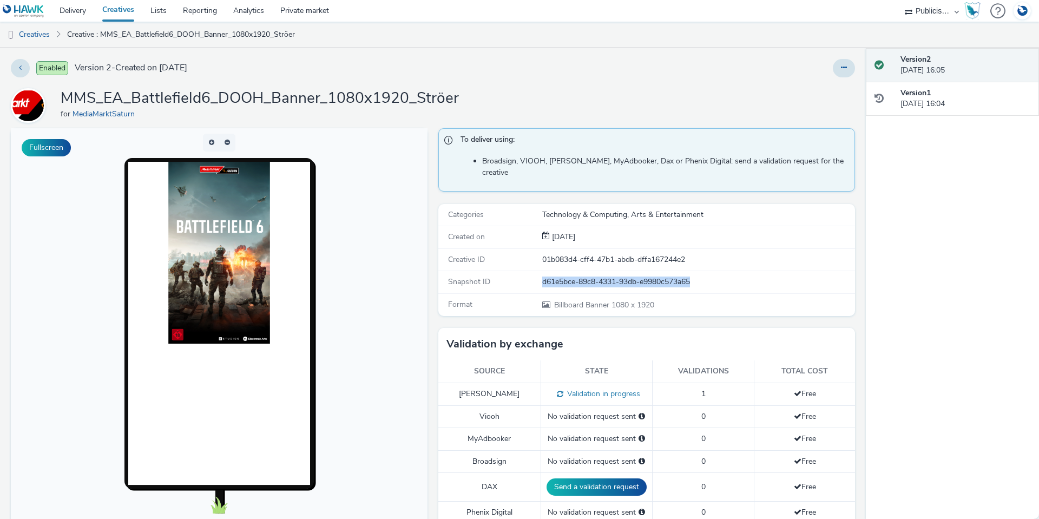
drag, startPoint x: 694, startPoint y: 268, endPoint x: 538, endPoint y: 267, distance: 155.9
click at [542, 277] on div "d61e5bce-89c8-4331-93db-e9980c573a65" at bounding box center [698, 282] width 312 height 11
copy div "d61e5bce-89c8-4331-93db-e9980c573a65"
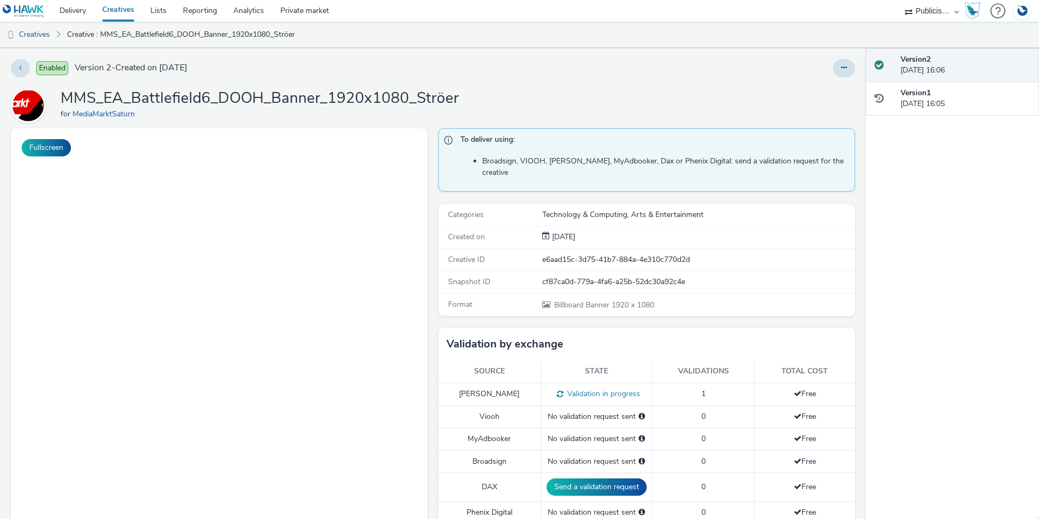
select select "a1548b1e-0fde-418e-992c-2e089afb3761"
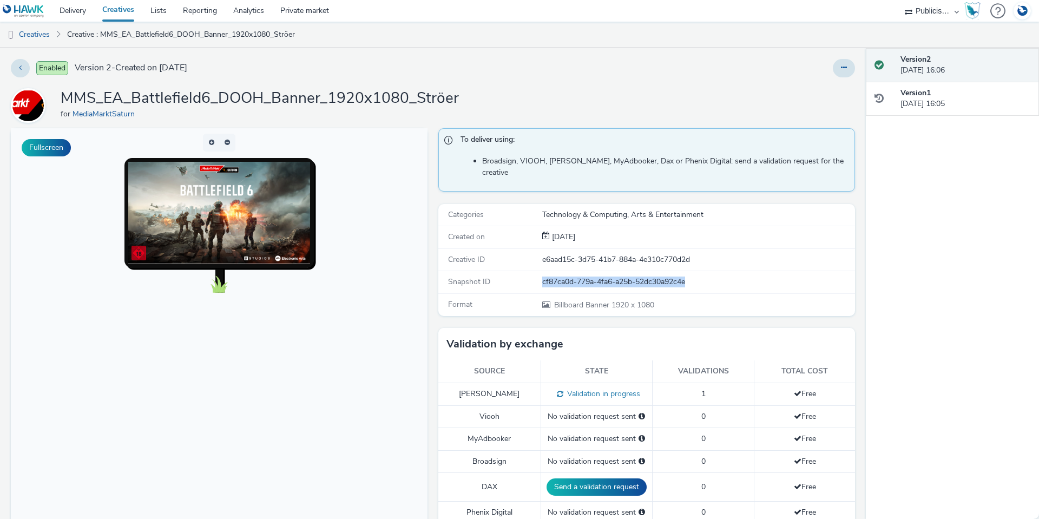
drag, startPoint x: 692, startPoint y: 265, endPoint x: 535, endPoint y: 267, distance: 156.4
click at [535, 271] on div "Snapshot ID cf87ca0d-779a-4fa6-a25b-52dc30a92c4e" at bounding box center [646, 282] width 417 height 22
copy div "cf87ca0d-779a-4fa6-a25b-52dc30a92c4e"
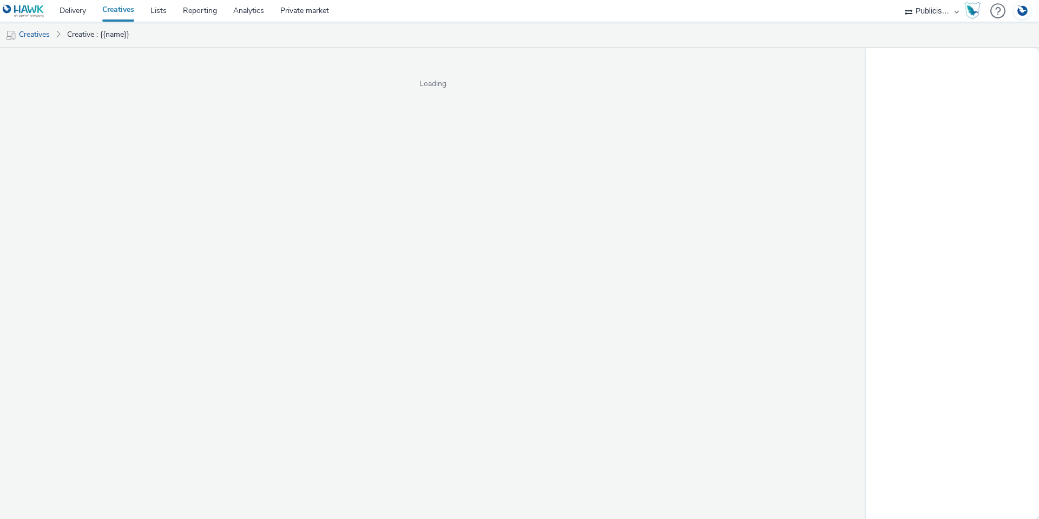
select select "a1548b1e-0fde-418e-992c-2e089afb3761"
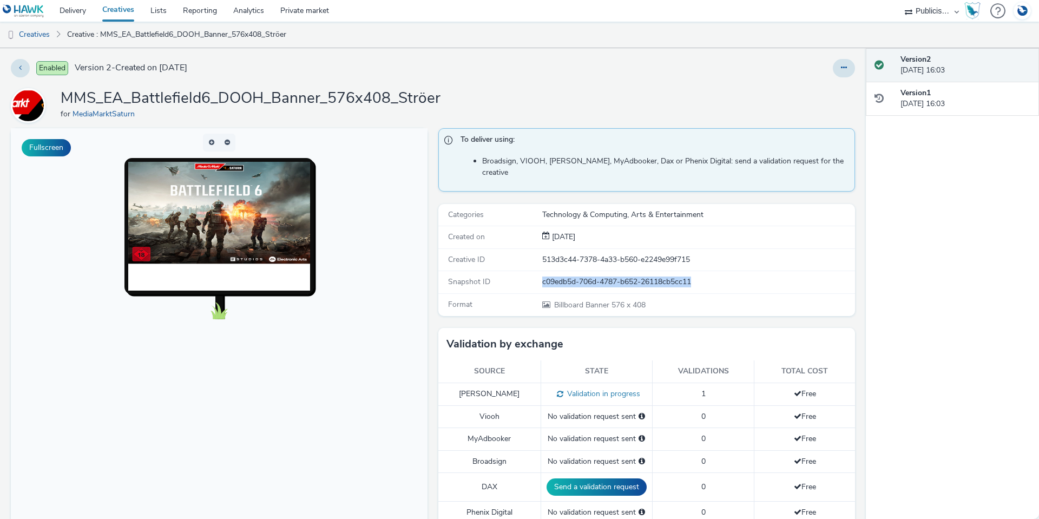
drag, startPoint x: 703, startPoint y: 268, endPoint x: 537, endPoint y: 277, distance: 165.8
click at [542, 277] on div "c09edb5d-706d-4787-b652-26118cb5cc11" at bounding box center [698, 282] width 312 height 11
copy div "c09edb5d-706d-4787-b652-26118cb5cc11"
click at [46, 34] on link "Creatives" at bounding box center [27, 35] width 55 height 26
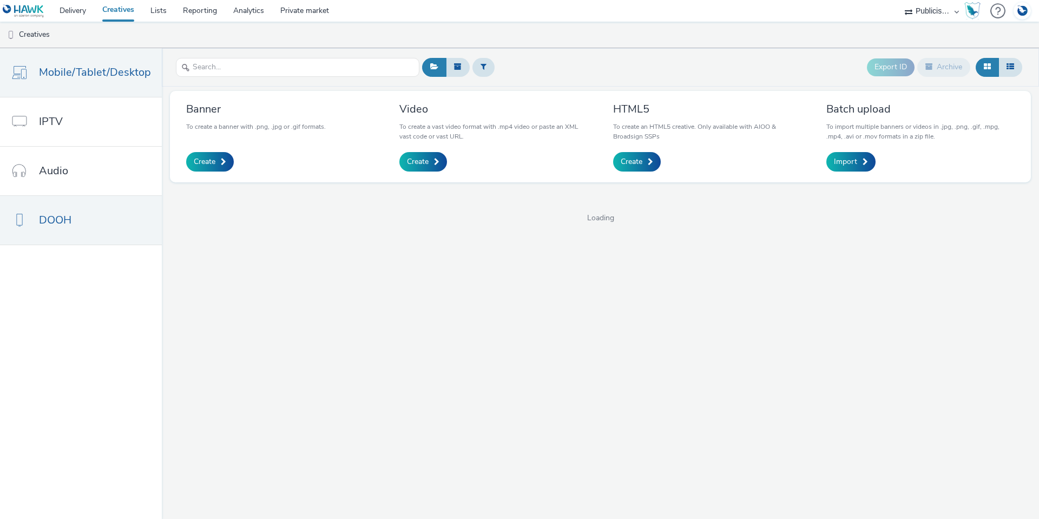
click at [88, 76] on span "Mobile/Tablet/Desktop" at bounding box center [95, 72] width 112 height 16
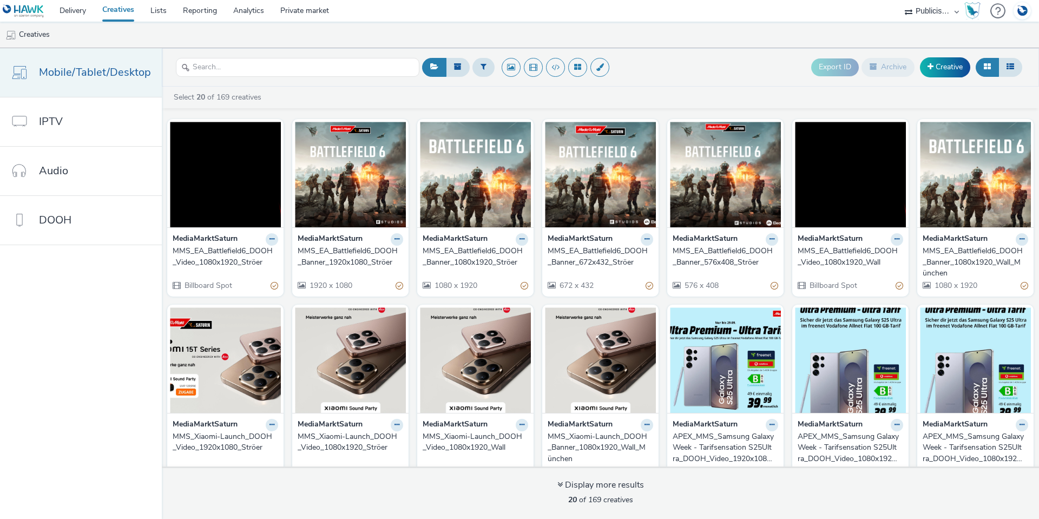
click at [38, 67] on link "Mobile/Tablet/Desktop" at bounding box center [81, 72] width 162 height 49
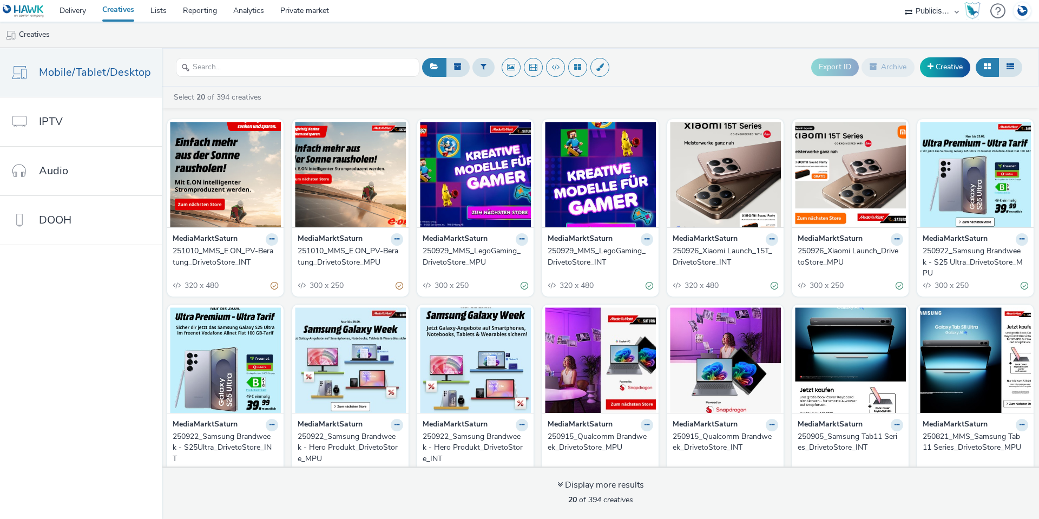
click at [235, 251] on div "251010_MMS_E.ON_PV-Beratung_DrivetoStore_INT" at bounding box center [223, 257] width 101 height 22
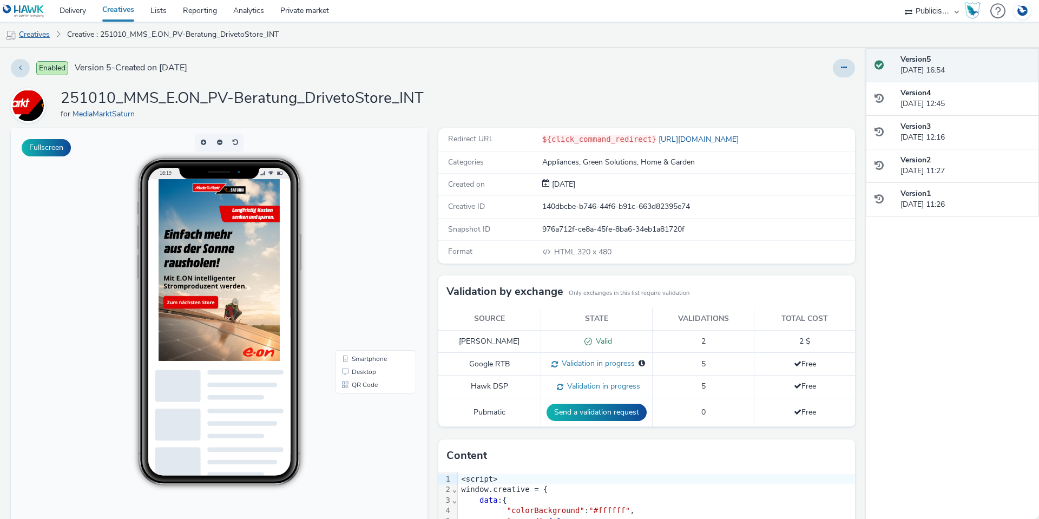
click at [42, 36] on link "Creatives" at bounding box center [27, 35] width 55 height 26
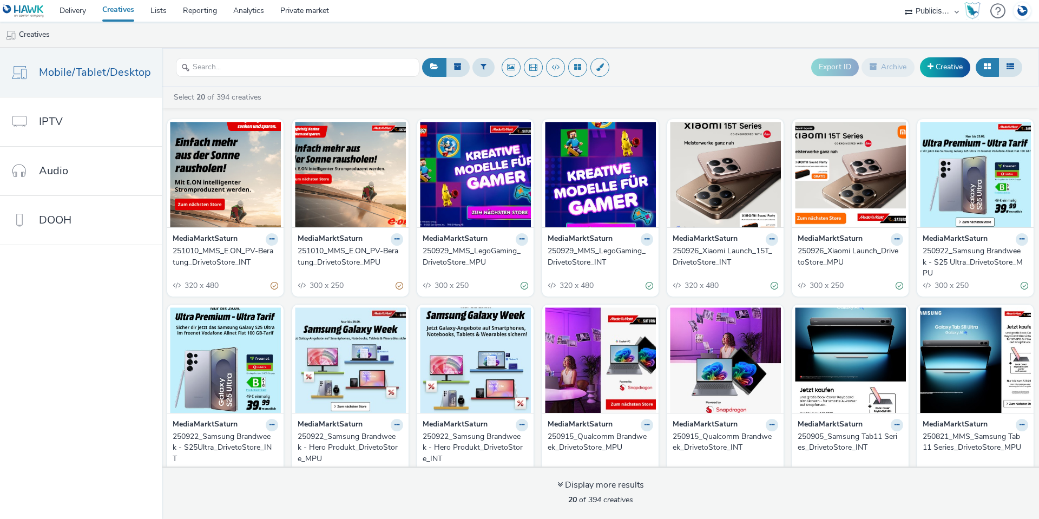
click at [245, 38] on ul "Creatives" at bounding box center [519, 35] width 1039 height 26
click at [269, 239] on icon at bounding box center [271, 239] width 5 height 6
click at [247, 281] on link "Duplicate" at bounding box center [237, 280] width 81 height 22
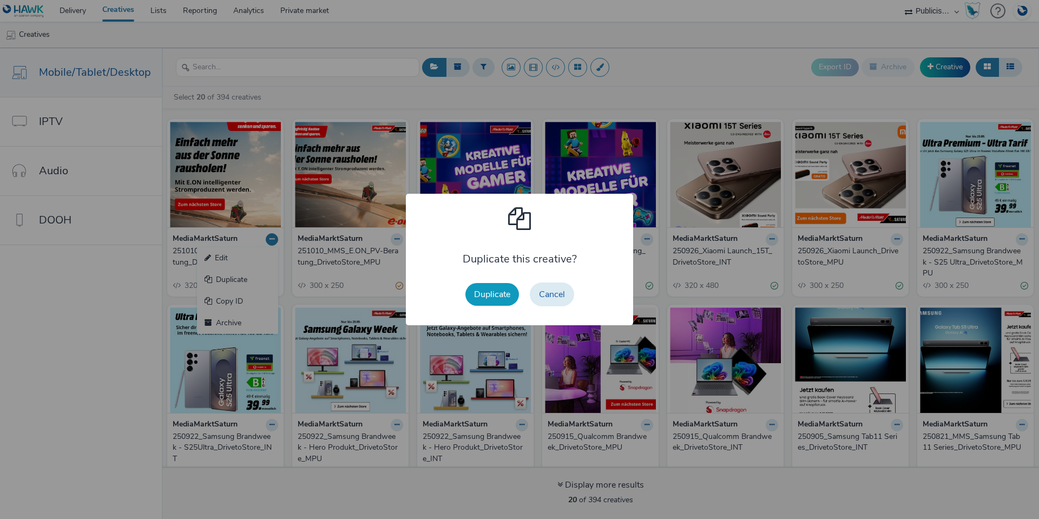
click at [499, 297] on button "Duplicate" at bounding box center [492, 294] width 54 height 23
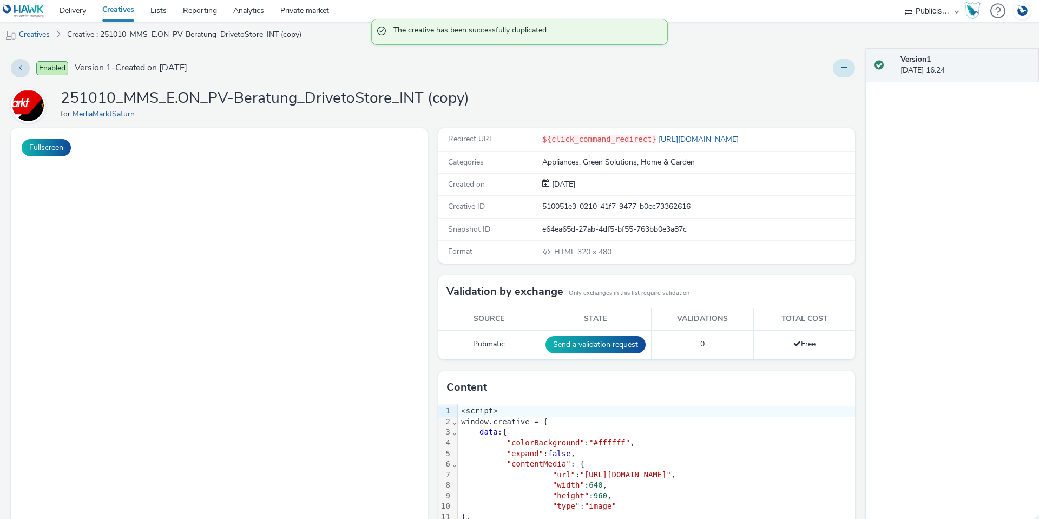
click at [840, 67] on button at bounding box center [844, 68] width 22 height 18
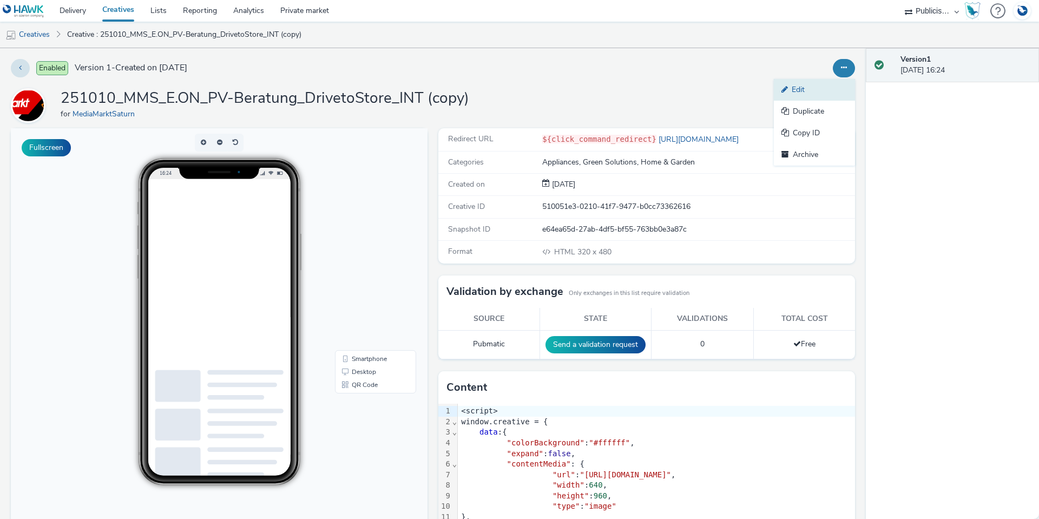
click at [820, 93] on link "Edit" at bounding box center [814, 90] width 81 height 22
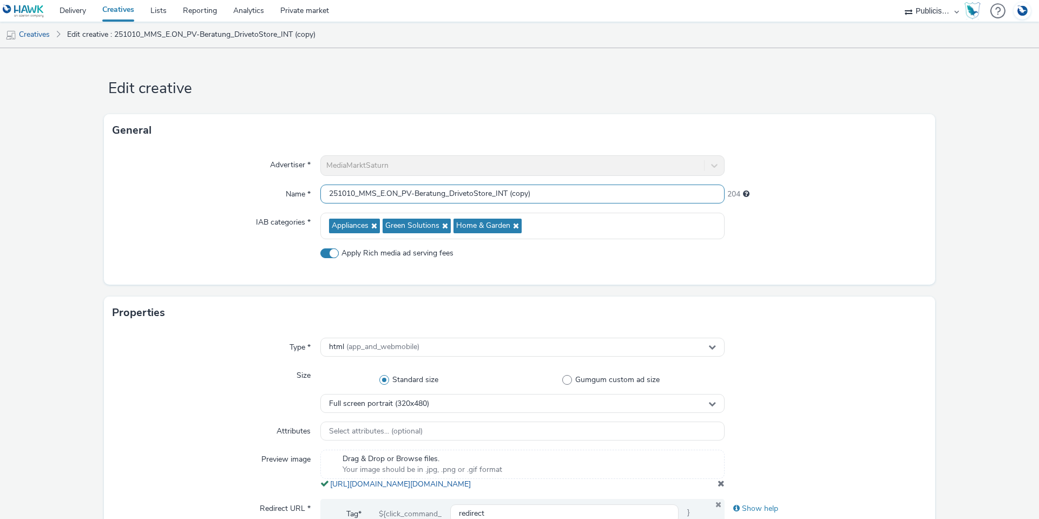
drag, startPoint x: 550, startPoint y: 195, endPoint x: 507, endPoint y: 197, distance: 43.9
click at [507, 197] on input "251010_MMS_E.ON_PV-Beratung_DrivetoStore_INT (copy)" at bounding box center [522, 194] width 404 height 19
drag, startPoint x: 443, startPoint y: 195, endPoint x: 402, endPoint y: 198, distance: 41.2
click at [402, 198] on input "251010_MMS_E.ON_PV-Beratung_DrivetoStore_INT" at bounding box center [522, 194] width 404 height 19
click at [379, 194] on input "251010_MMS_Battlefield 6_PV-Beratung_DrivetoStore_INT" at bounding box center [522, 194] width 404 height 19
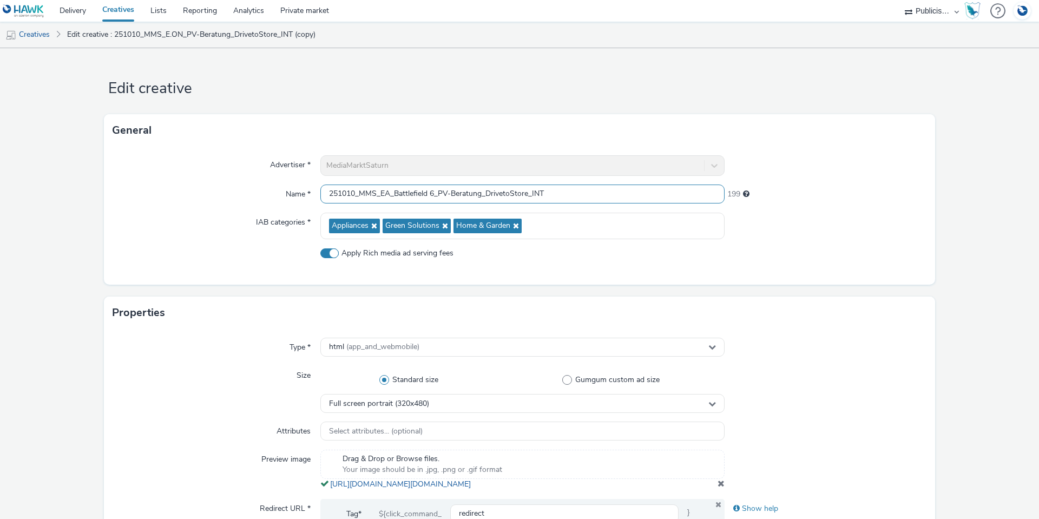
drag, startPoint x: 476, startPoint y: 195, endPoint x: 433, endPoint y: 196, distance: 42.8
click at [433, 196] on input "251010_MMS_EA_Battlefield 6_PV-Beratung_DrivetoStore_INT" at bounding box center [522, 194] width 404 height 19
type input "251010_MMS_EA_Battlefield 6_DrivetoStore_INT"
click at [209, 211] on div "Advertiser * MediaMarktSaturn Name * 251010_MMS_EA_Battlefield 6_DrivetoStore_I…" at bounding box center [519, 216] width 831 height 138
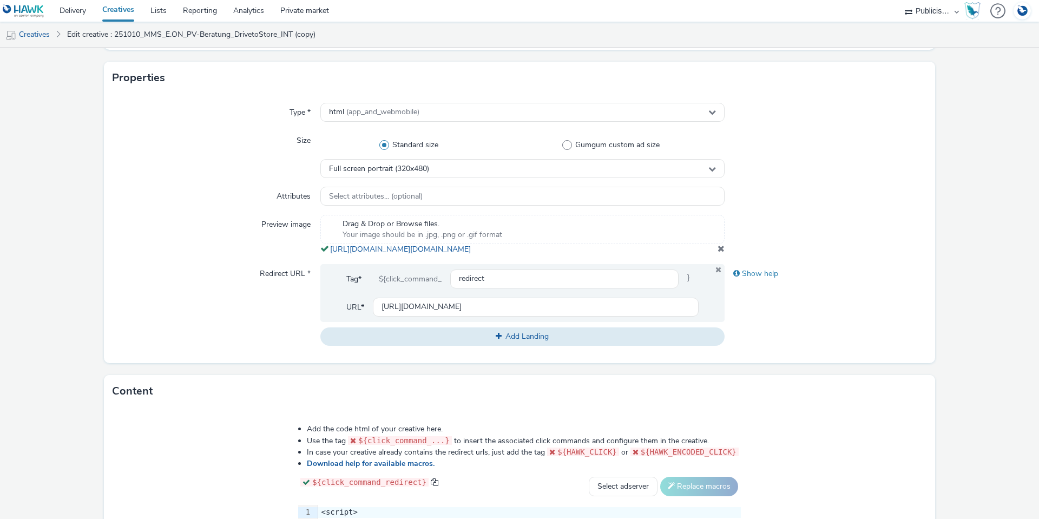
scroll to position [271, 0]
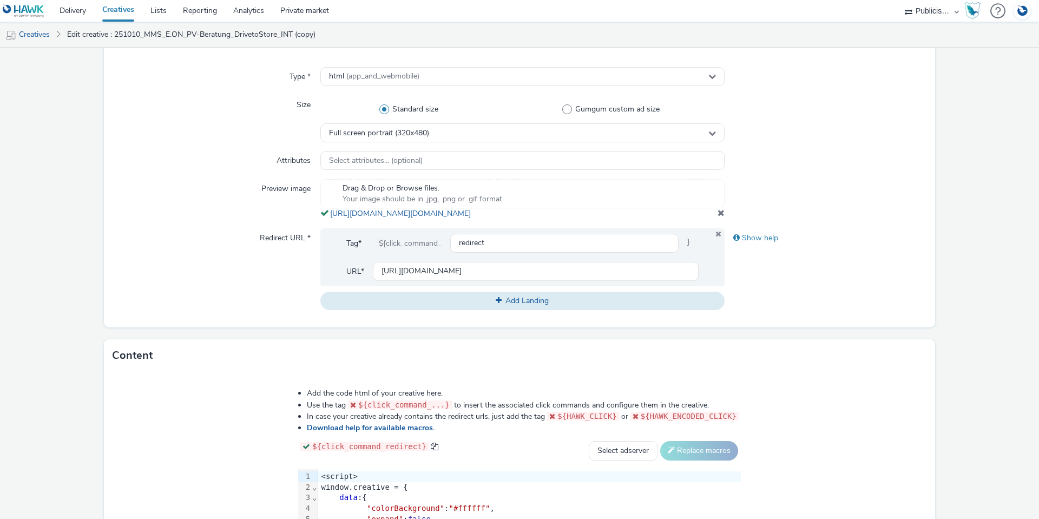
click at [718, 217] on span at bounding box center [721, 212] width 7 height 9
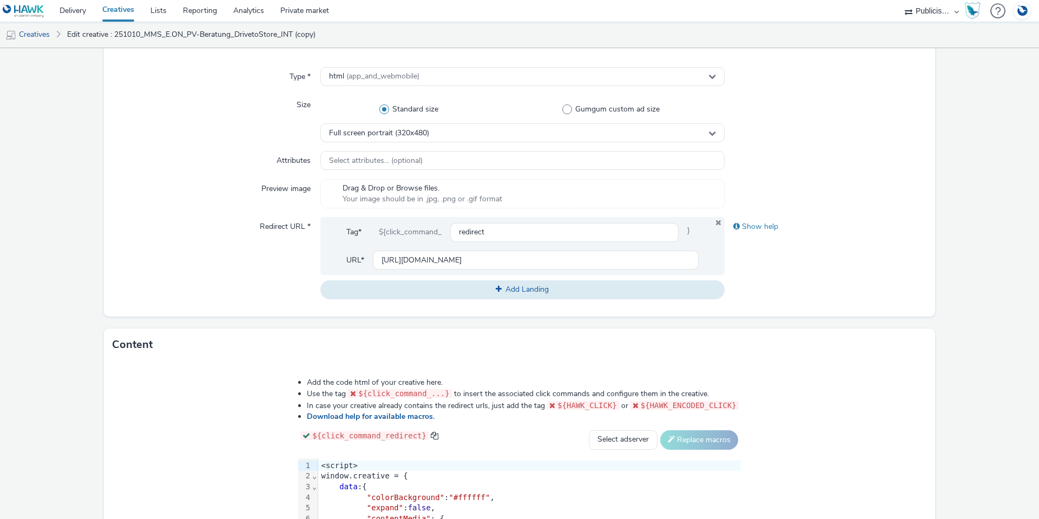
click at [429, 195] on span "Your image should be in .jpg, .png or .gif format" at bounding box center [423, 199] width 160 height 11
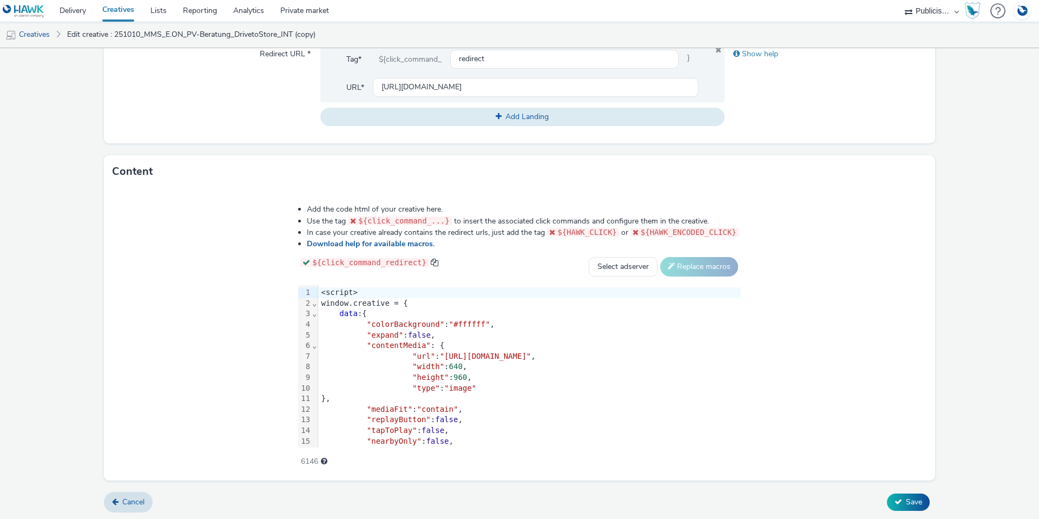
scroll to position [459, 0]
click at [333, 366] on div ""width" : 640 ," at bounding box center [529, 366] width 423 height 11
click at [894, 503] on icon at bounding box center [898, 501] width 8 height 8
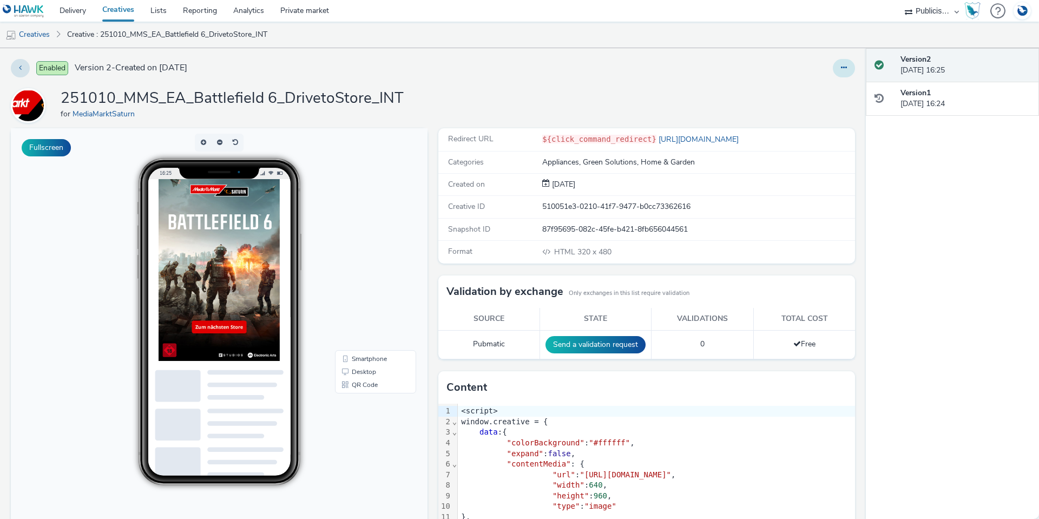
click at [841, 67] on icon at bounding box center [844, 68] width 6 height 8
click at [829, 105] on link "Duplicate" at bounding box center [814, 112] width 81 height 22
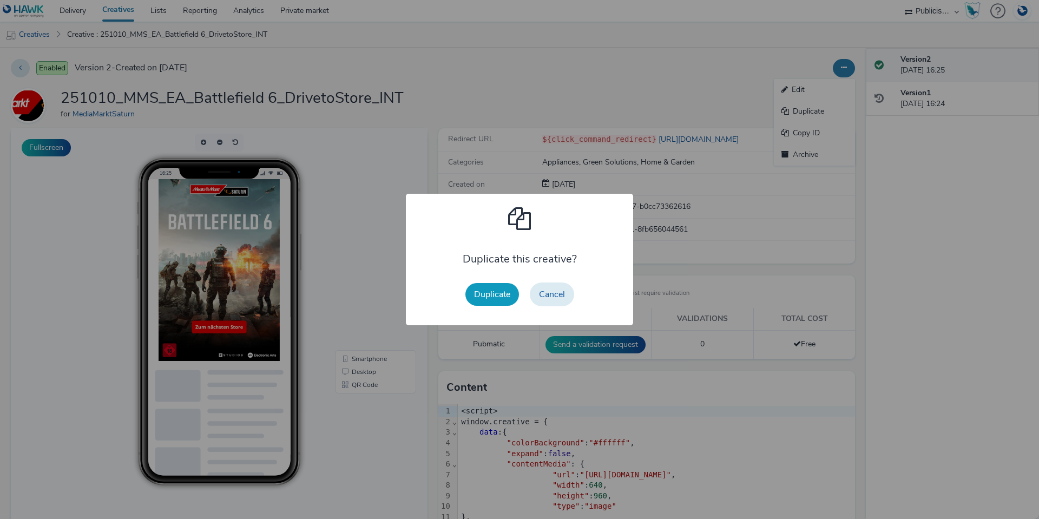
click at [491, 295] on button "Duplicate" at bounding box center [492, 294] width 54 height 23
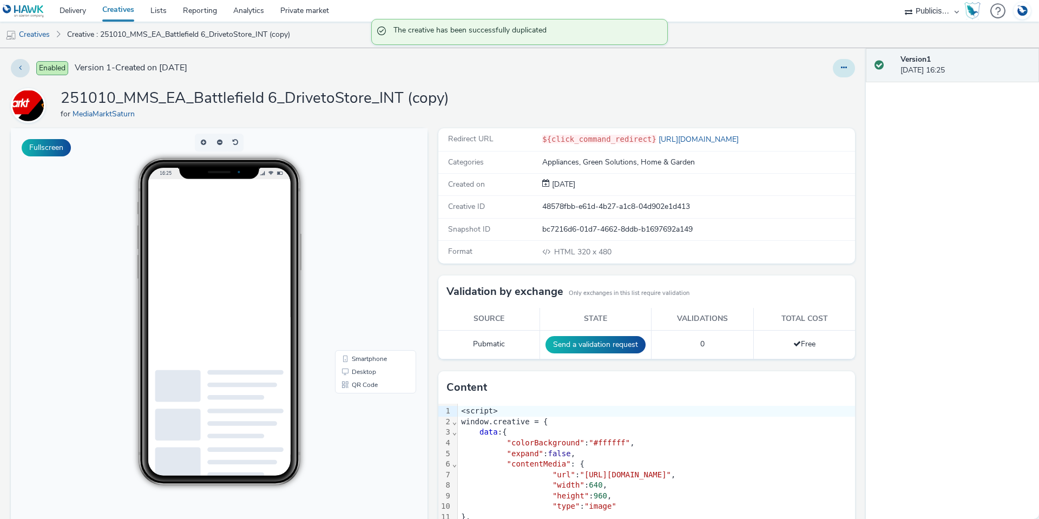
click at [845, 68] on button at bounding box center [844, 68] width 22 height 18
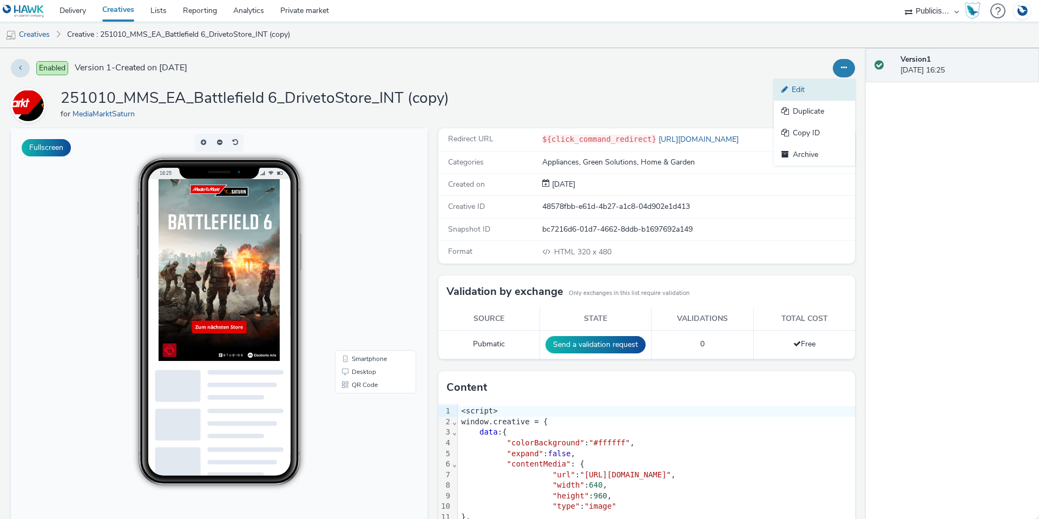
click at [812, 93] on link "Edit" at bounding box center [814, 90] width 81 height 22
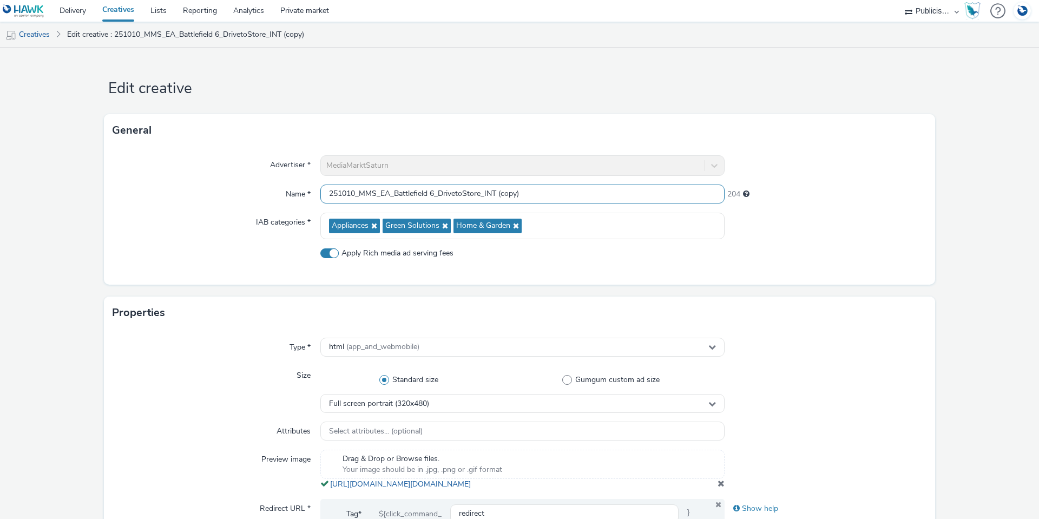
drag, startPoint x: 525, startPoint y: 194, endPoint x: 495, endPoint y: 195, distance: 30.3
click at [495, 195] on input "251010_MMS_EA_Battlefield 6_DrivetoStore_INT (copy)" at bounding box center [522, 194] width 404 height 19
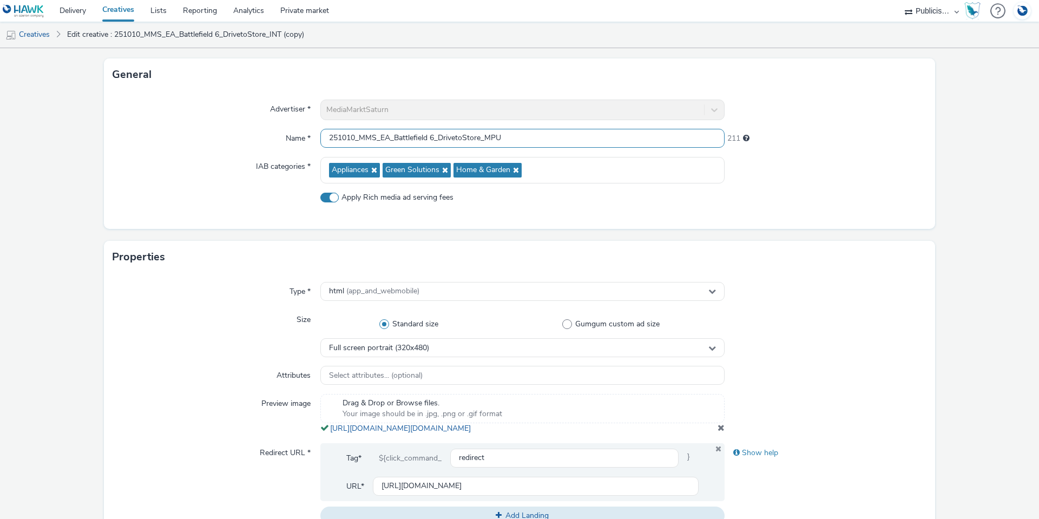
scroll to position [162, 0]
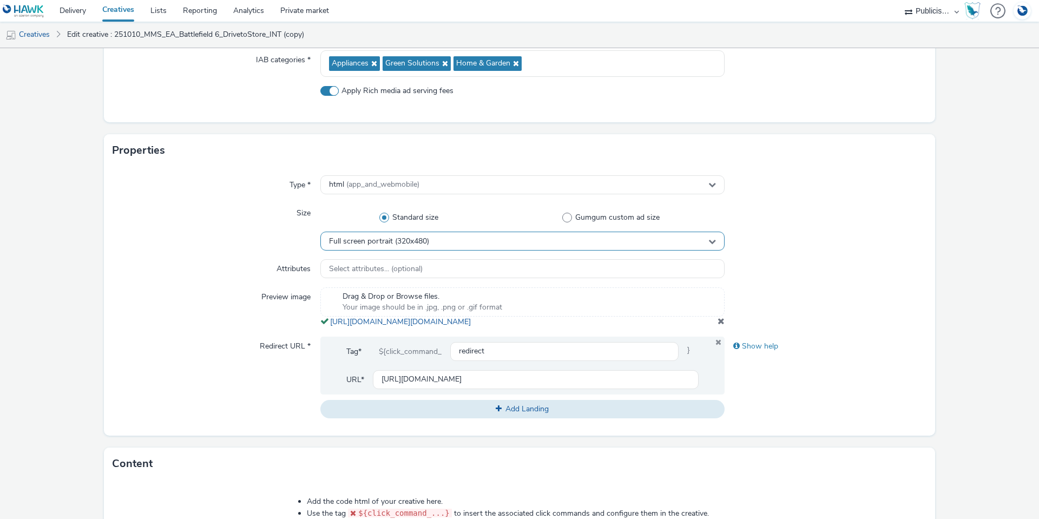
type input "251010_MMS_EA_Battlefield 6_DrivetoStore_MPU"
click at [442, 236] on div "Full screen portrait (320x480)" at bounding box center [522, 241] width 404 height 19
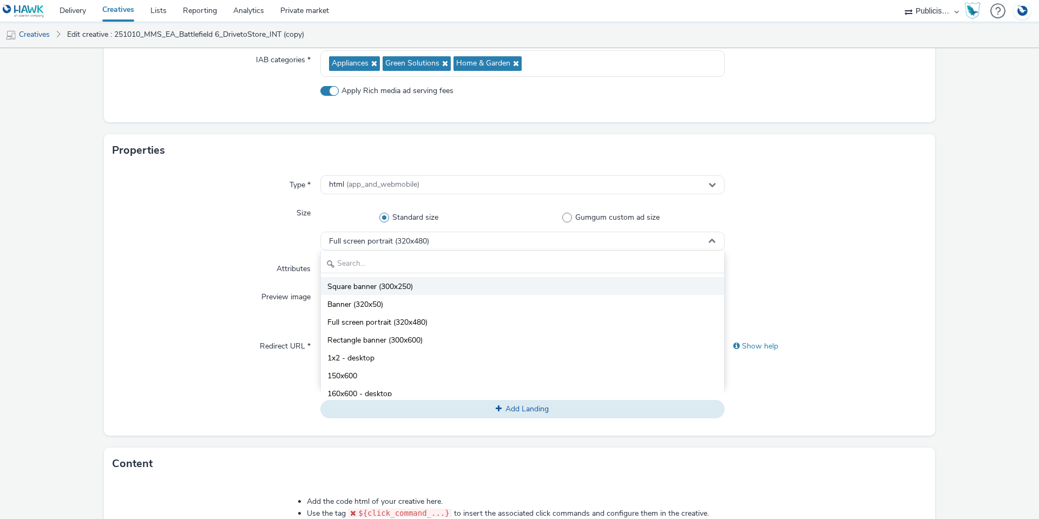
click at [434, 293] on li "Square banner (300x250)" at bounding box center [522, 286] width 403 height 18
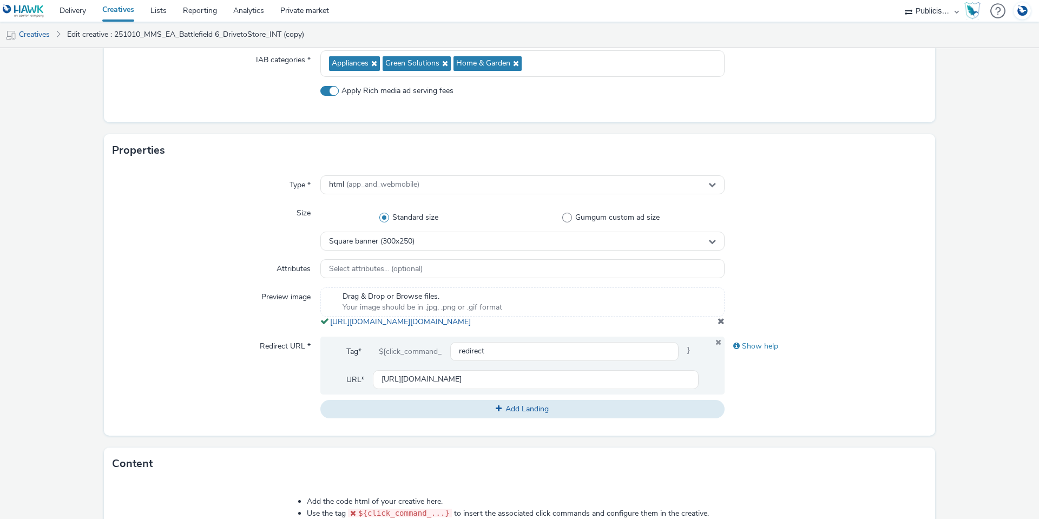
click at [718, 325] on span at bounding box center [721, 321] width 7 height 9
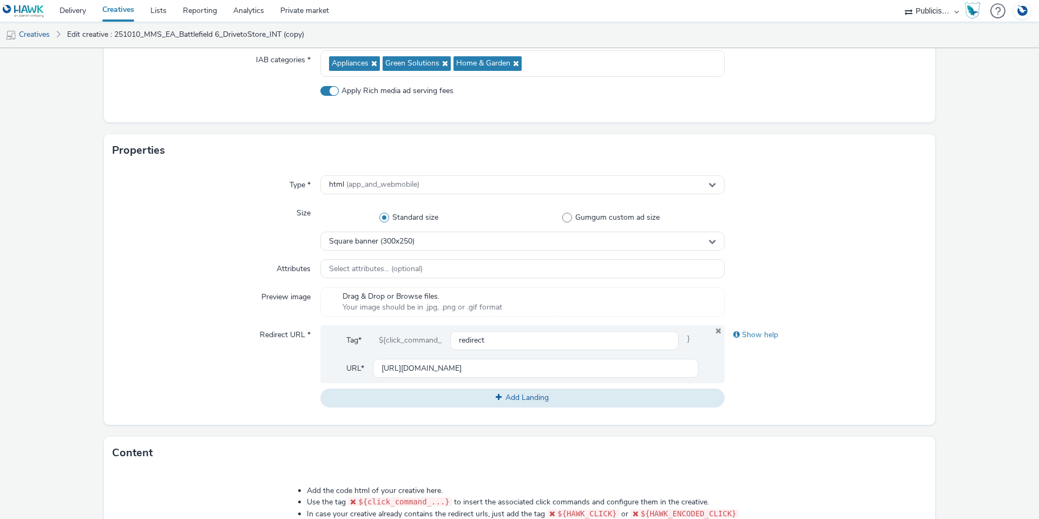
click at [352, 297] on span "Drag & Drop or Browse files." at bounding box center [423, 296] width 160 height 11
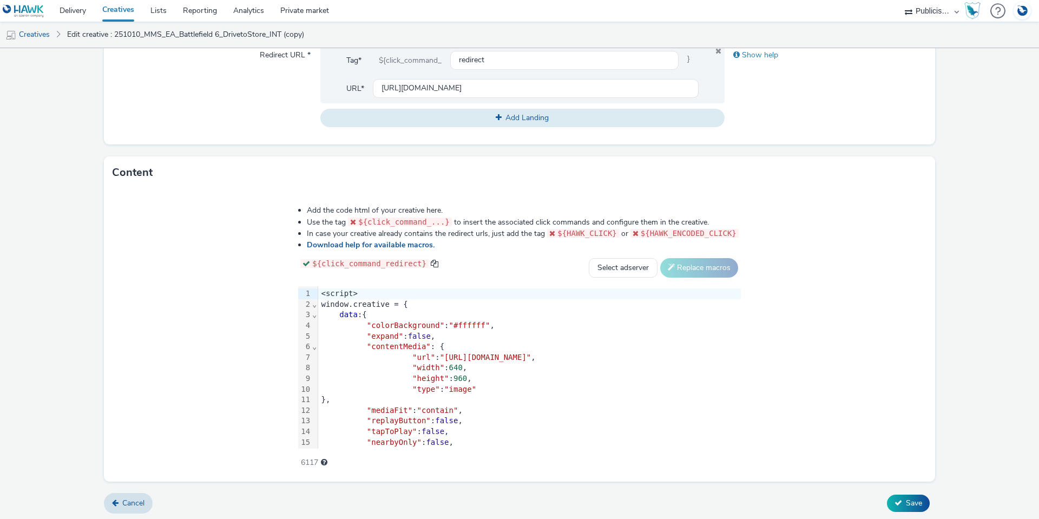
scroll to position [459, 0]
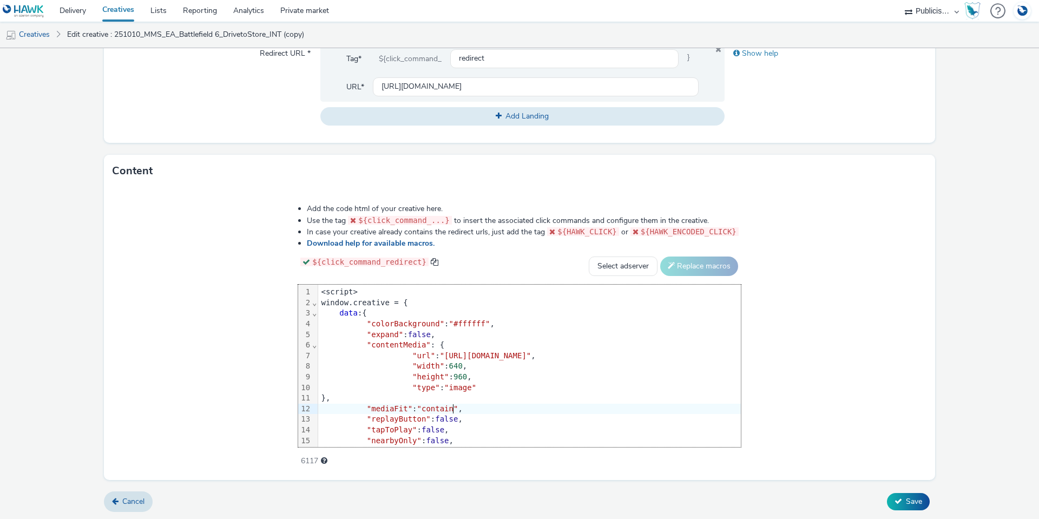
click at [432, 406] on div ""mediaFit" : "contain" ," at bounding box center [716, 409] width 796 height 11
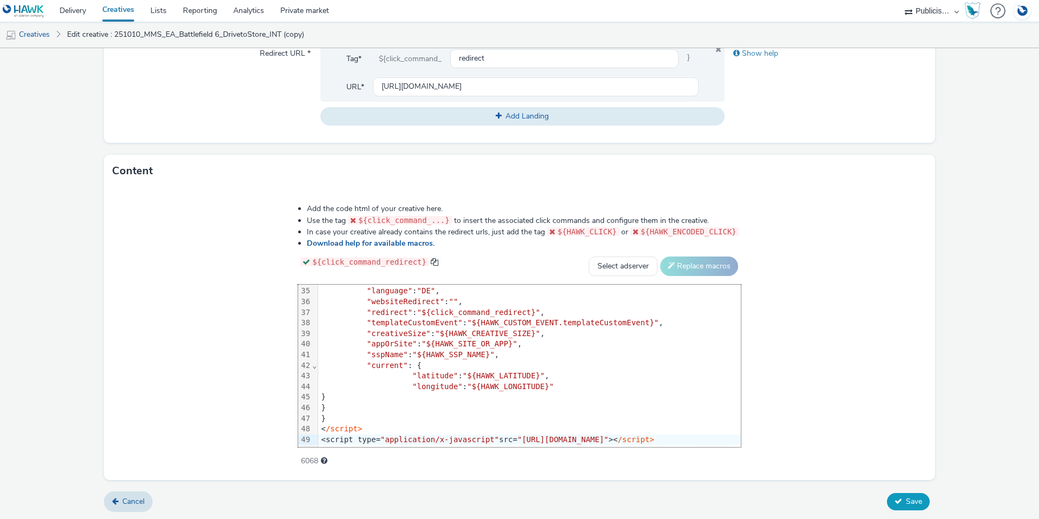
click at [906, 498] on span "Save" at bounding box center [914, 501] width 16 height 10
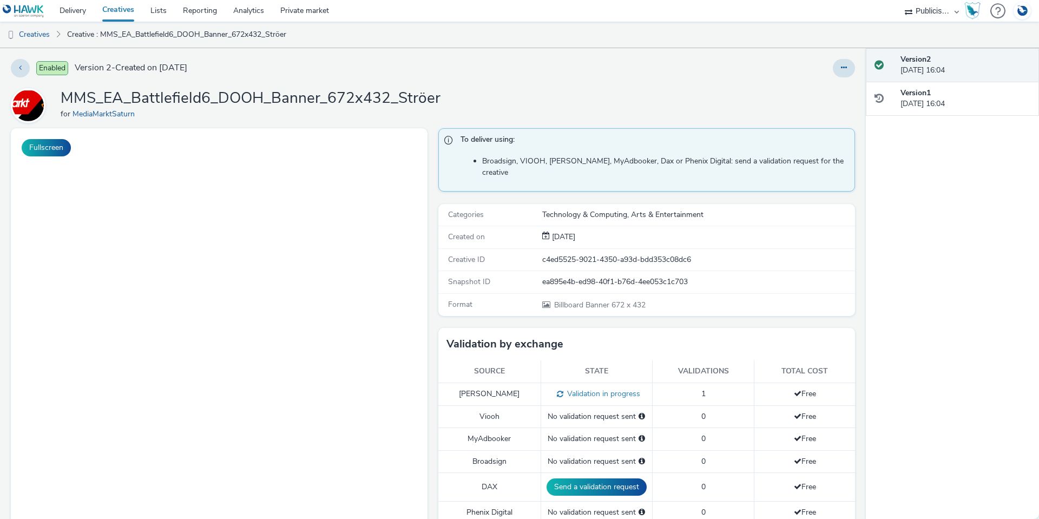
select select "a1548b1e-0fde-418e-992c-2e089afb3761"
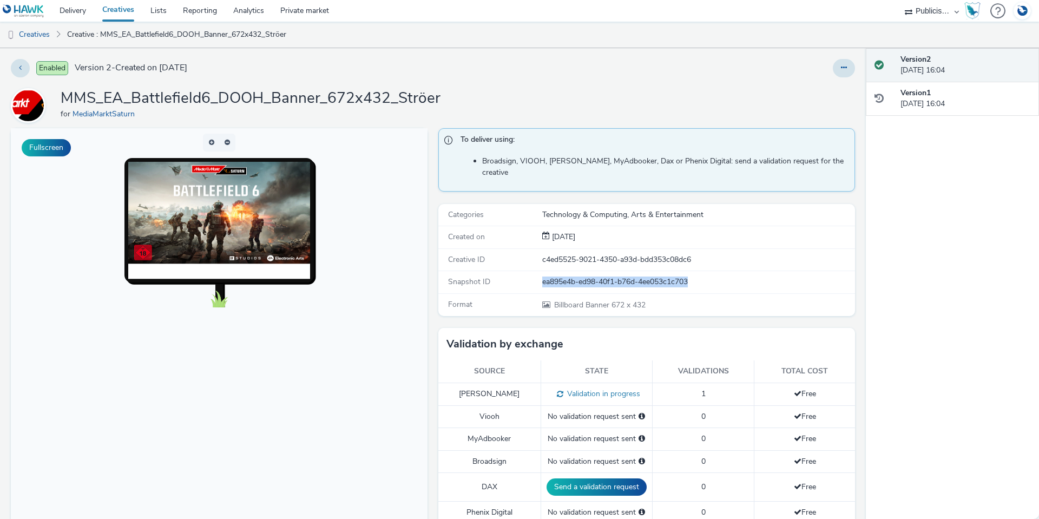
drag, startPoint x: 701, startPoint y: 266, endPoint x: 537, endPoint y: 266, distance: 163.4
click at [542, 277] on div "ea895e4b-ed98-40f1-b76d-4ee053c1c703" at bounding box center [698, 282] width 312 height 11
copy div "ea895e4b-ed98-40f1-b76d-4ee053c1c703"
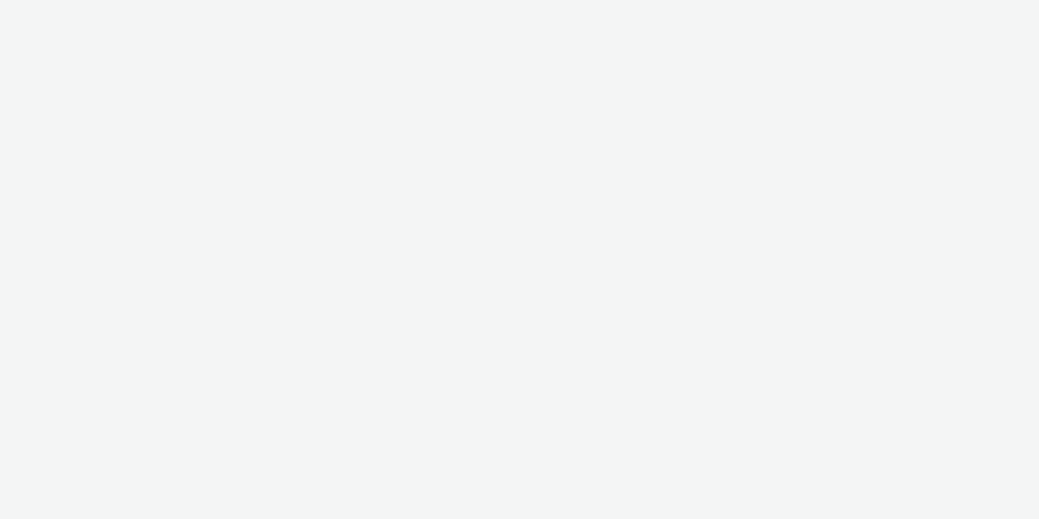
select select "a1548b1e-0fde-418e-992c-2e089afb3761"
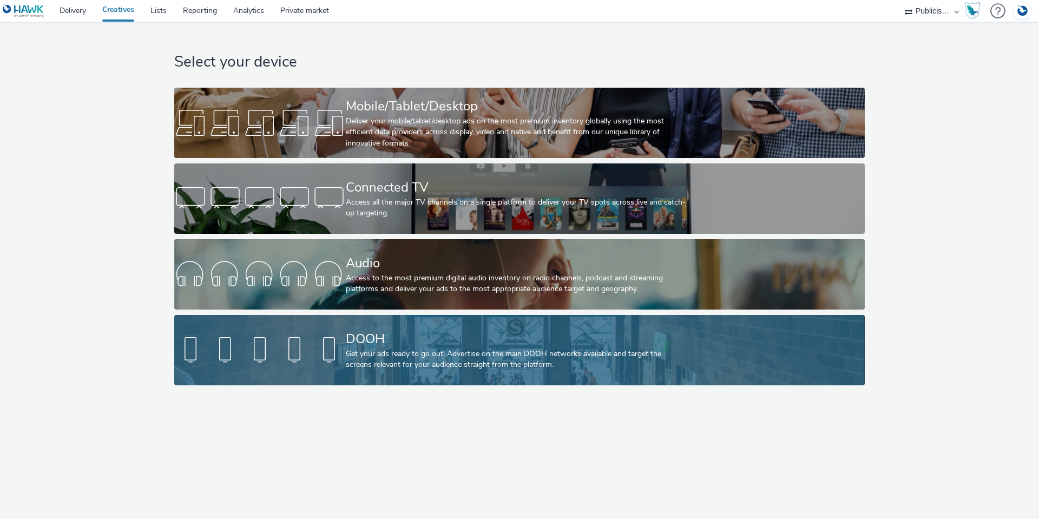
click at [418, 332] on div "DOOH" at bounding box center [517, 339] width 343 height 19
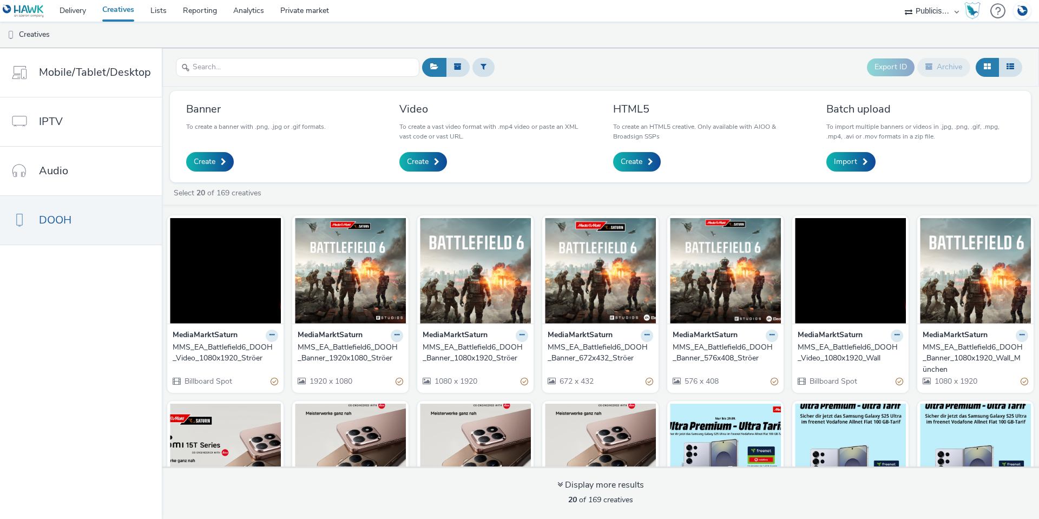
click at [372, 353] on div "MMS_EA_Battlefield6_DOOH_Banner_1920x1080_Ströer" at bounding box center [348, 353] width 101 height 22
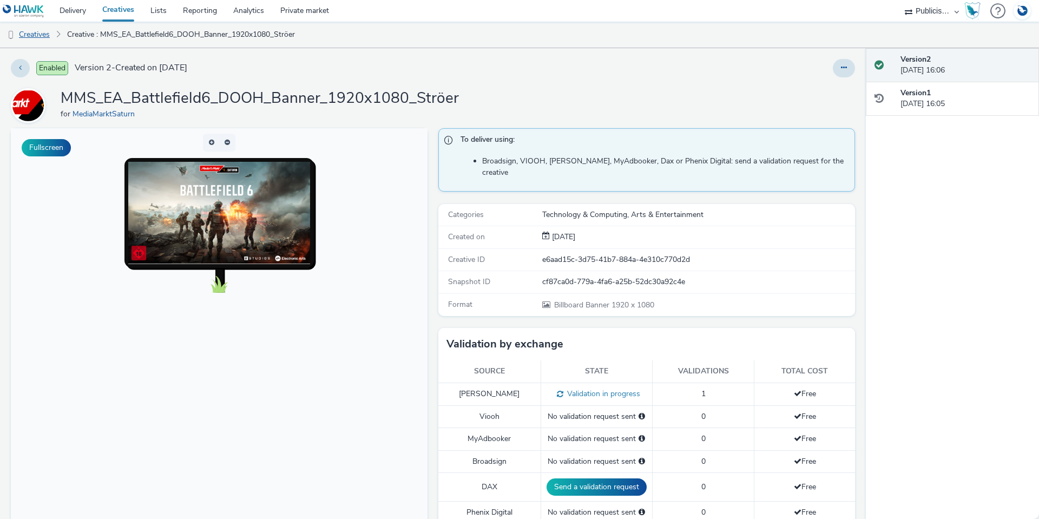
click at [31, 34] on link "Creatives" at bounding box center [27, 35] width 55 height 26
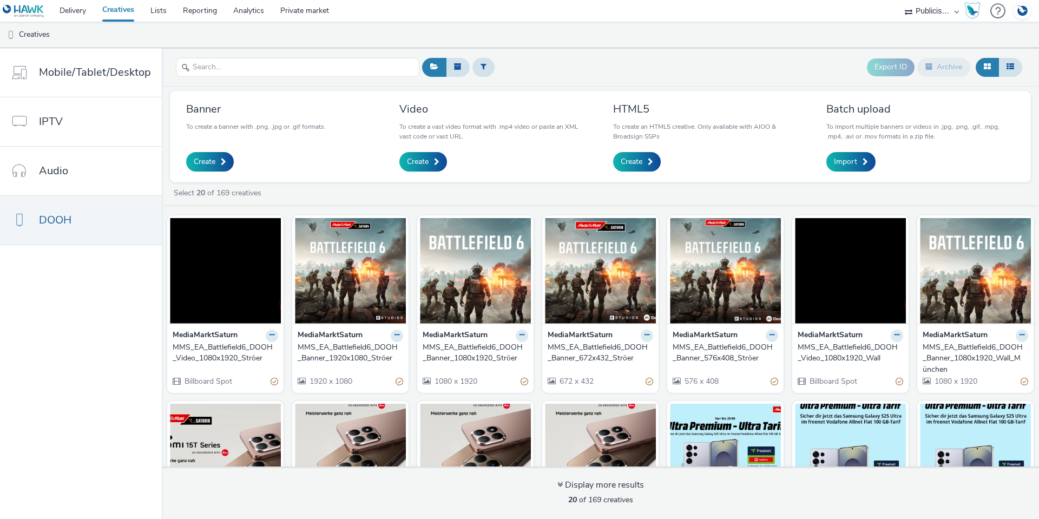
click at [870, 355] on div "MMS_EA_Battlefield6_DOOH_Video_1080x1920_Wall" at bounding box center [848, 353] width 101 height 22
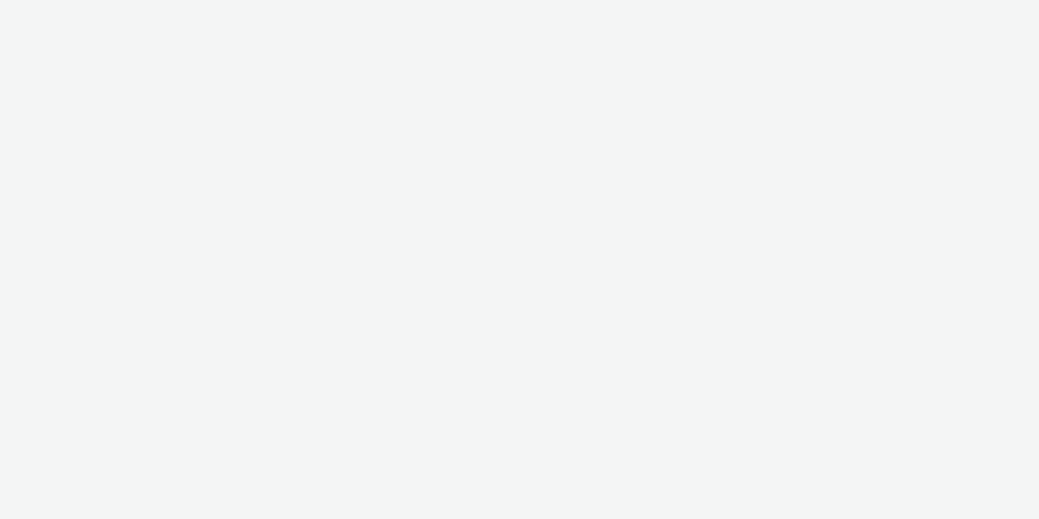
select select "a1548b1e-0fde-418e-992c-2e089afb3761"
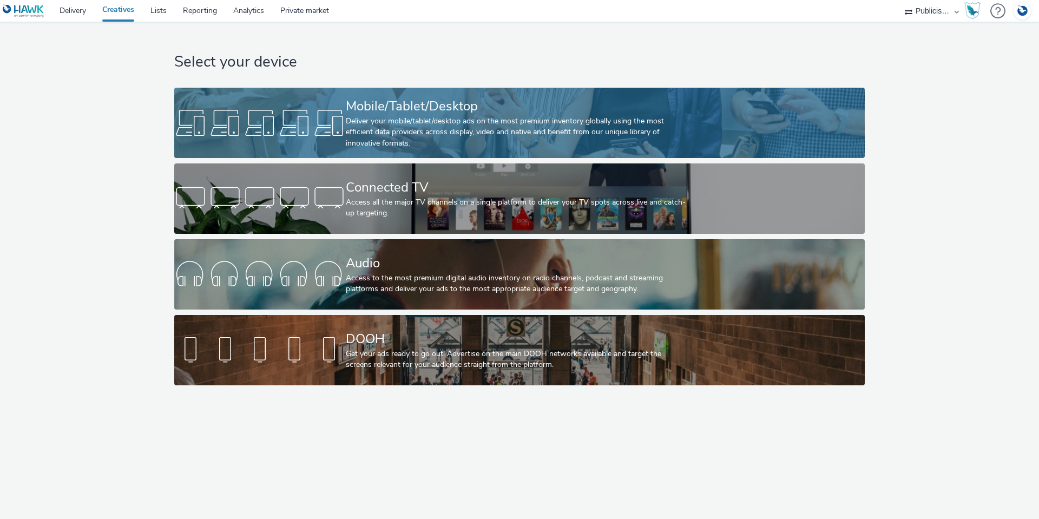
click at [440, 104] on div "Mobile/Tablet/Desktop" at bounding box center [517, 106] width 343 height 19
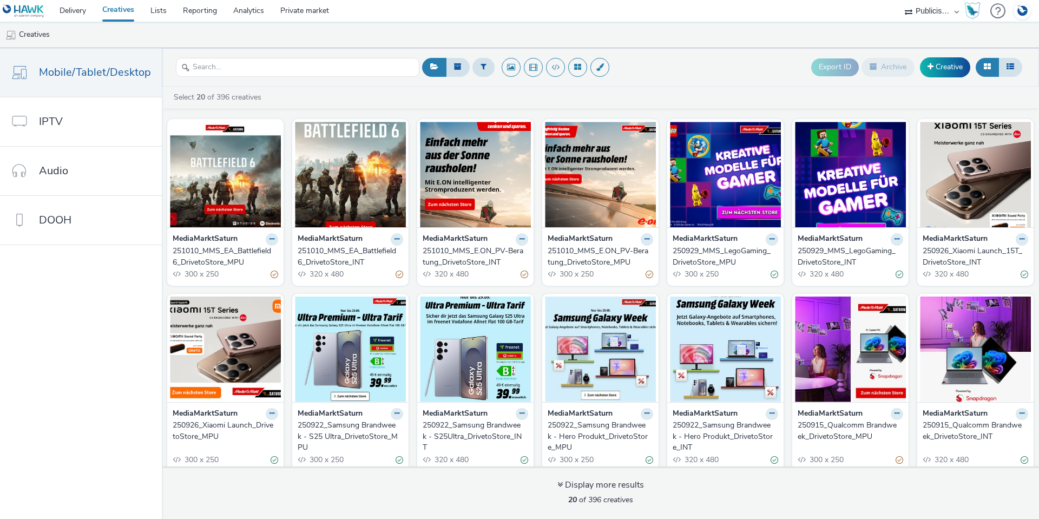
click at [333, 257] on div "251010_MMS_EA_Battlefield 6_DrivetoStore_INT" at bounding box center [348, 257] width 101 height 22
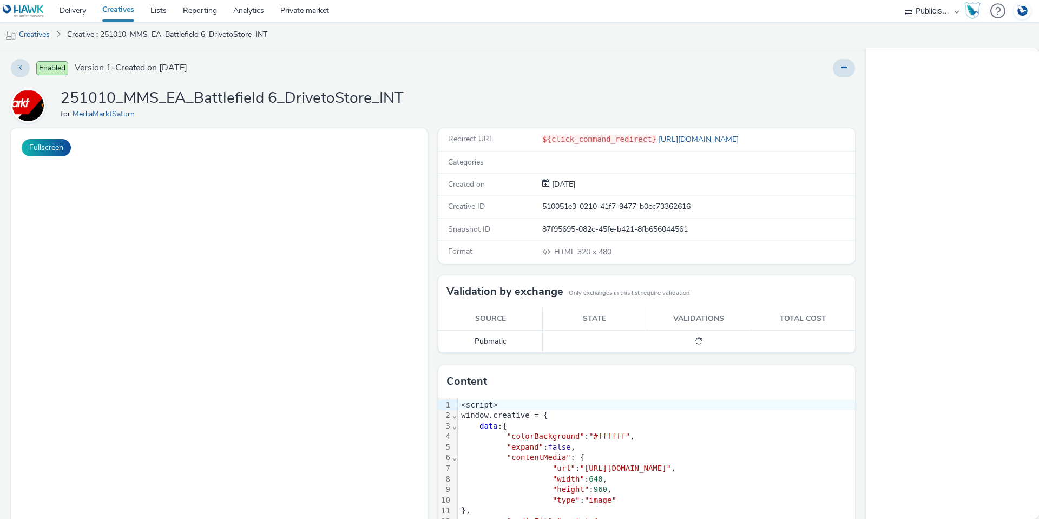
click at [644, 143] on div "${click_command_redirect} [URL][DOMAIN_NAME]" at bounding box center [698, 139] width 312 height 11
